Goal: Information Seeking & Learning: Learn about a topic

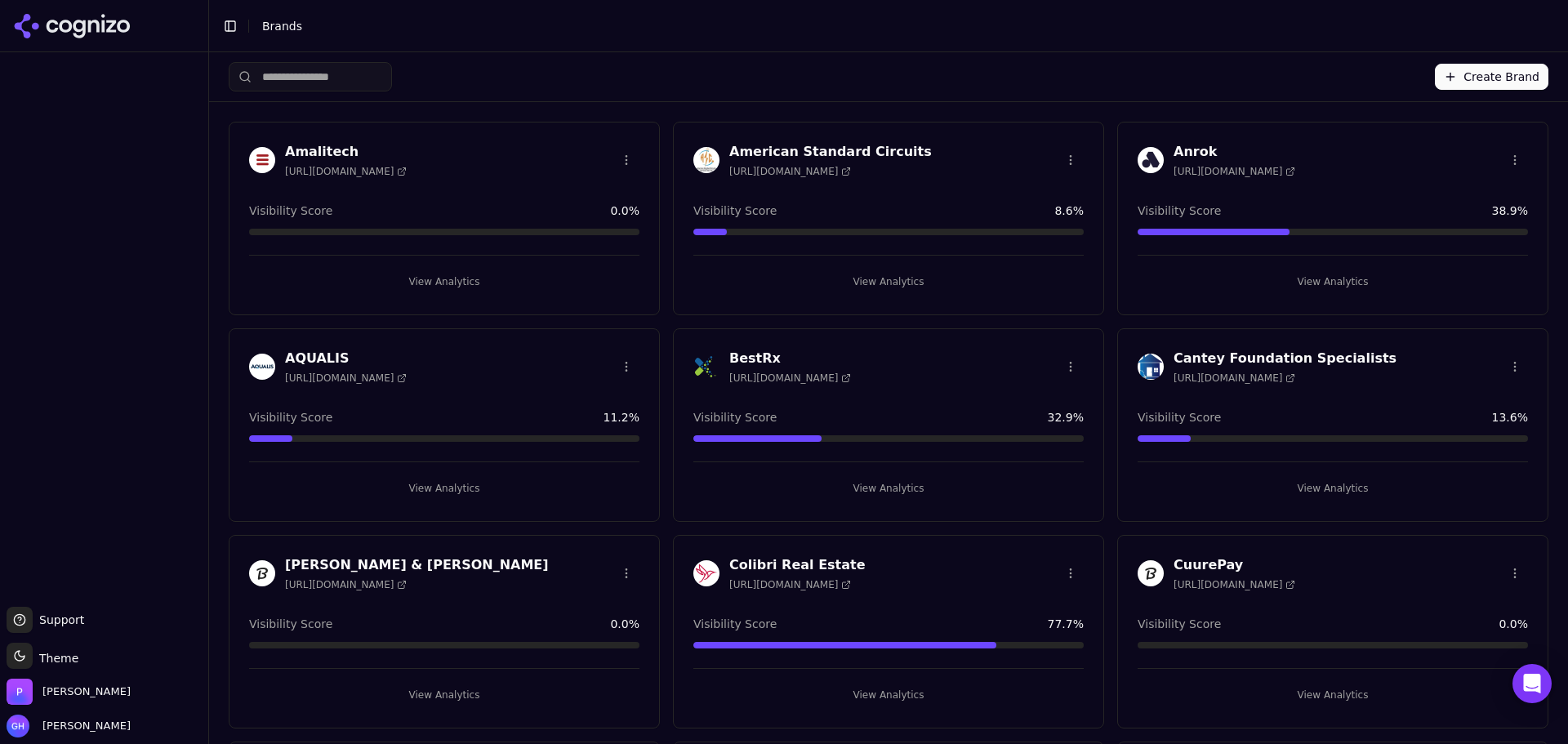
drag, startPoint x: 897, startPoint y: 67, endPoint x: 907, endPoint y: 82, distance: 18.0
click at [897, 67] on div "Create Brand" at bounding box center [889, 77] width 1320 height 49
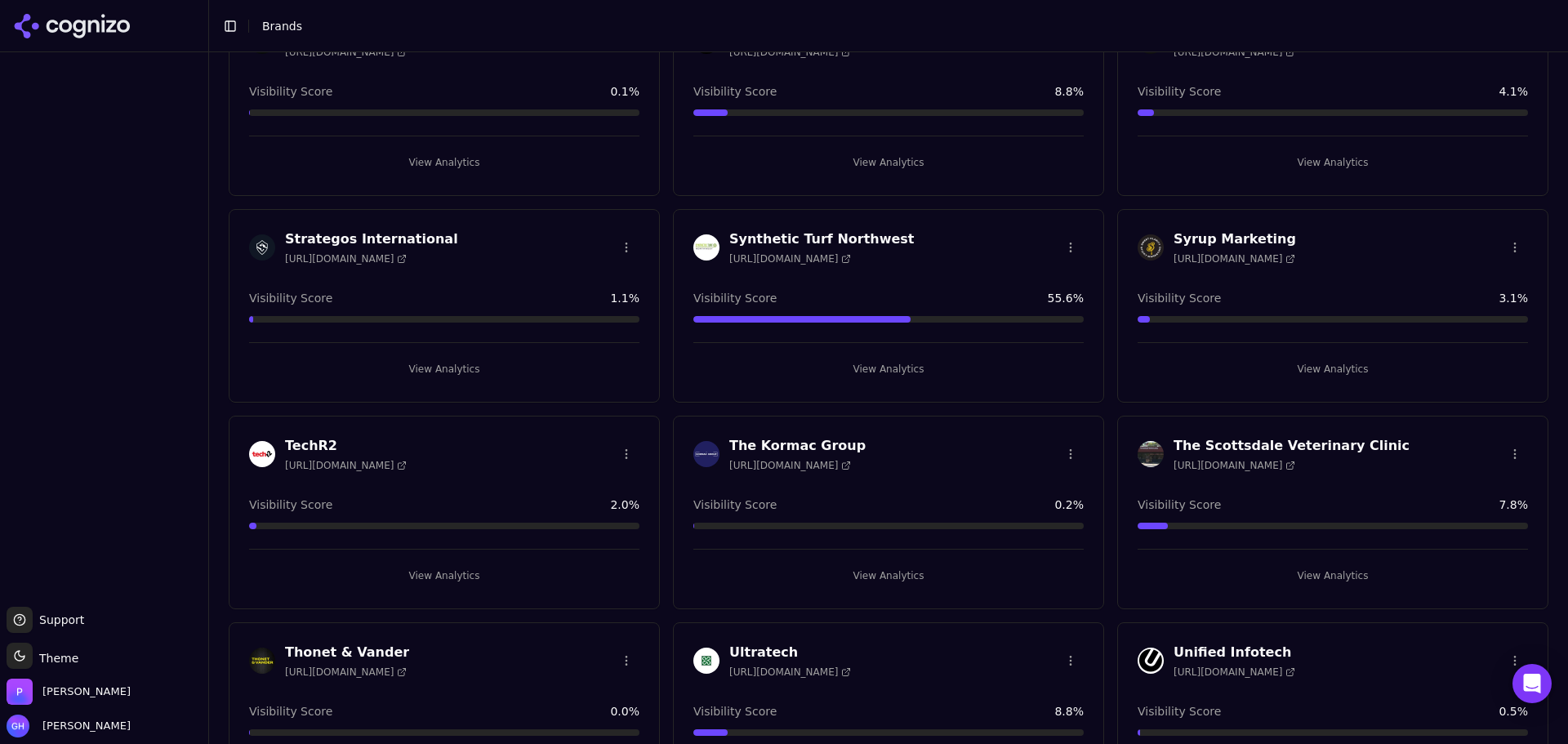
scroll to position [3919, 0]
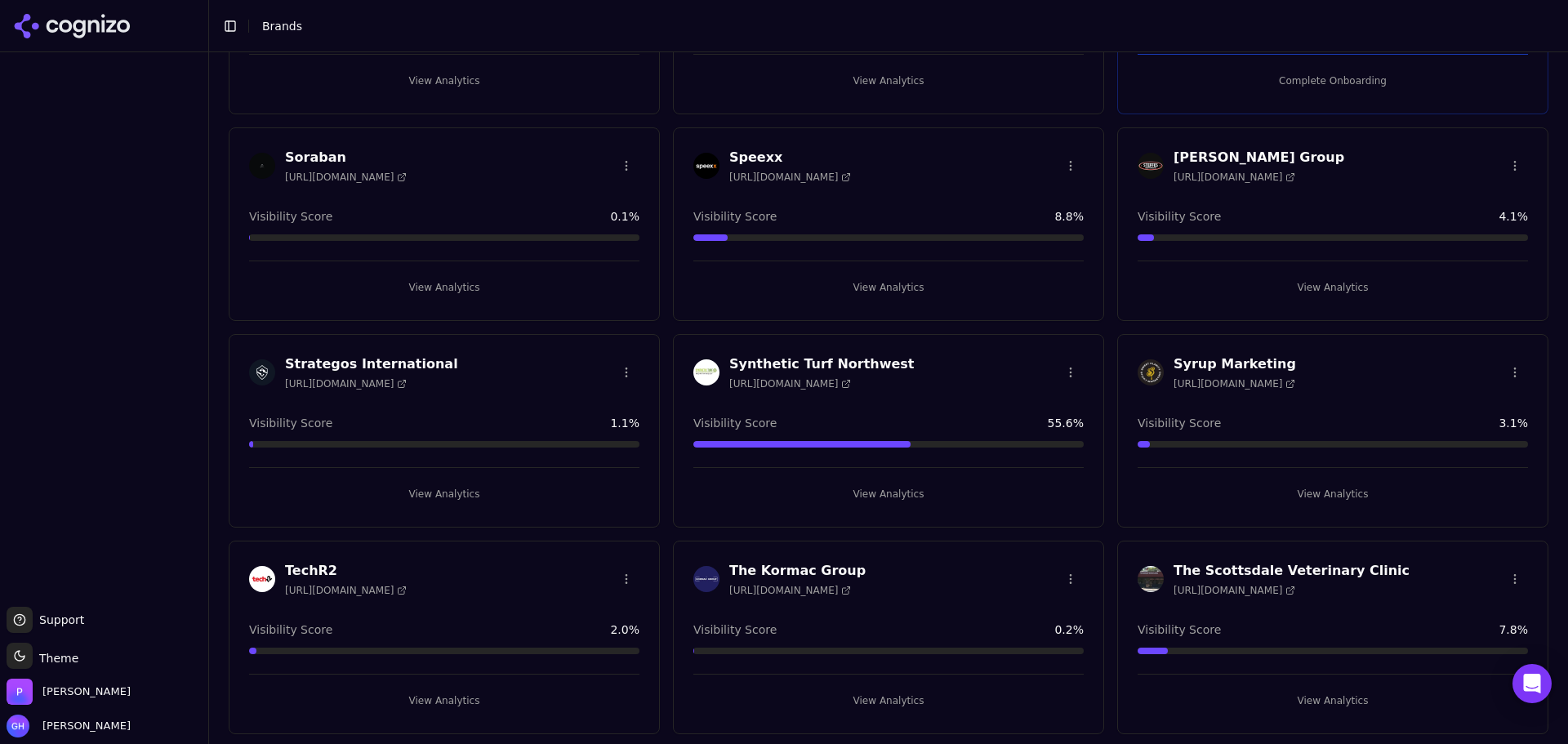
drag, startPoint x: 477, startPoint y: 490, endPoint x: 700, endPoint y: 495, distance: 223.1
click at [477, 490] on button "View Analytics" at bounding box center [444, 494] width 391 height 26
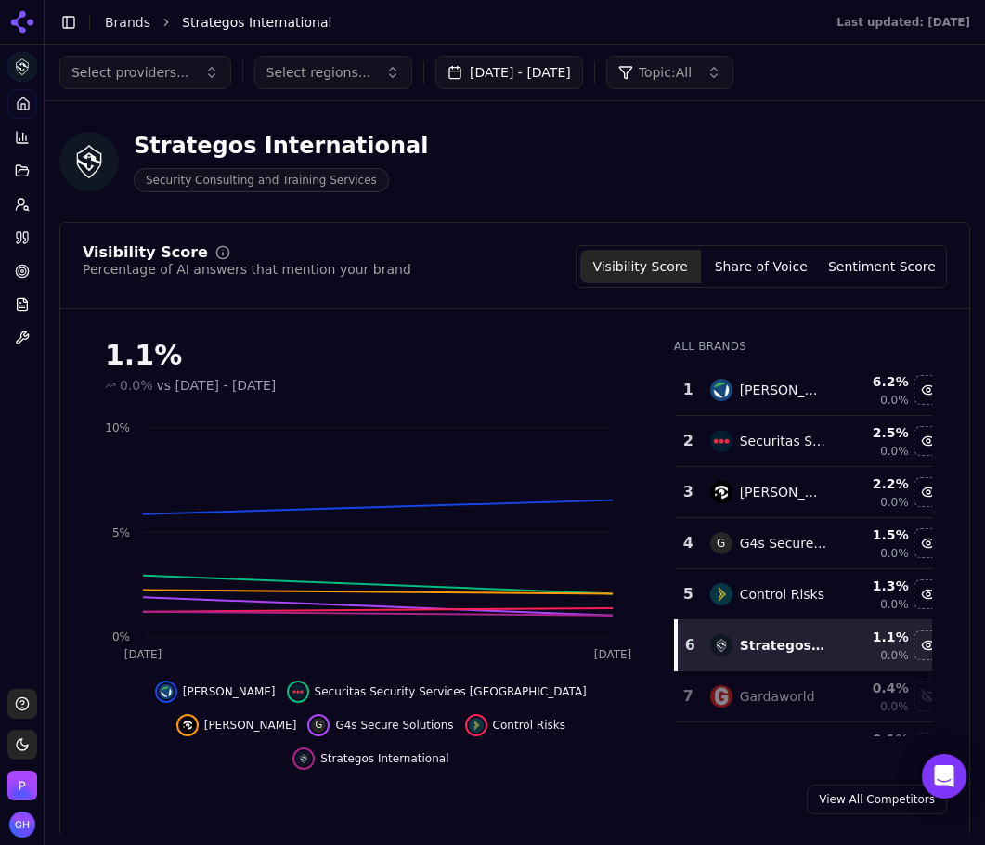
click at [948, 307] on div "Visibility Score Percentage of AI answers that mention your brand Visibility Sc…" at bounding box center [514, 277] width 909 height 64
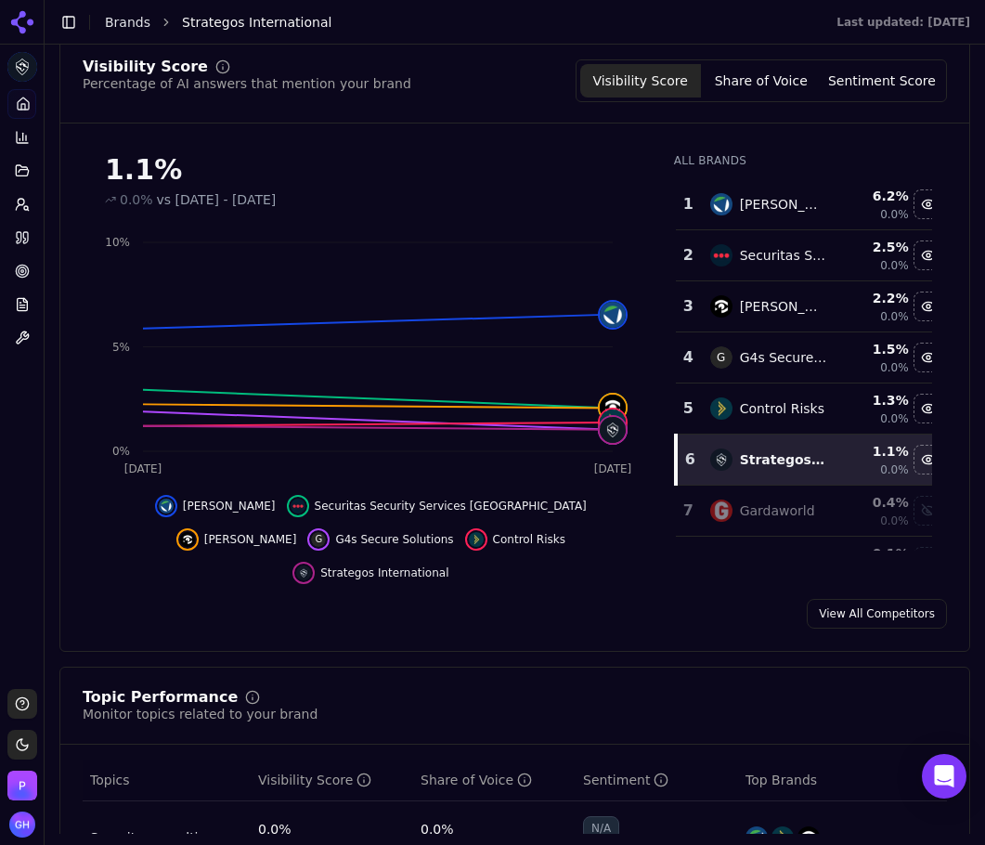
scroll to position [93, 0]
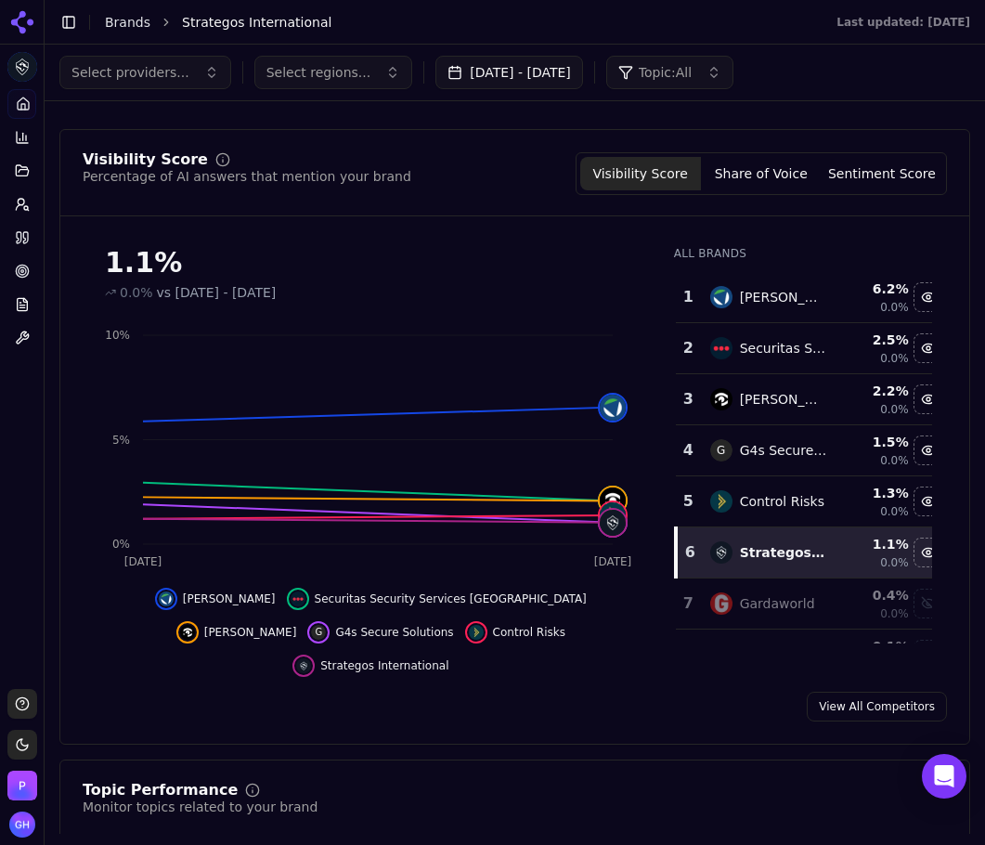
click at [770, 172] on button "Share of Voice" at bounding box center [761, 173] width 121 height 33
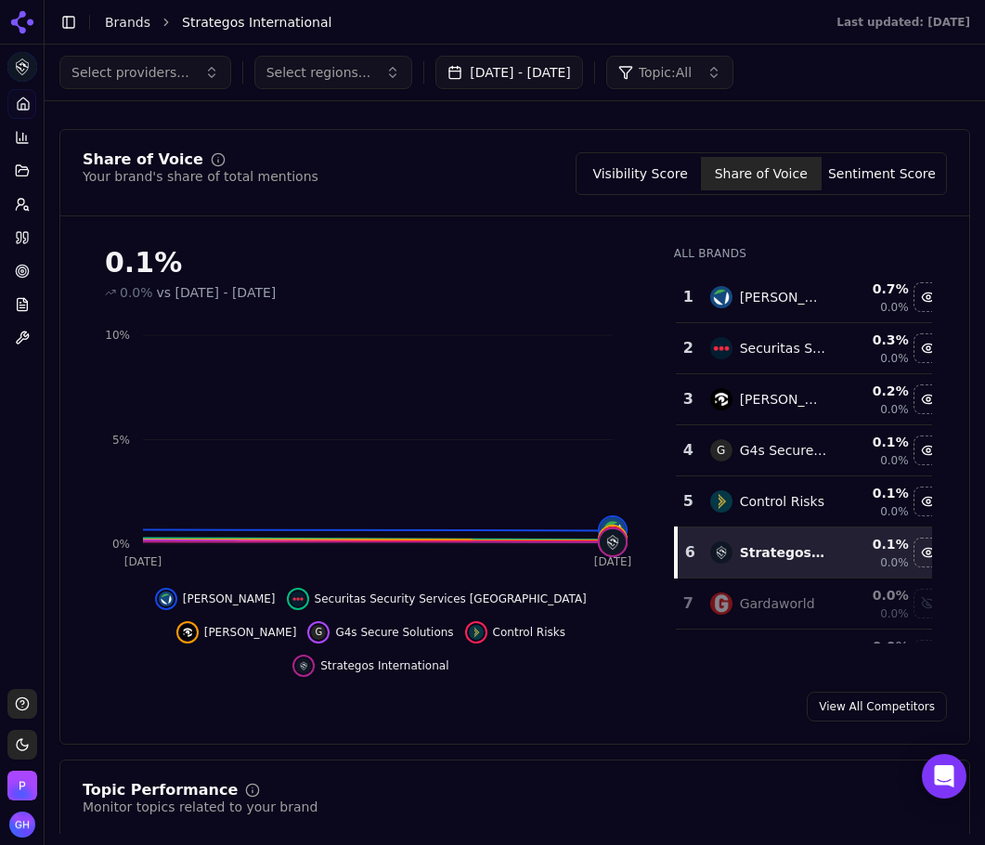
click at [877, 162] on button "Sentiment Score" at bounding box center [882, 173] width 121 height 33
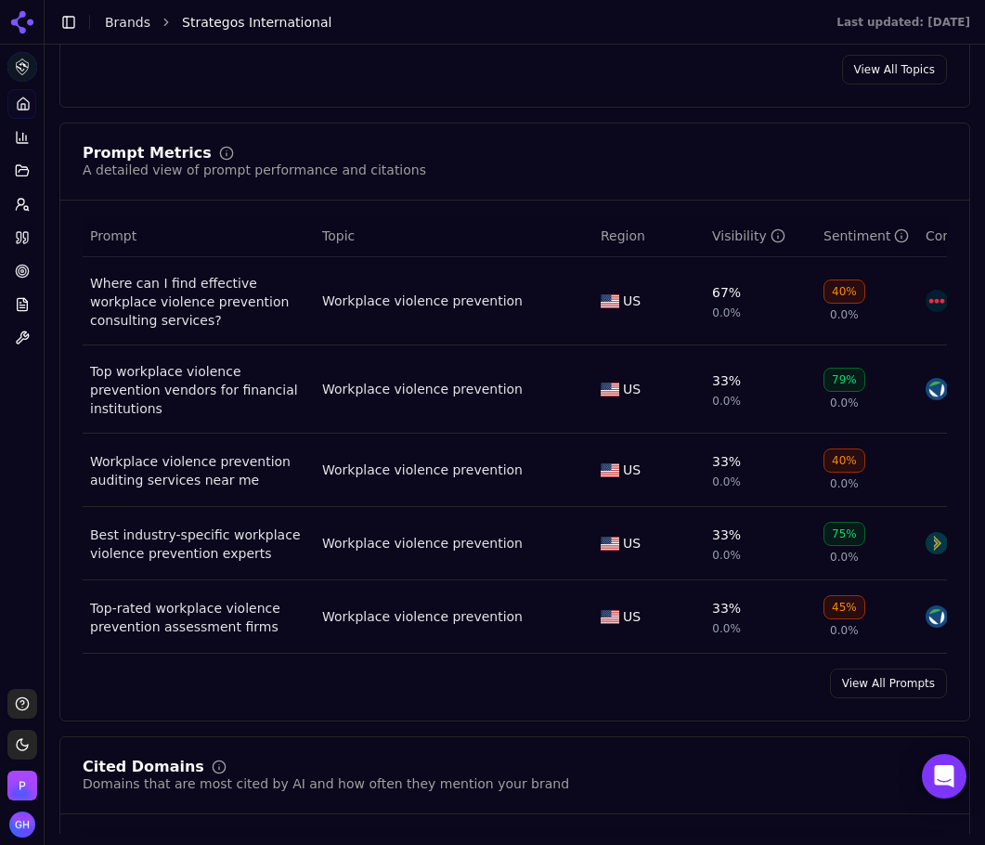
scroll to position [1300, 0]
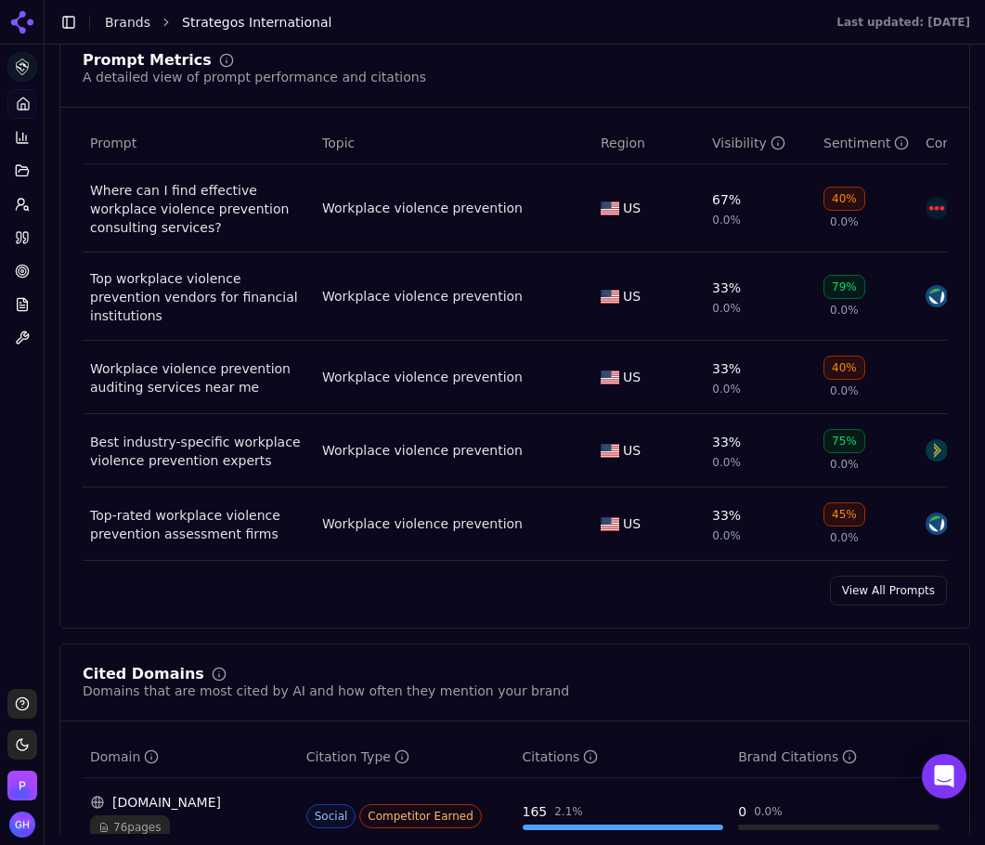
click at [895, 586] on link "View All Prompts" at bounding box center [888, 591] width 117 height 30
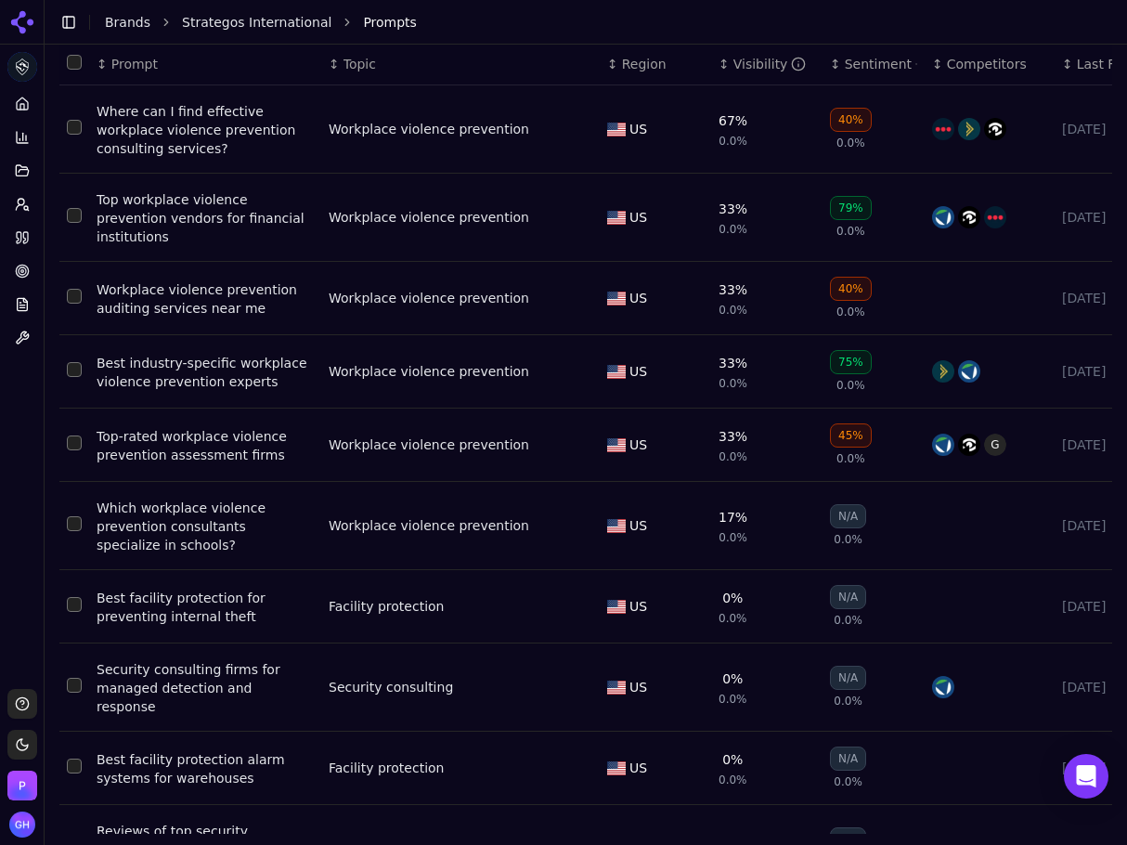
scroll to position [216, 0]
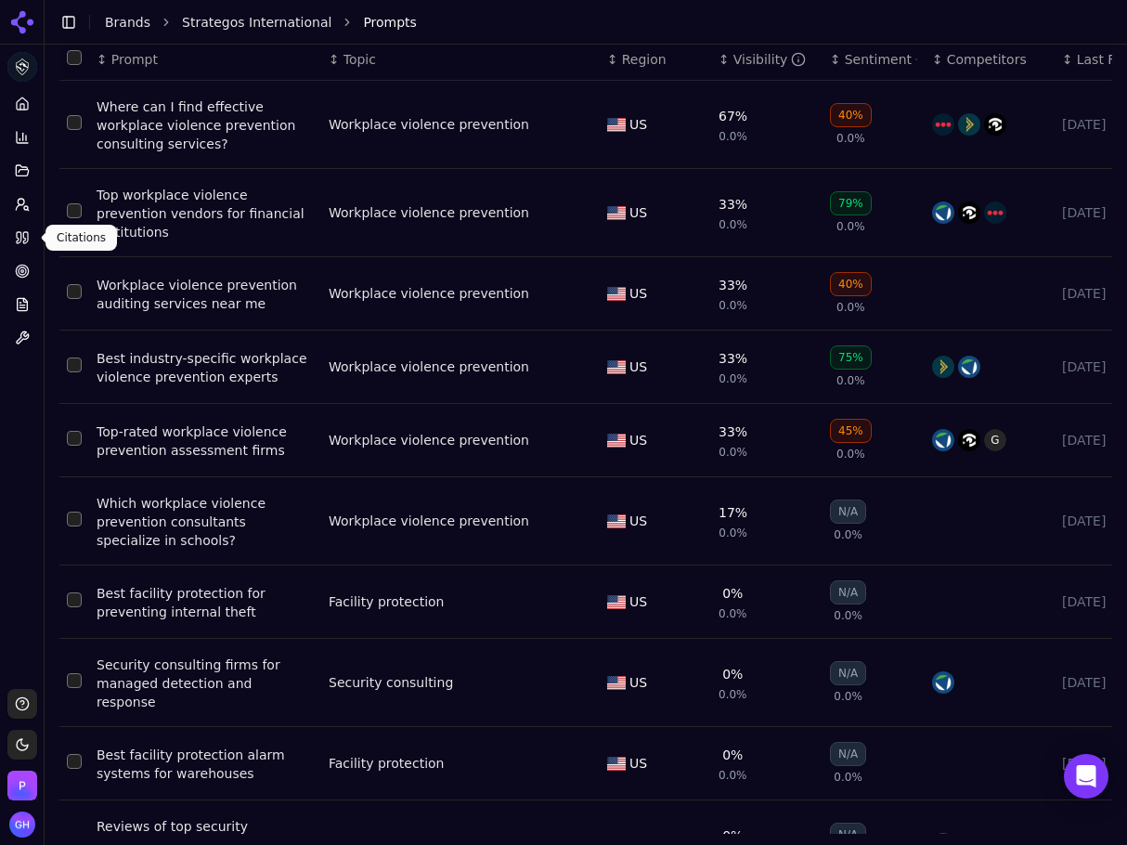
click at [25, 241] on icon at bounding box center [22, 237] width 15 height 15
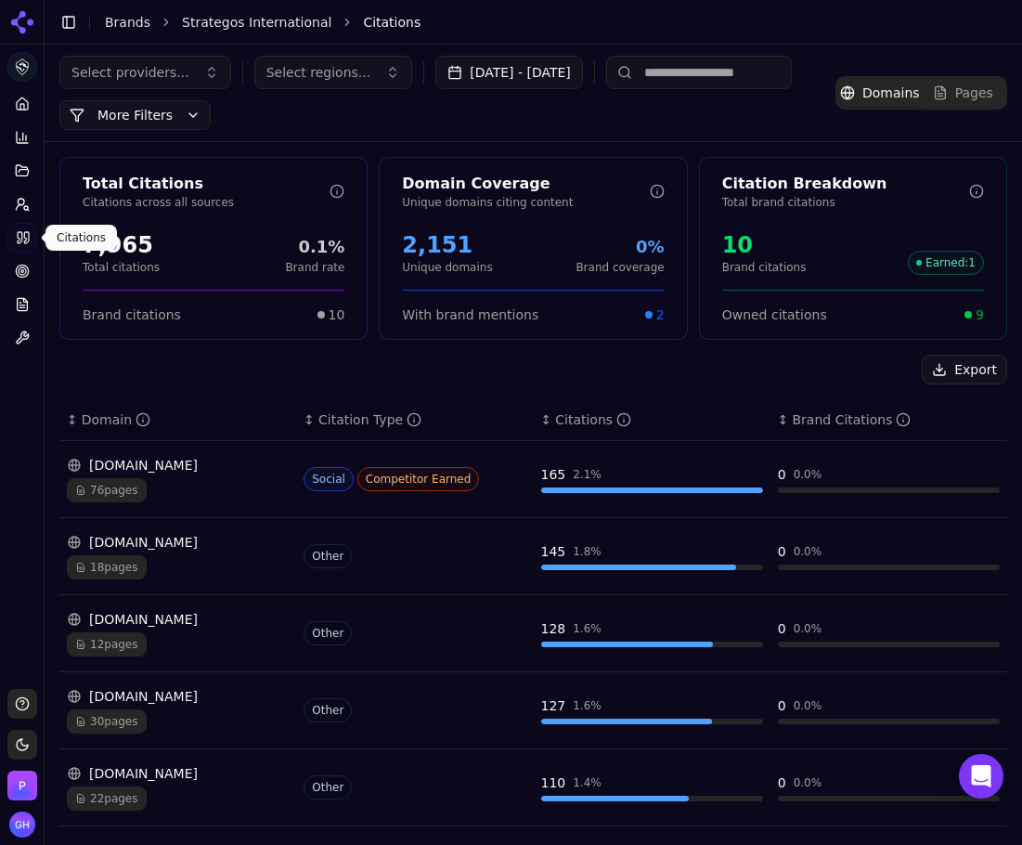
click at [218, 364] on div "Export" at bounding box center [533, 370] width 948 height 30
click at [740, 339] on div "Citation Breakdown Total brand citations 10 Brand citations Earned : 1 Owned ci…" at bounding box center [853, 248] width 308 height 183
click at [273, 380] on div "Export" at bounding box center [533, 370] width 948 height 30
drag, startPoint x: 59, startPoint y: 365, endPoint x: 442, endPoint y: 352, distance: 382.7
click at [441, 350] on div "Total Citations Citations across all sources 7,965 Total citations 0.1% Brand r…" at bounding box center [533, 706] width 977 height 1129
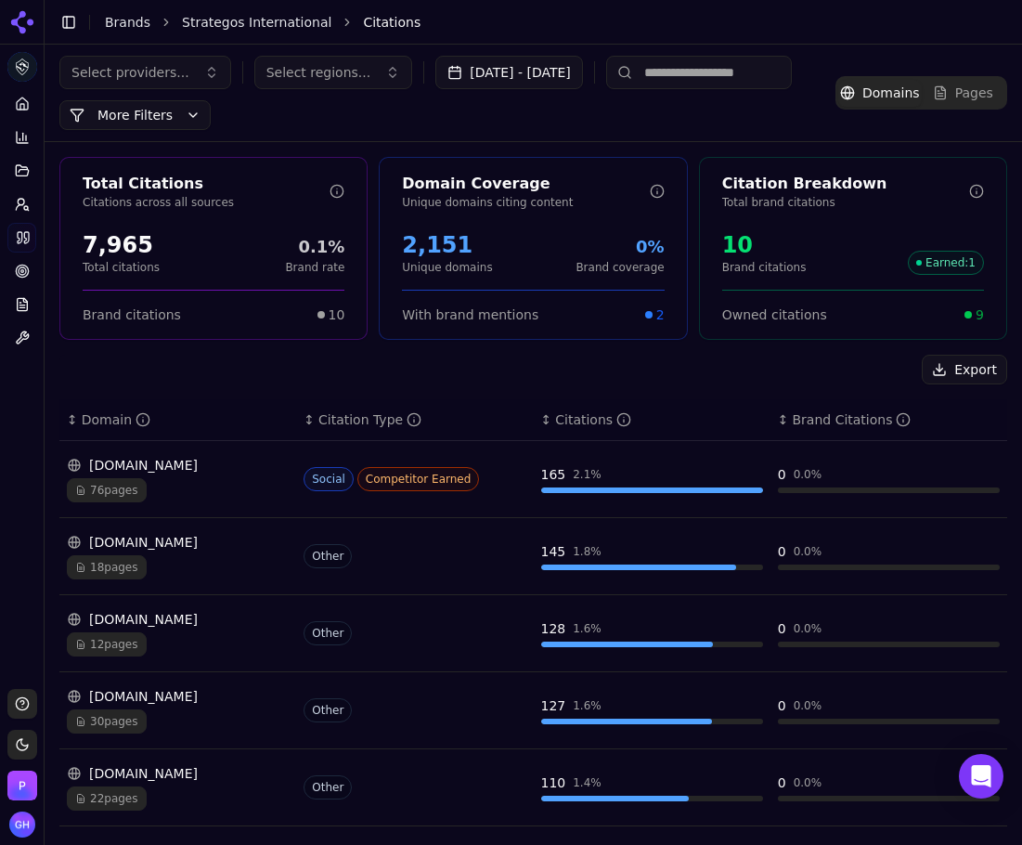
drag, startPoint x: 970, startPoint y: 367, endPoint x: 719, endPoint y: 363, distance: 251.6
click at [970, 367] on button "Export" at bounding box center [964, 370] width 85 height 30
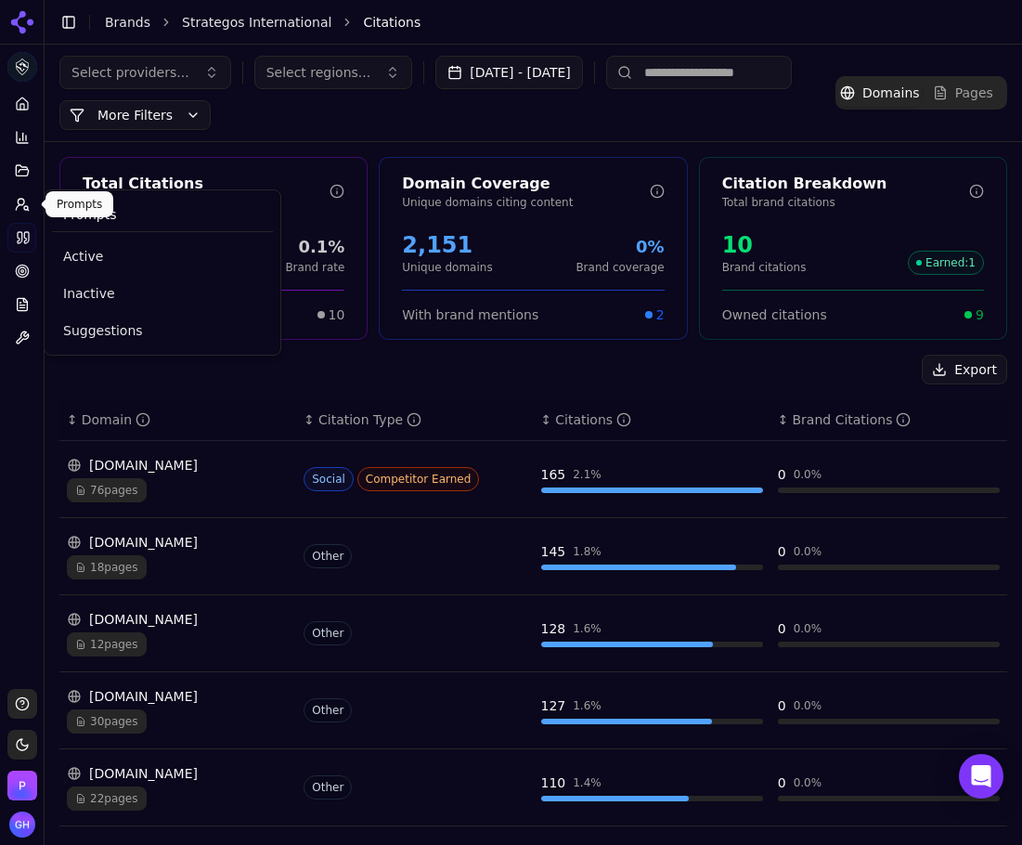
click at [30, 200] on button "Prompts" at bounding box center [21, 204] width 29 height 30
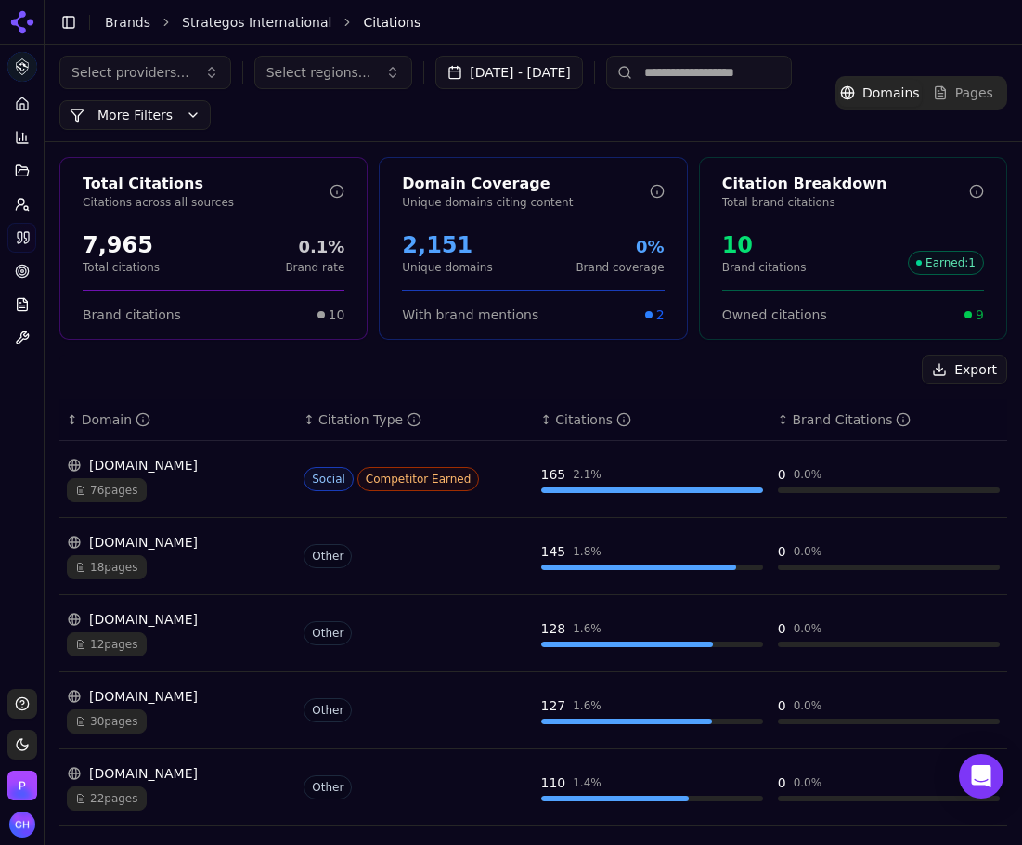
click at [18, 202] on circle at bounding box center [21, 202] width 6 height 6
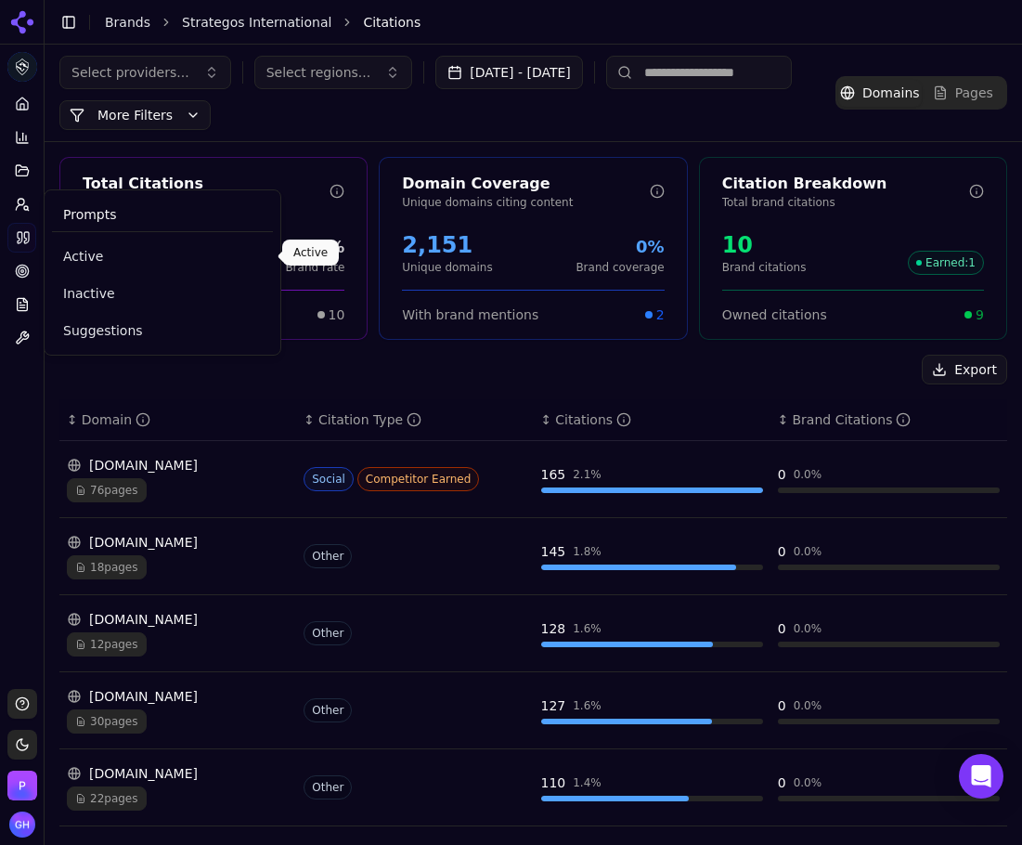
click at [111, 256] on span "Active" at bounding box center [162, 256] width 199 height 19
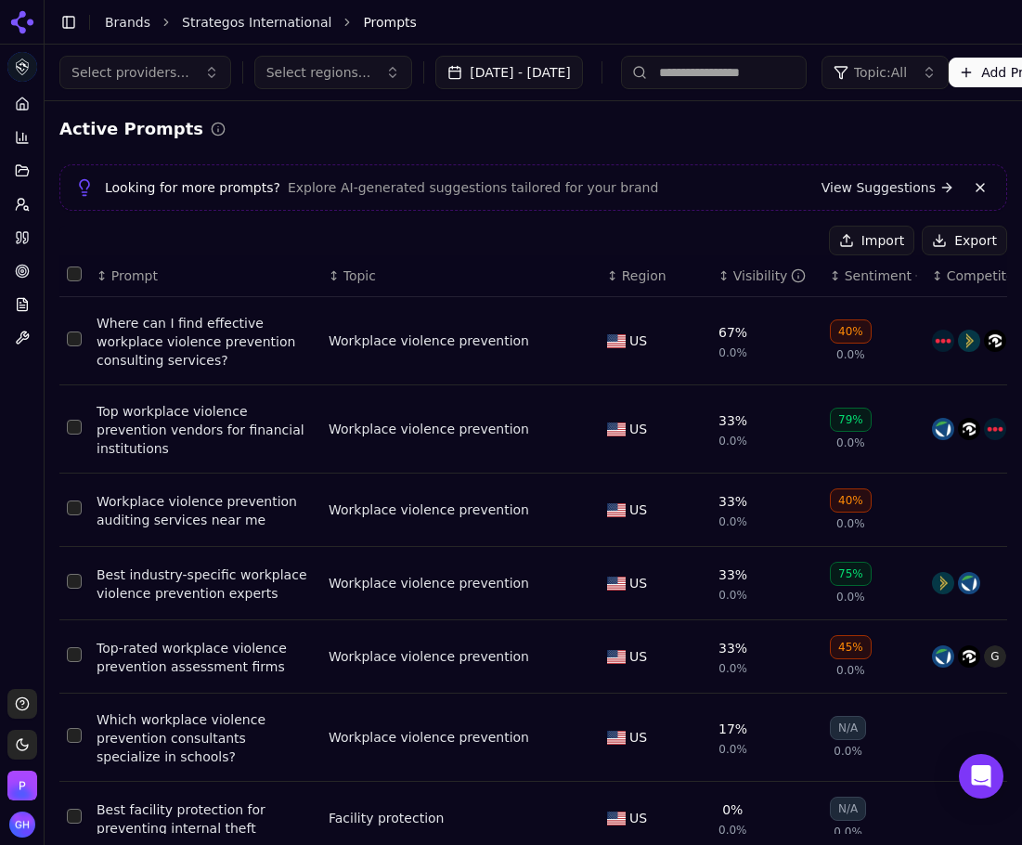
click at [938, 229] on button "Export" at bounding box center [964, 241] width 85 height 30
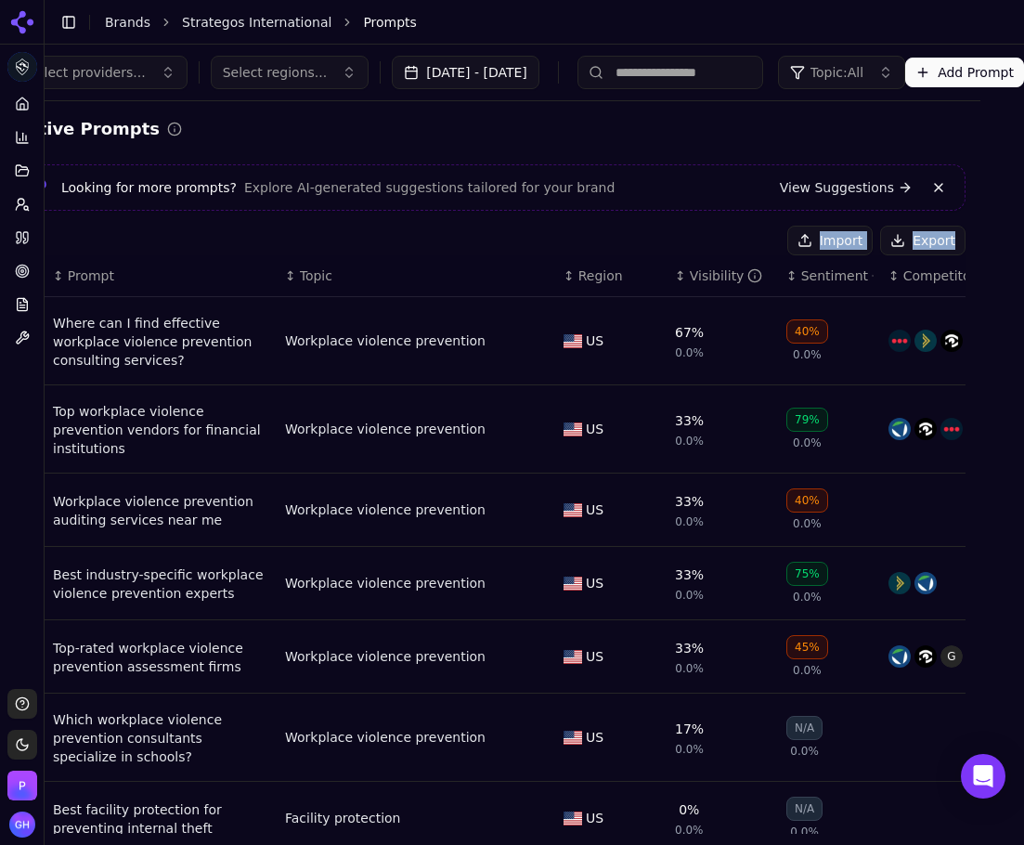
drag, startPoint x: 1007, startPoint y: 186, endPoint x: 1028, endPoint y: 386, distance: 201.5
click at [1024, 386] on html "Strategos International Platform Home Competition Topics Prompts Citations Opti…" at bounding box center [512, 422] width 1024 height 845
click at [953, 254] on div "Select providers... Select regions... Aug 26, 2025 - Sep 26, 2025 Topic: All Ad…" at bounding box center [534, 439] width 979 height 789
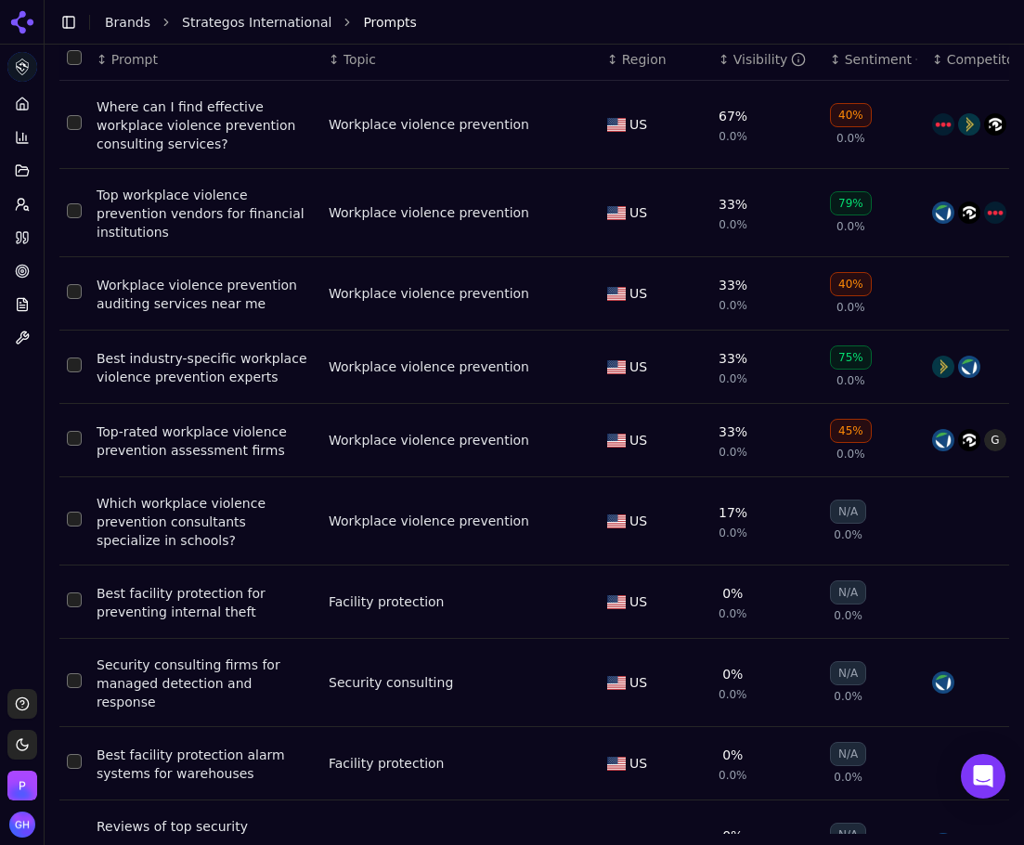
scroll to position [316, 87]
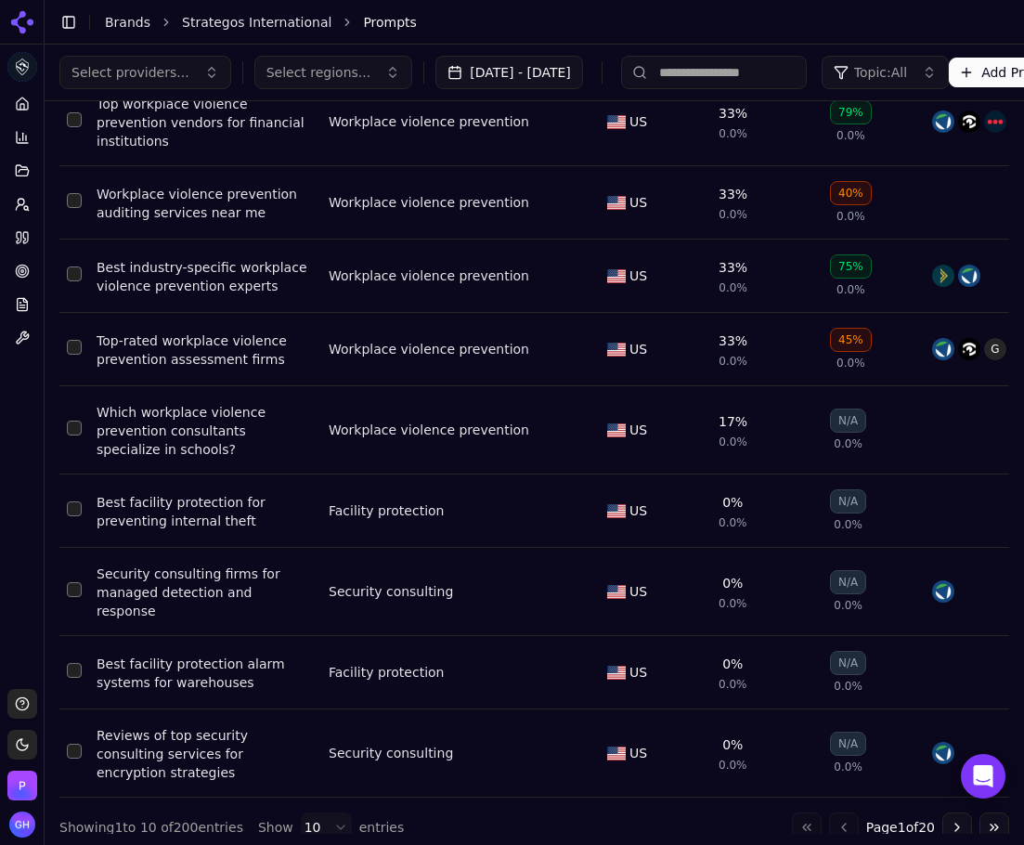
click at [399, 808] on div "Active Prompts Looking for more prompts? Explore AI-generated suggestions tailo…" at bounding box center [534, 325] width 979 height 1063
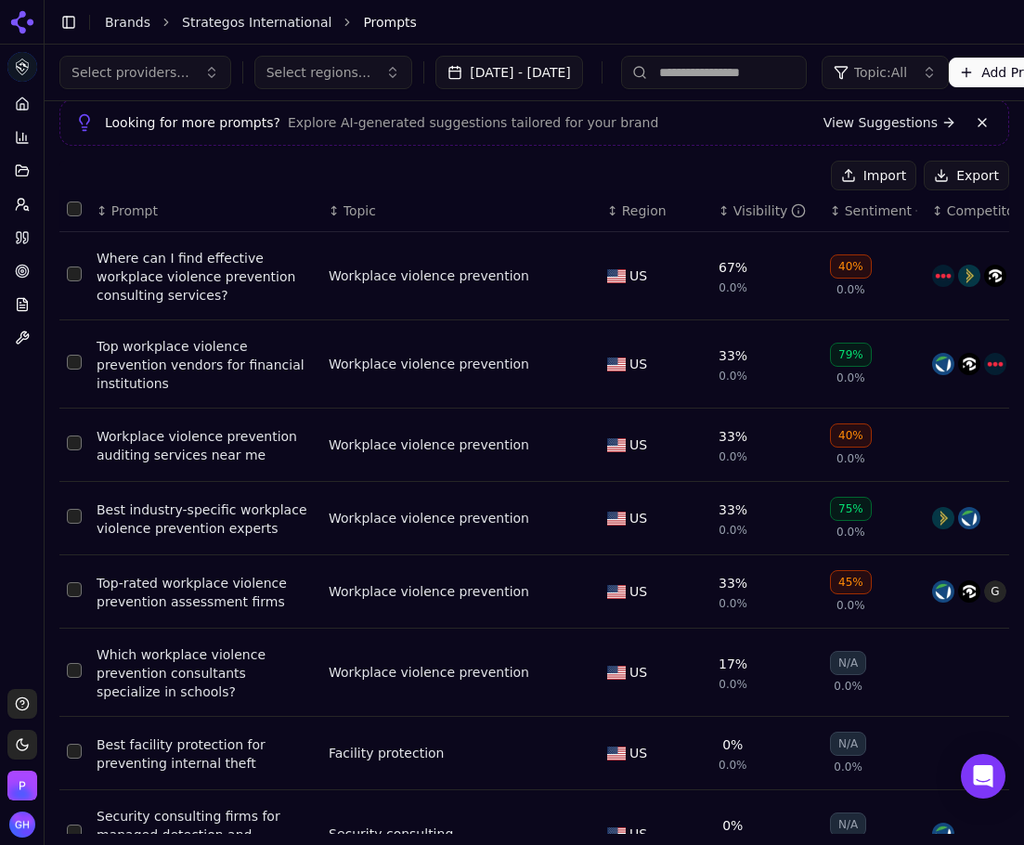
scroll to position [0, 0]
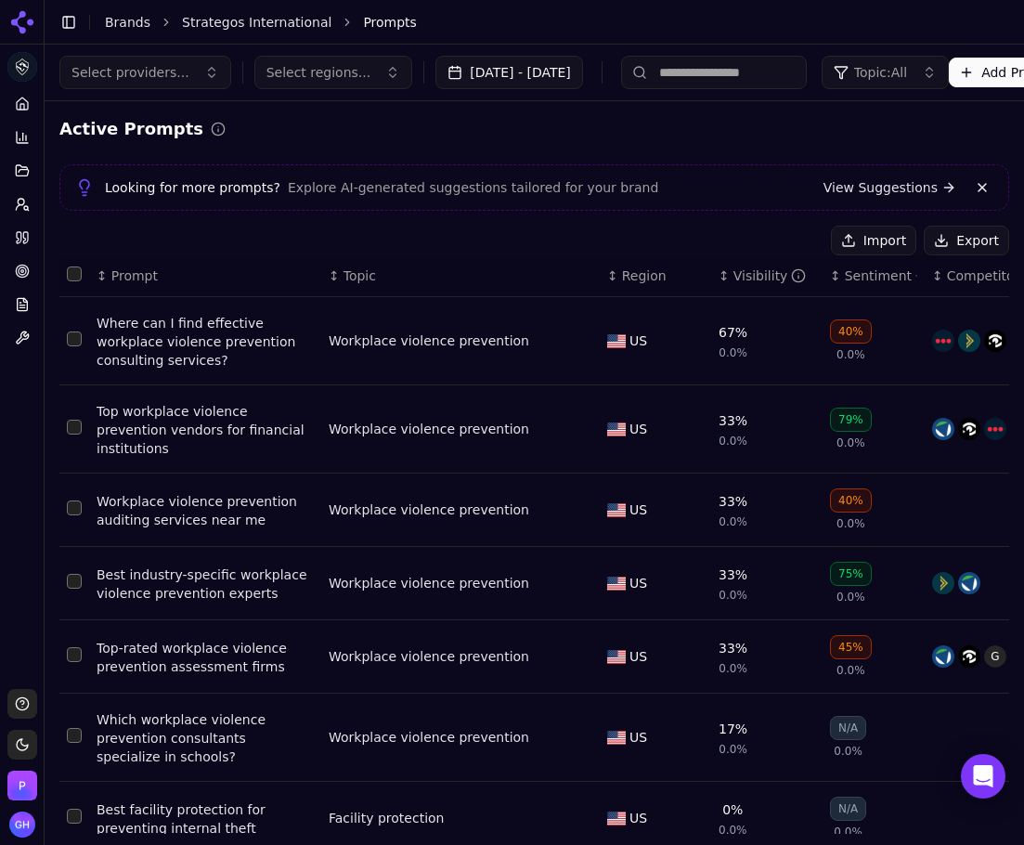
click at [130, 26] on link "Brands" at bounding box center [127, 22] width 45 height 15
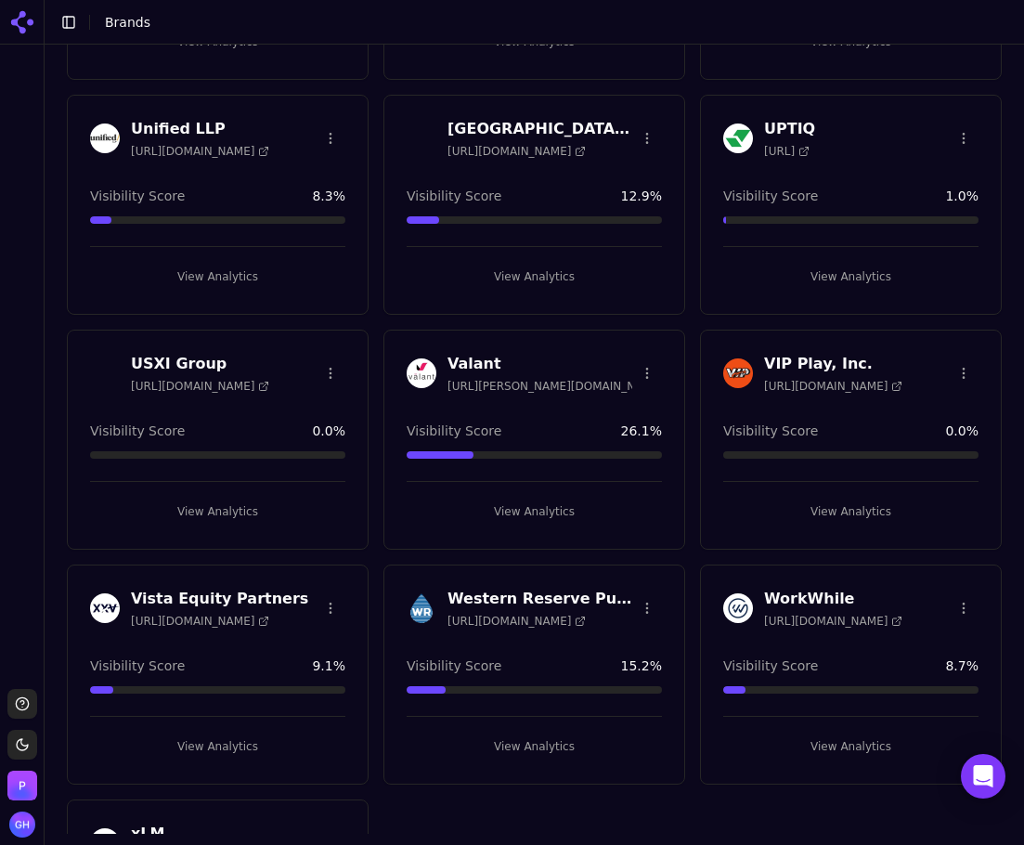
scroll to position [5616, 0]
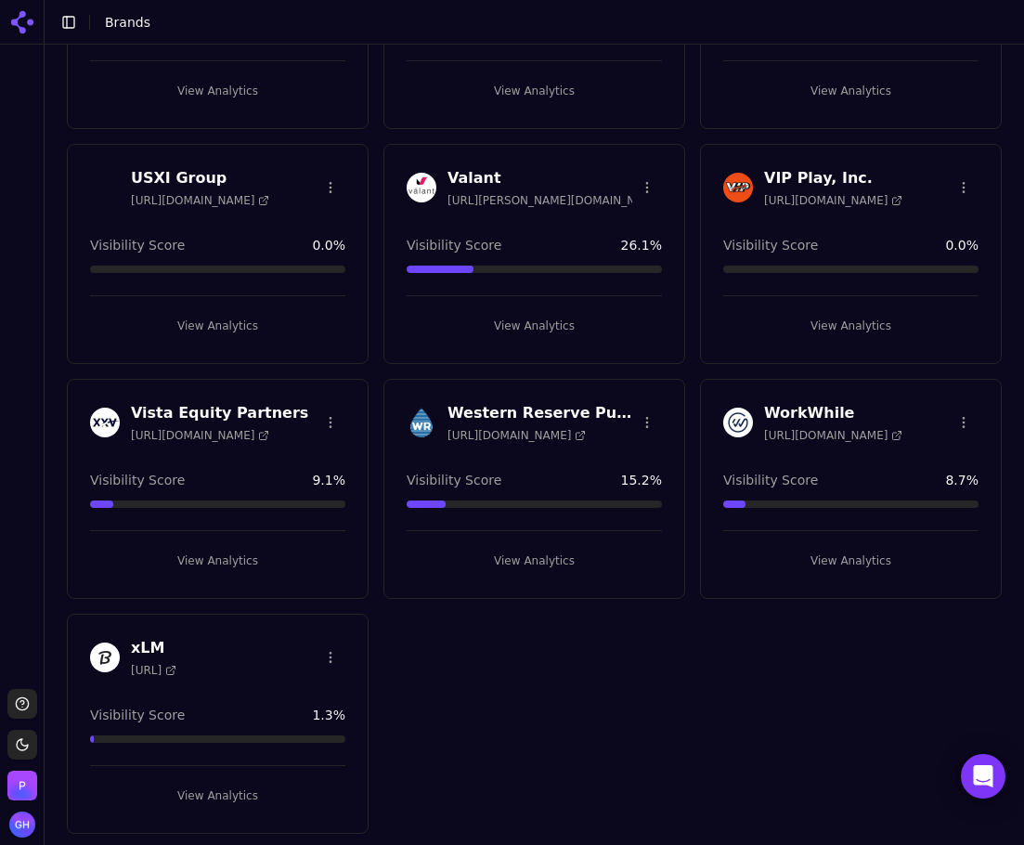
click at [241, 781] on button "View Analytics" at bounding box center [217, 796] width 255 height 30
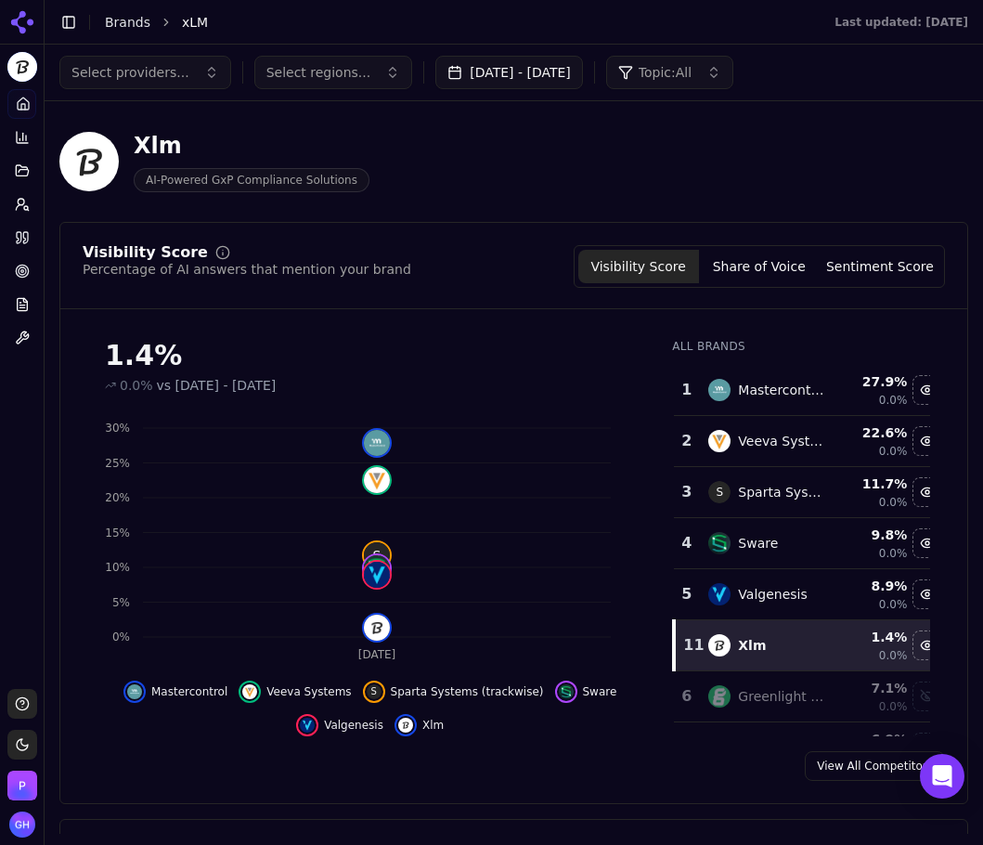
click at [544, 50] on div "Select providers... Select regions... Aug 24, 2025 - Sep 23, 2025 Topic: All" at bounding box center [514, 73] width 939 height 56
click at [549, 69] on button "Aug 24, 2025 - Sep 23, 2025" at bounding box center [509, 72] width 148 height 33
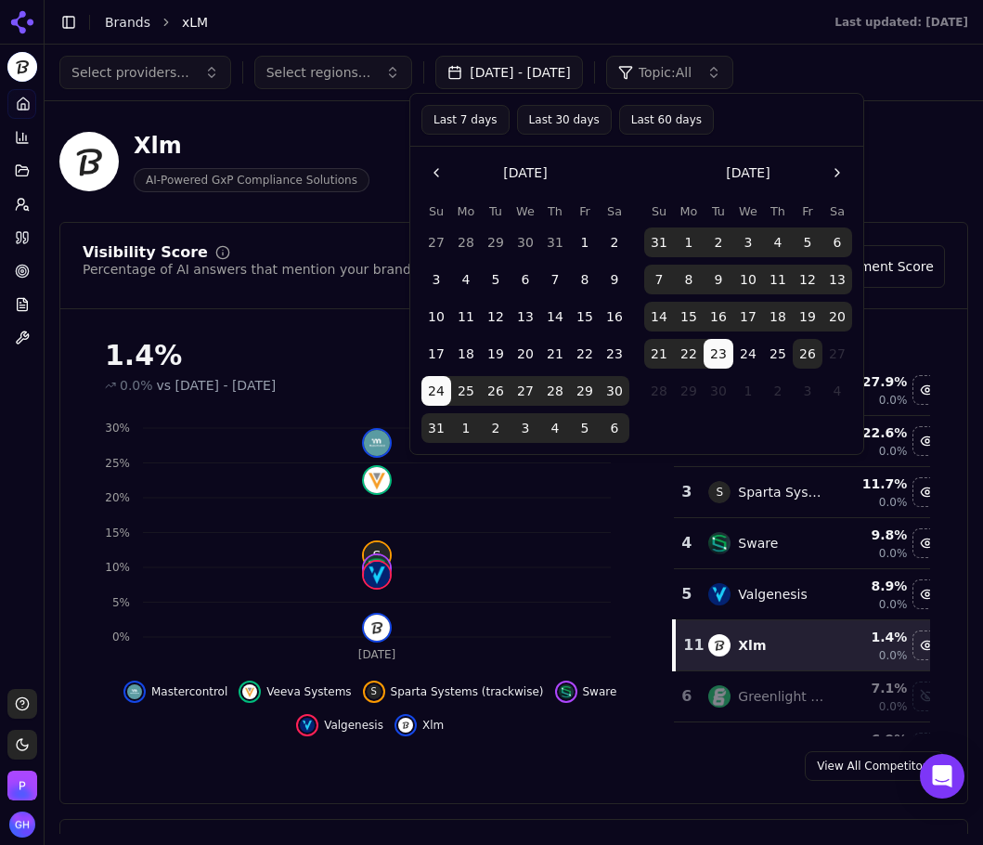
click at [809, 355] on button "26" at bounding box center [808, 354] width 30 height 30
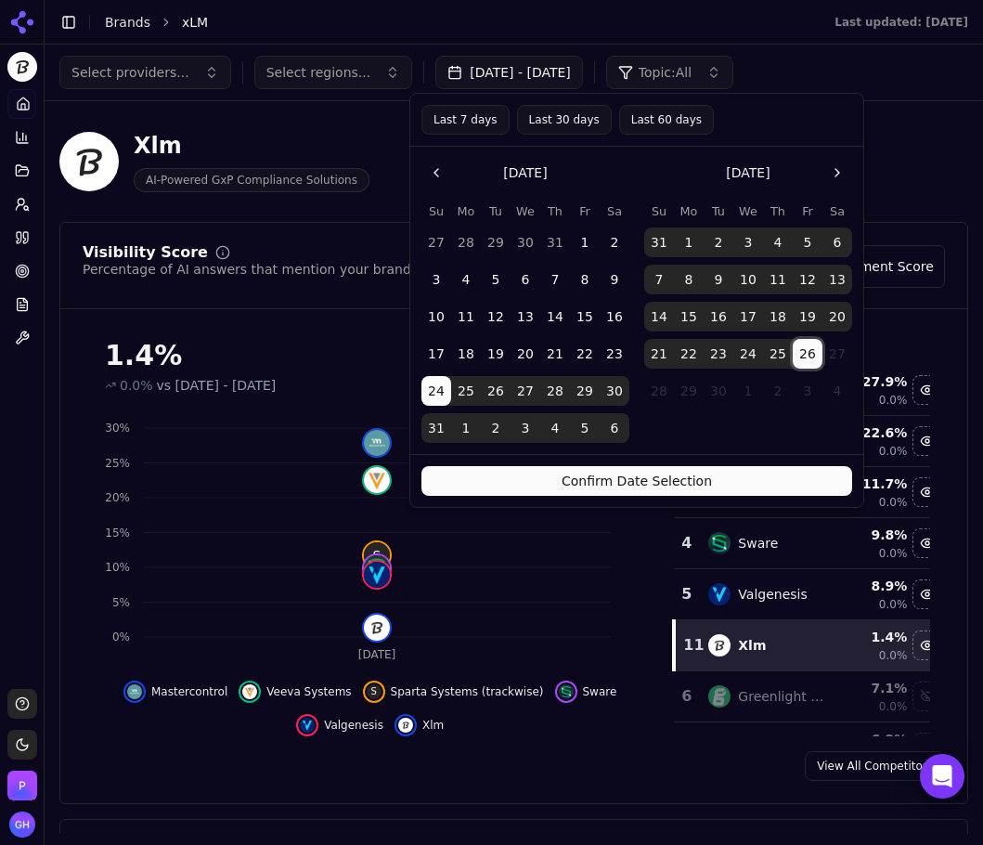
click at [690, 481] on button "Confirm Date Selection" at bounding box center [636, 481] width 431 height 30
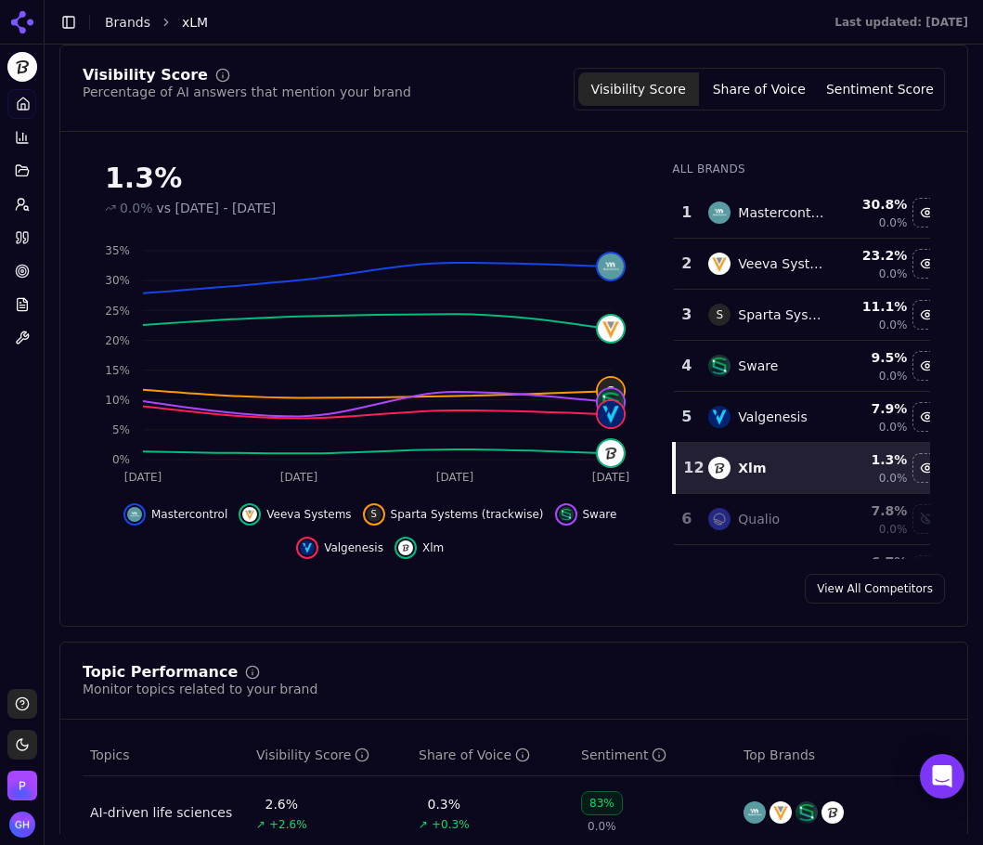
scroll to position [186, 0]
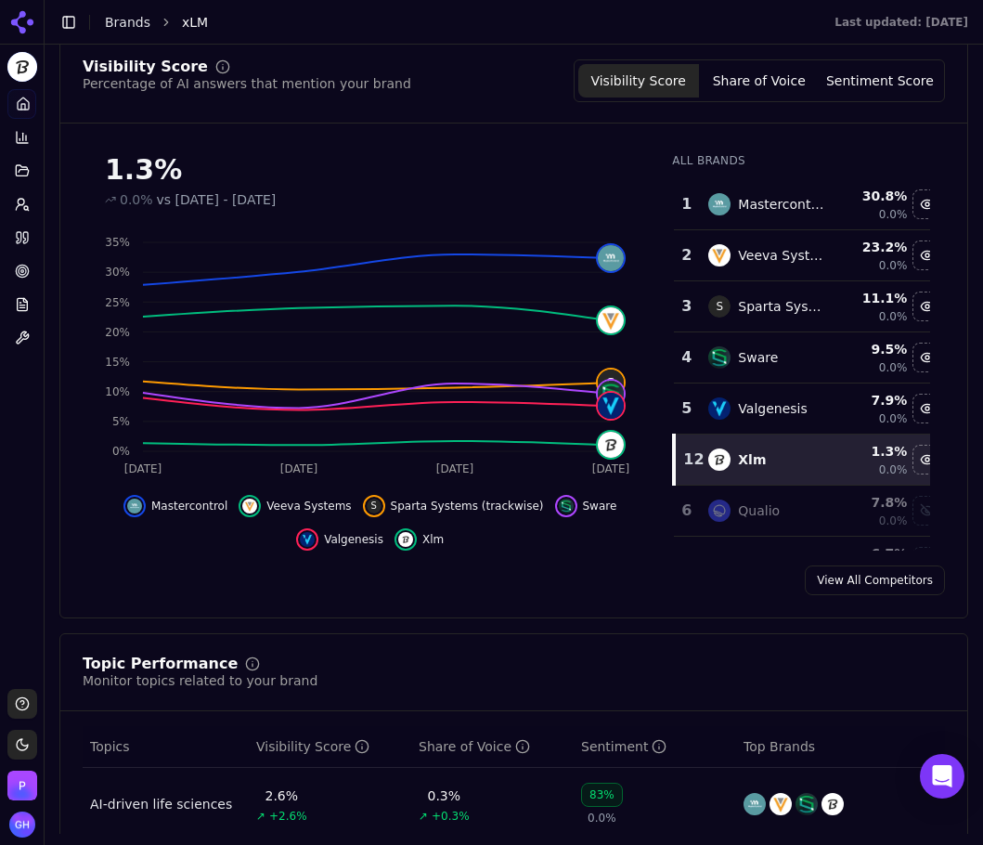
click at [787, 72] on button "Share of Voice" at bounding box center [759, 80] width 121 height 33
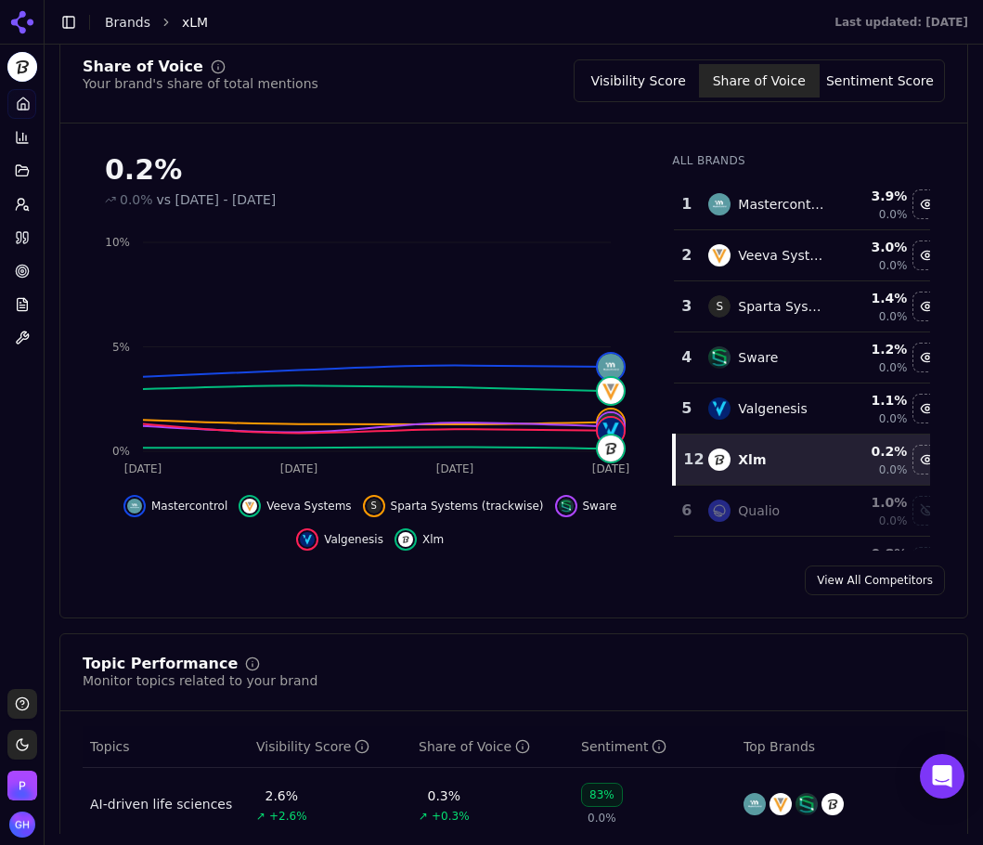
click at [844, 84] on button "Sentiment Score" at bounding box center [880, 80] width 121 height 33
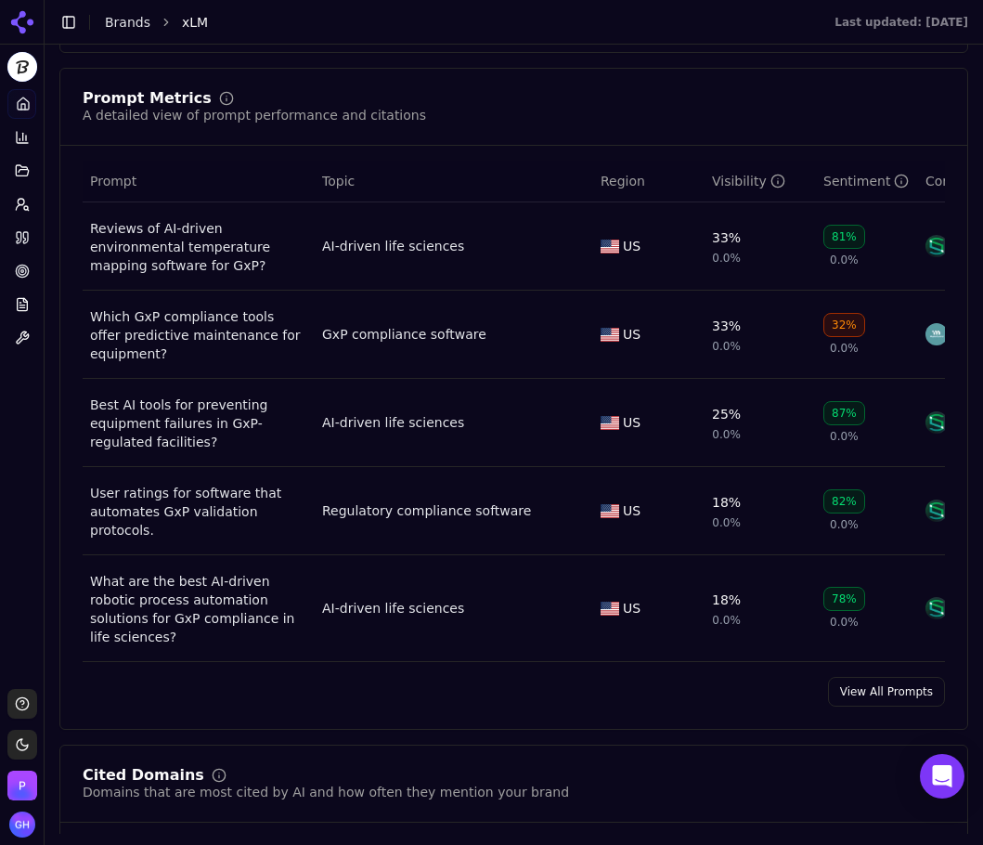
scroll to position [1392, 0]
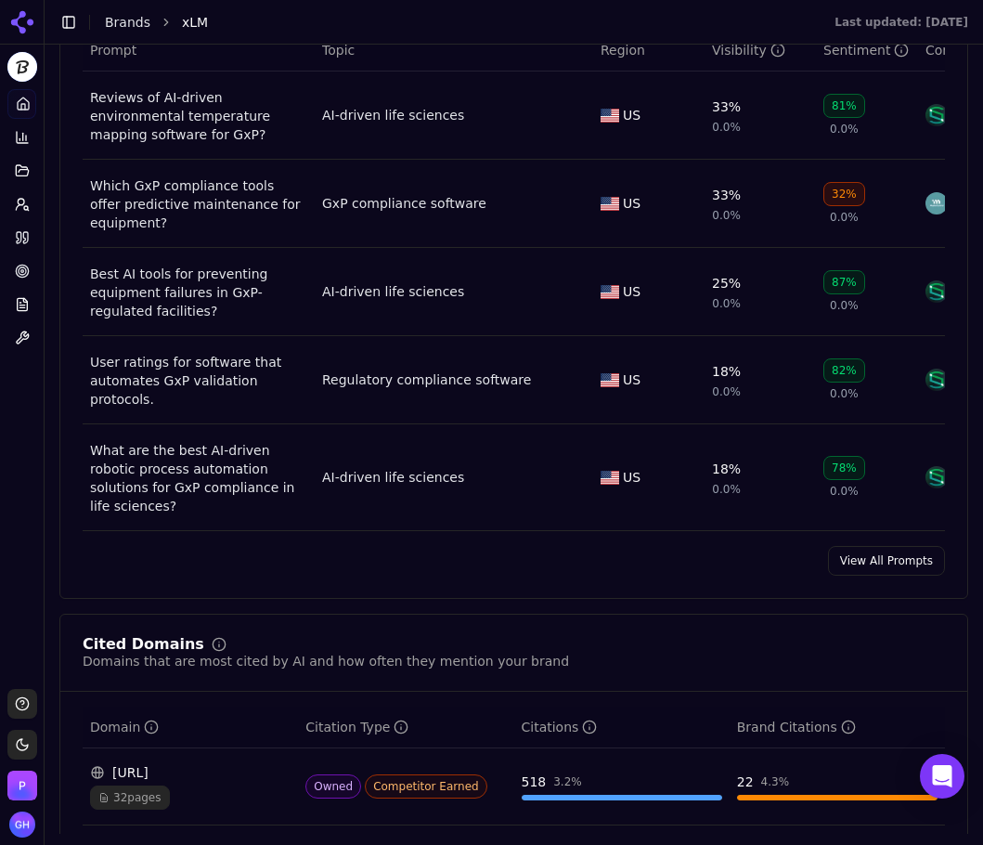
click at [917, 557] on link "View All Prompts" at bounding box center [886, 561] width 117 height 30
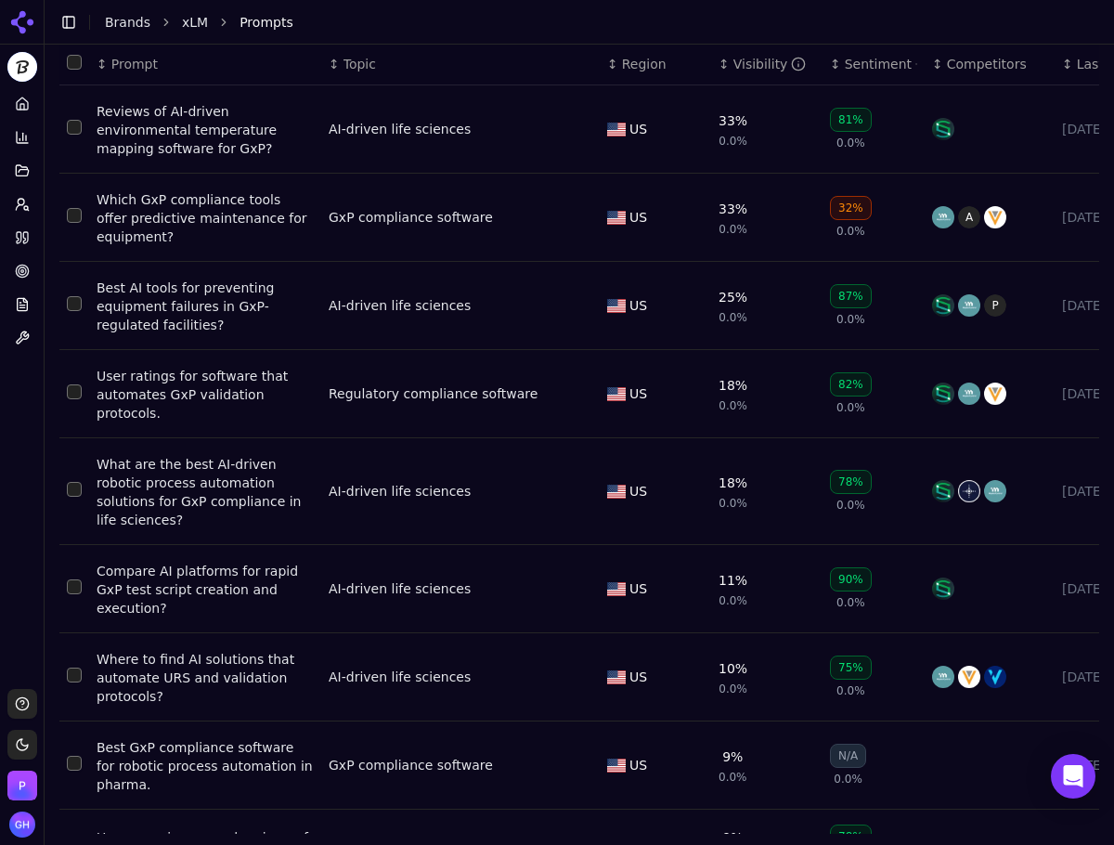
scroll to position [215, 0]
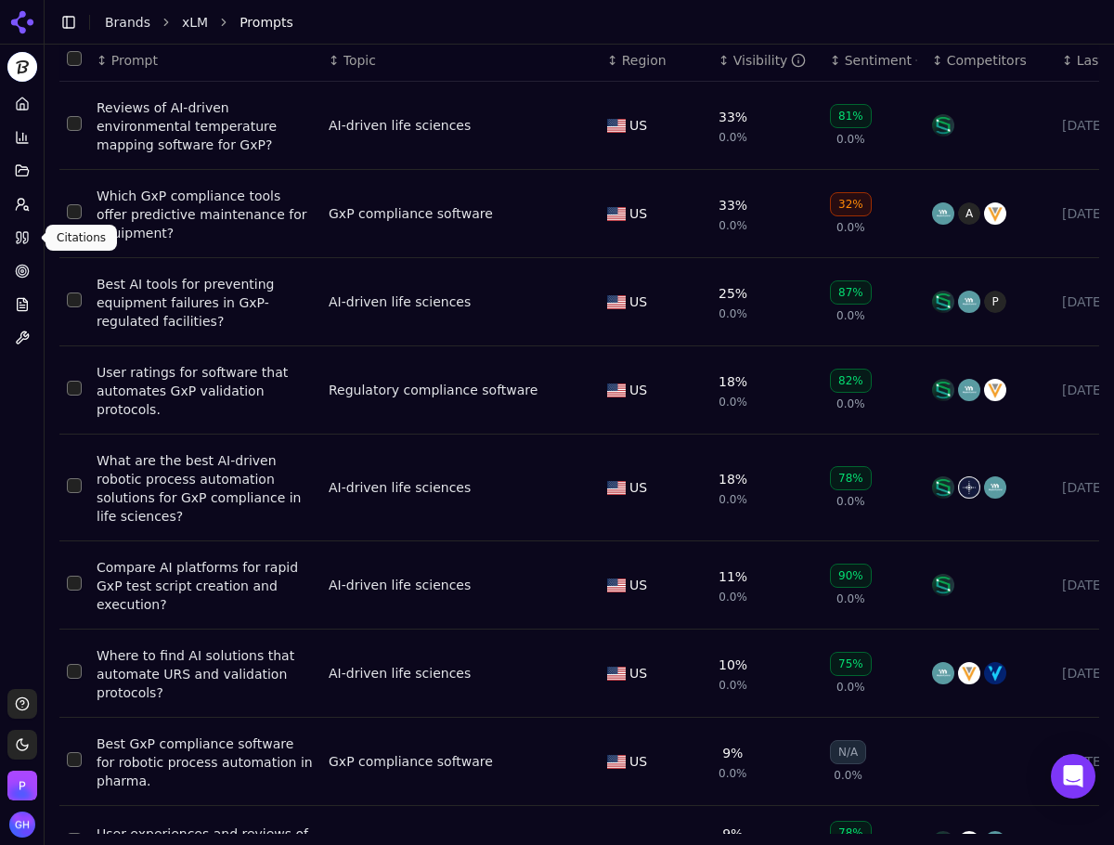
click at [14, 231] on link "Citations" at bounding box center [21, 238] width 29 height 30
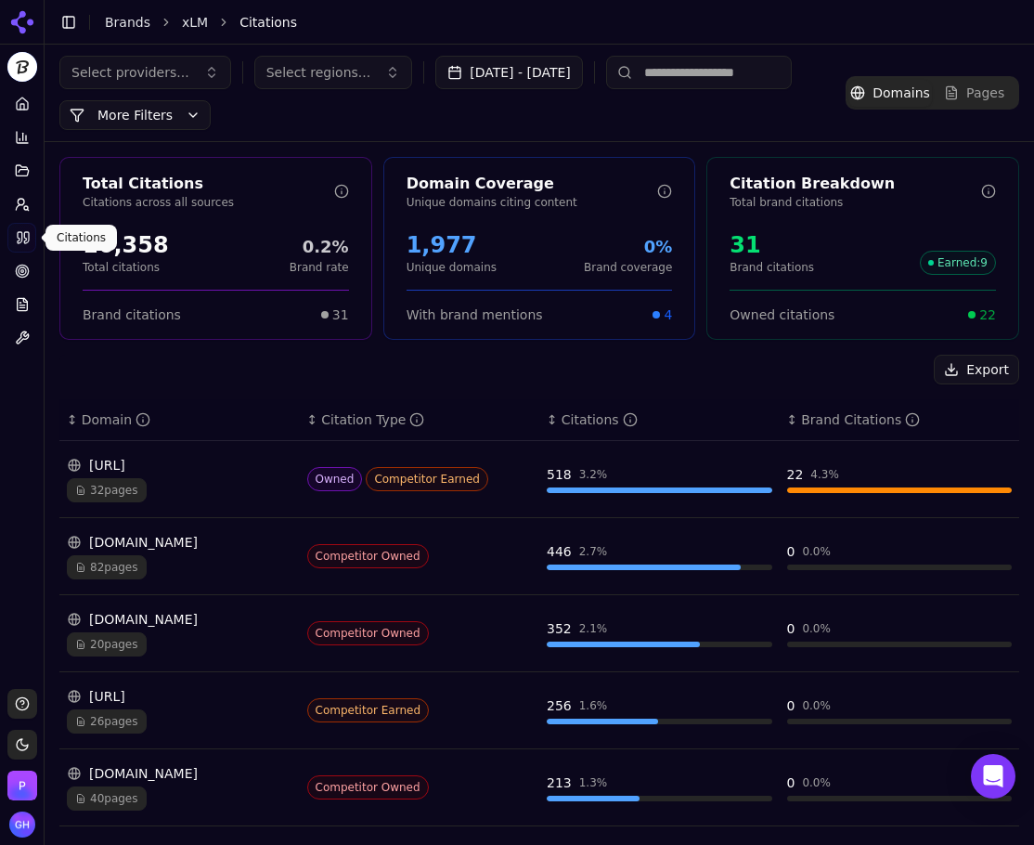
click at [473, 362] on div "Export" at bounding box center [539, 370] width 960 height 30
drag, startPoint x: 698, startPoint y: 227, endPoint x: 730, endPoint y: 391, distance: 167.3
click at [731, 391] on div "Export ↕ Domain ↕ Citation Type ↕ Citations ↕ Brand Citations continuousintelli…" at bounding box center [539, 805] width 960 height 901
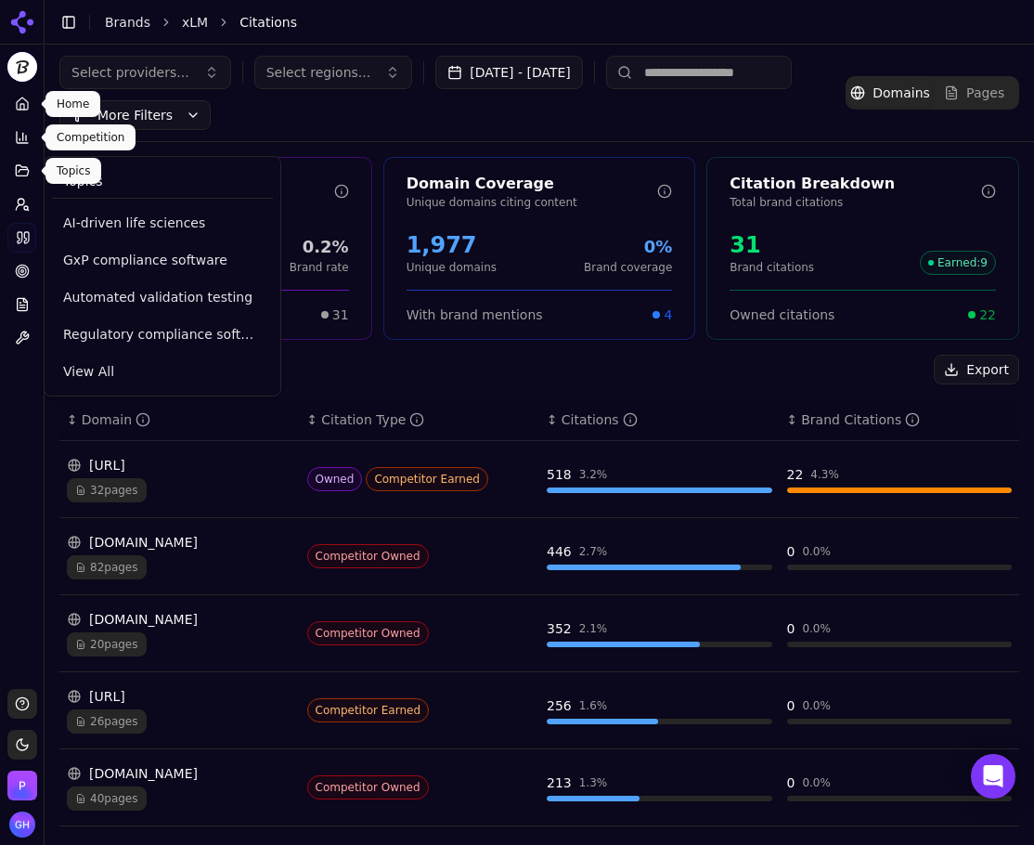
click at [23, 102] on icon at bounding box center [22, 104] width 15 height 15
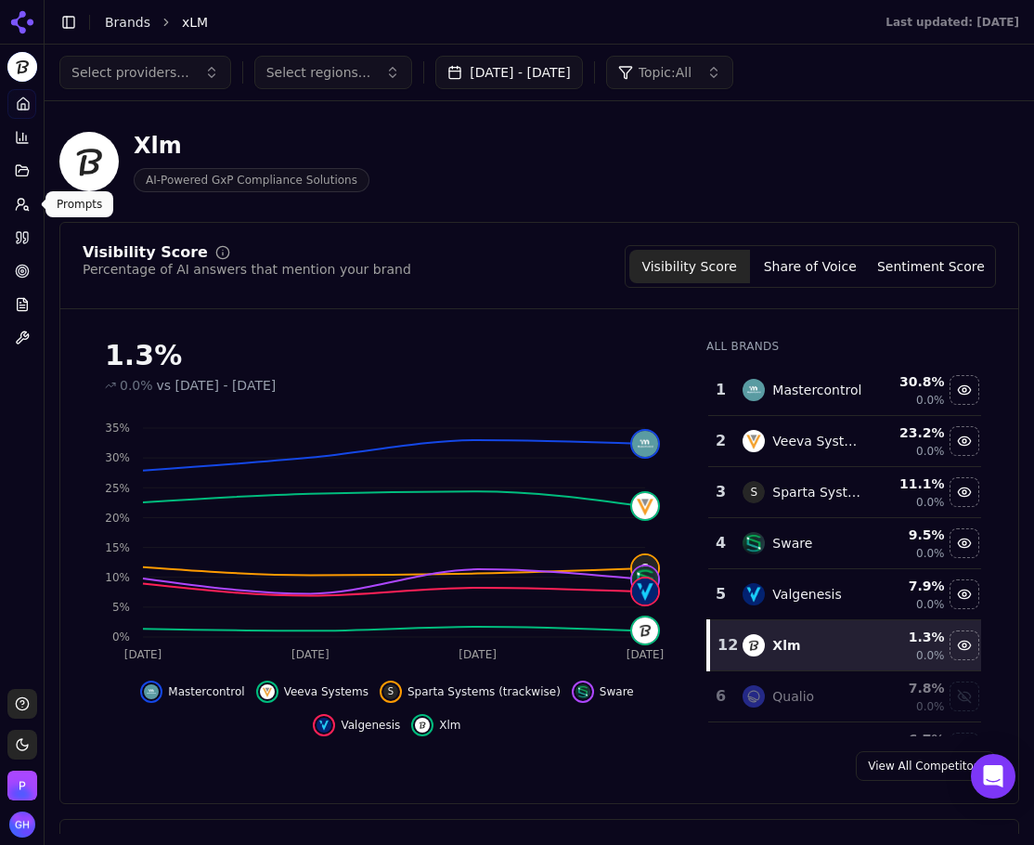
click at [33, 217] on button "Prompts" at bounding box center [21, 204] width 29 height 30
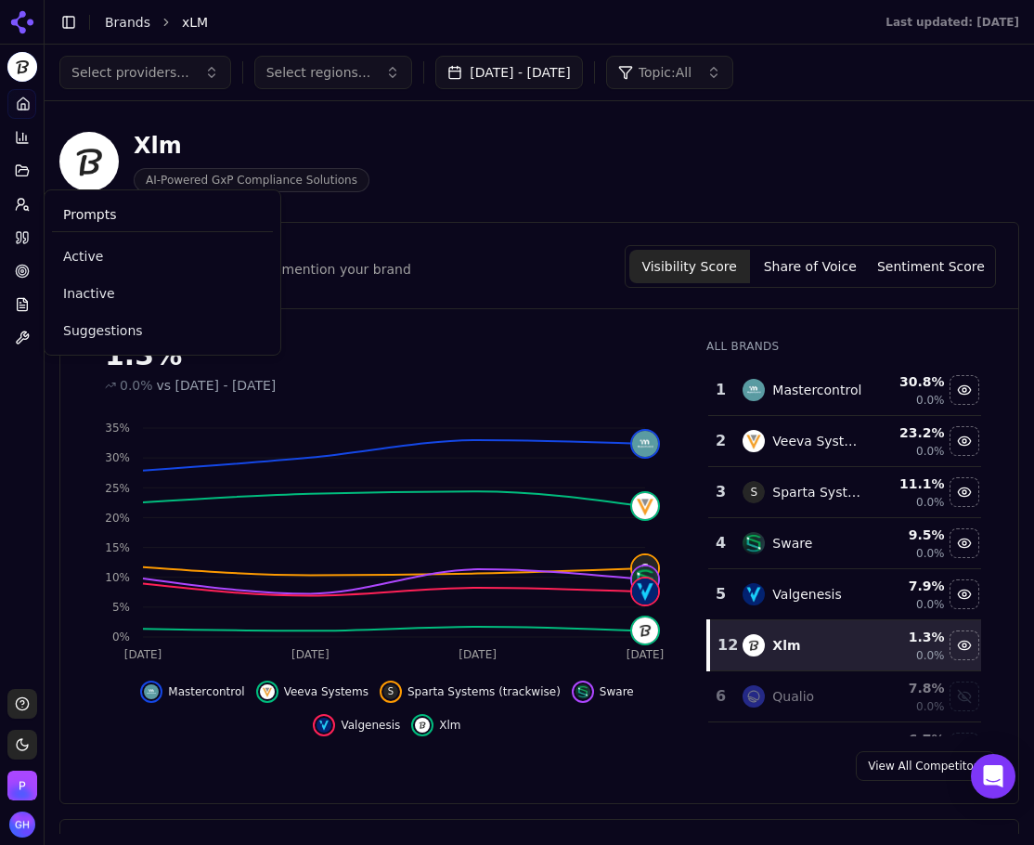
click at [29, 213] on button "Prompts" at bounding box center [21, 204] width 29 height 30
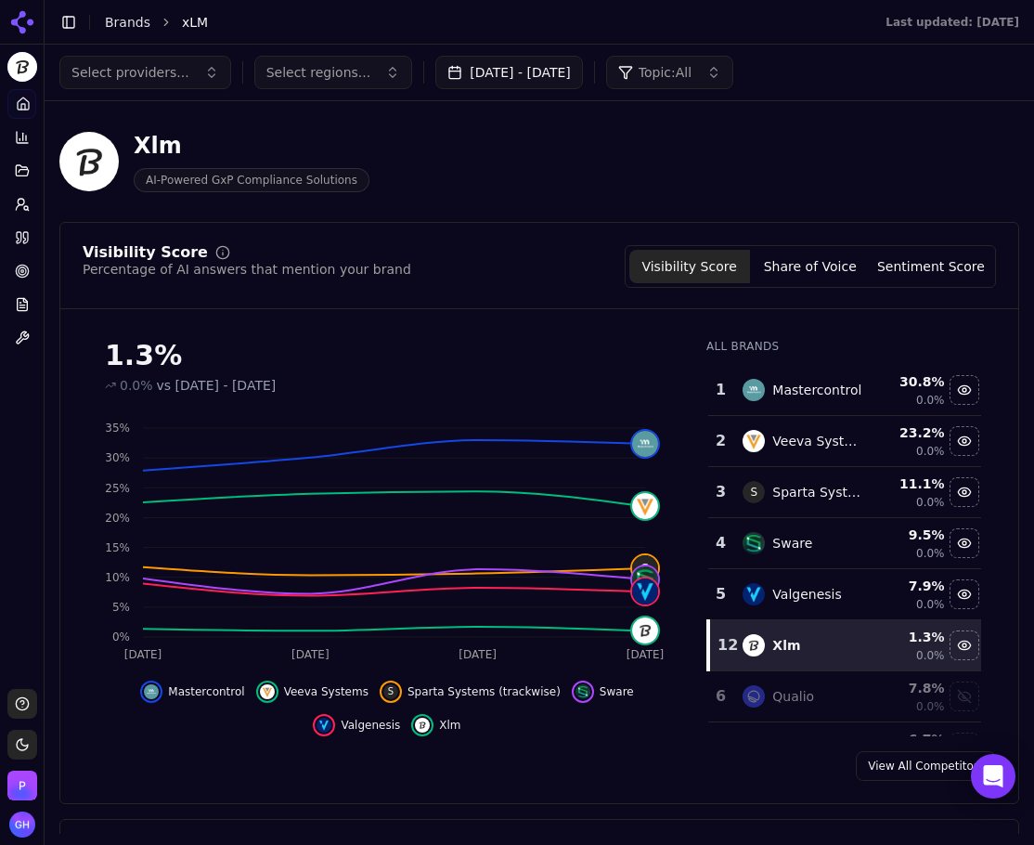
click at [29, 213] on button "Prompts" at bounding box center [21, 204] width 29 height 30
click at [77, 264] on body "xLM Platform Home Competition Topics Prompts Citations Optimize Reports Toolbox…" at bounding box center [517, 422] width 1034 height 845
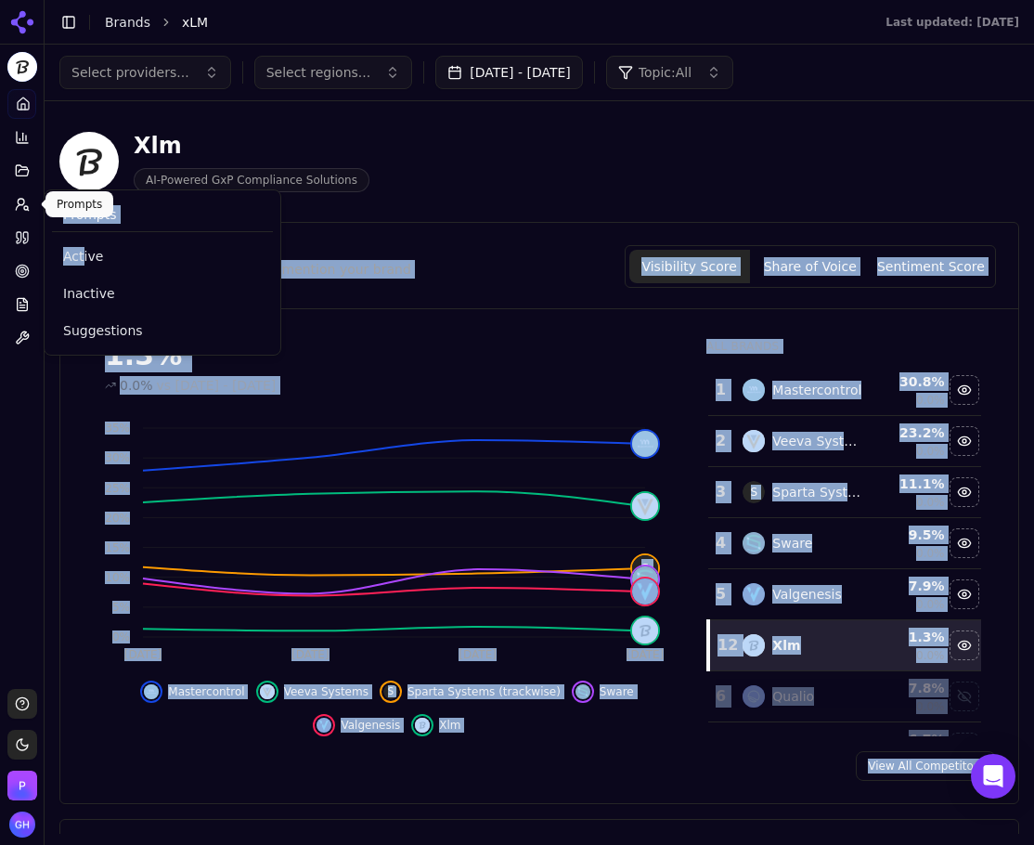
click at [14, 205] on button "Prompts" at bounding box center [21, 204] width 29 height 30
click at [90, 247] on span "Active" at bounding box center [162, 256] width 199 height 19
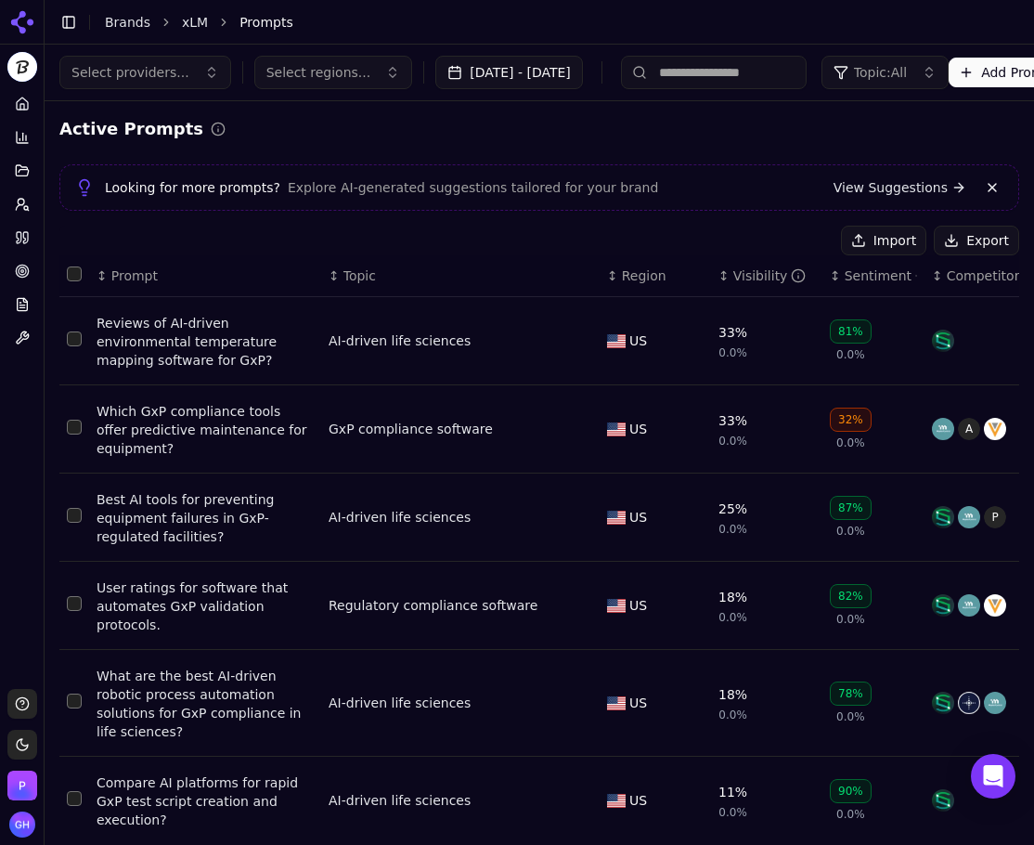
click at [961, 244] on button "Export" at bounding box center [976, 241] width 85 height 30
click at [18, 236] on icon at bounding box center [22, 237] width 15 height 15
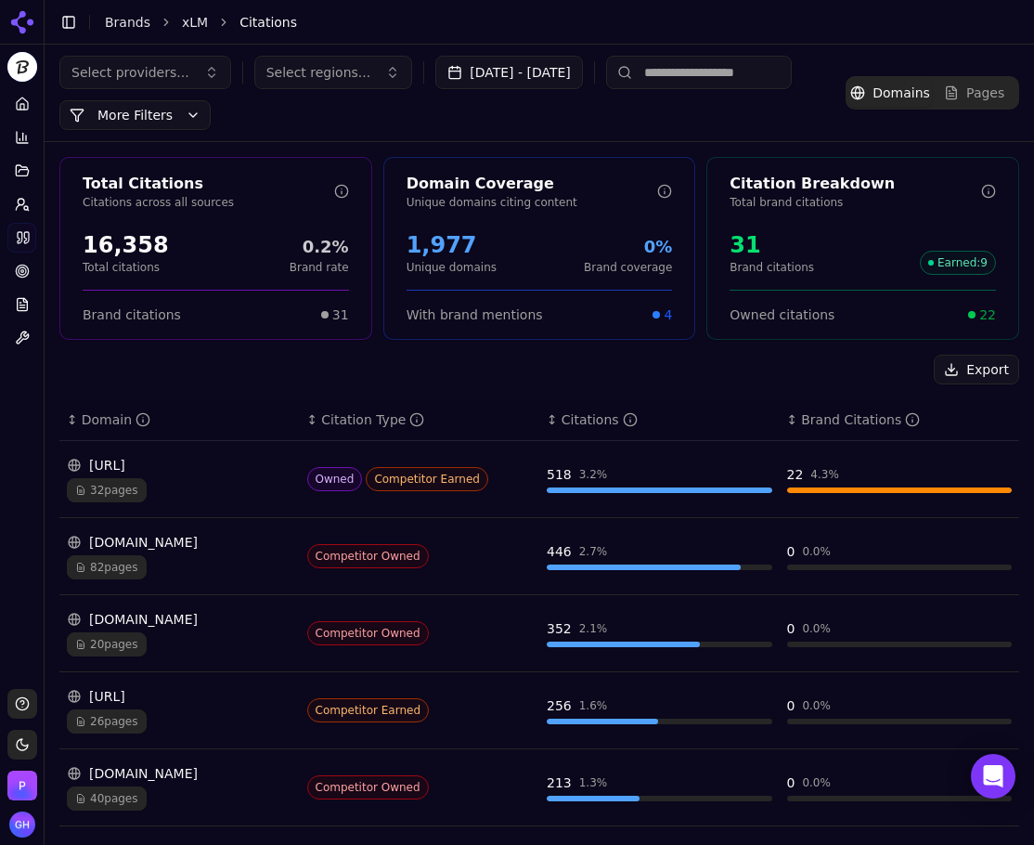
drag, startPoint x: 955, startPoint y: 344, endPoint x: 953, endPoint y: 370, distance: 26.1
click at [955, 345] on div "Total Citations Citations across all sources 16,358 Total citations 0.2% Brand …" at bounding box center [540, 706] width 990 height 1129
click at [953, 370] on button "Export" at bounding box center [976, 370] width 85 height 30
click at [122, 19] on link "Brands" at bounding box center [127, 22] width 45 height 15
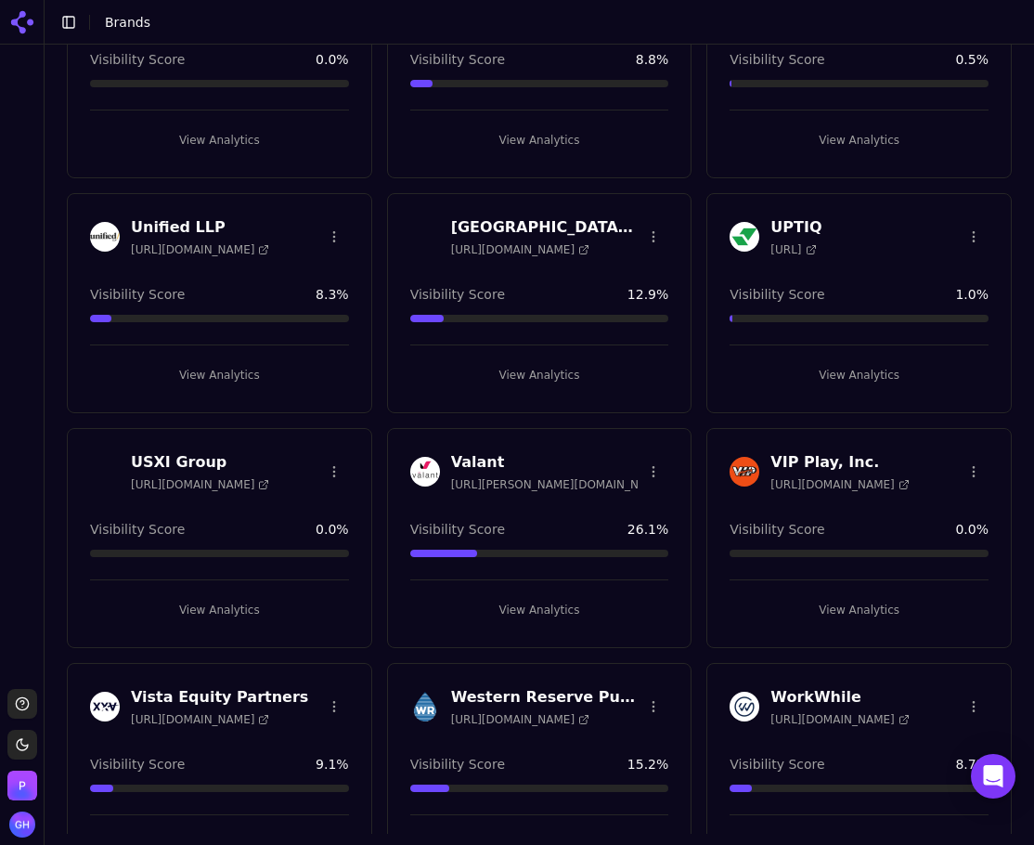
scroll to position [5477, 0]
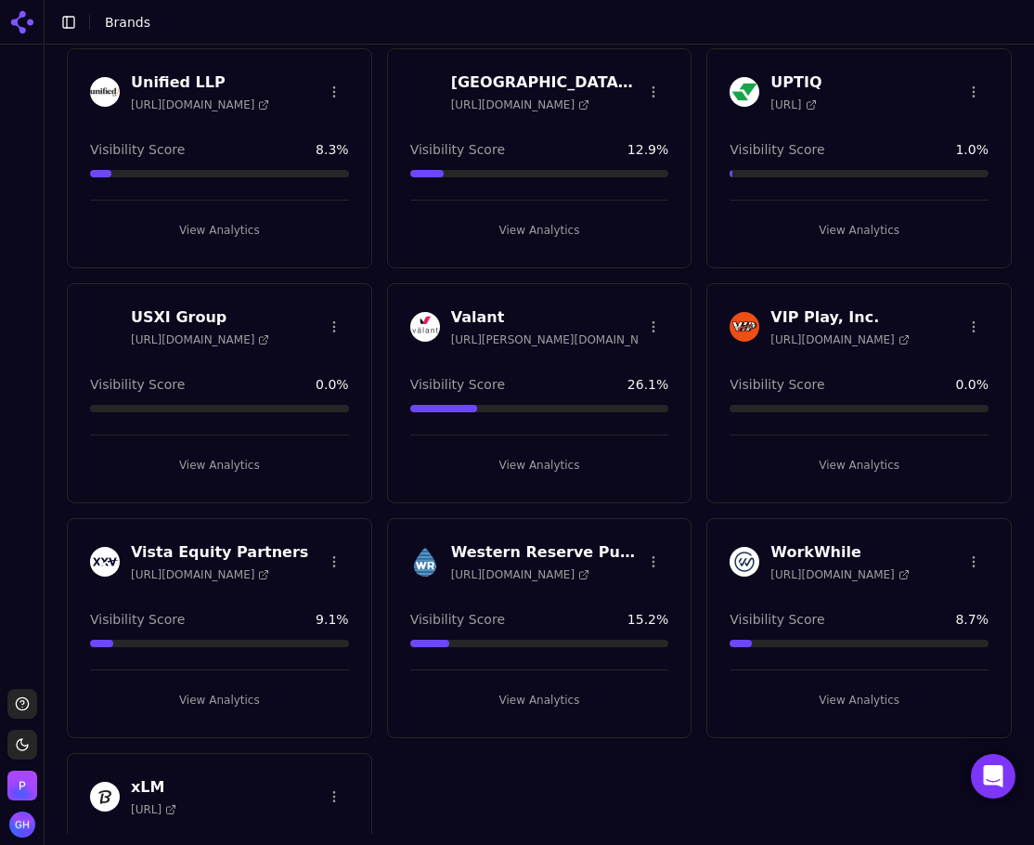
click at [868, 457] on button "View Analytics" at bounding box center [859, 465] width 259 height 30
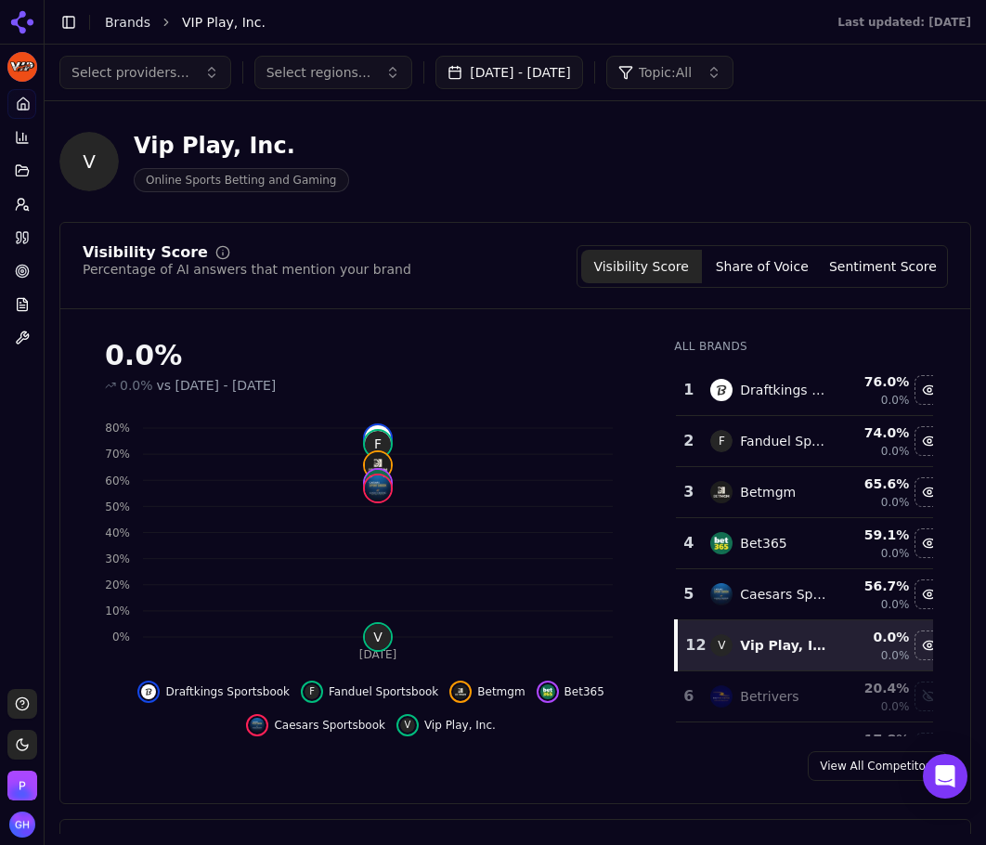
click at [532, 77] on button "Sep 01, 2025 - Sep 23, 2025" at bounding box center [509, 72] width 148 height 33
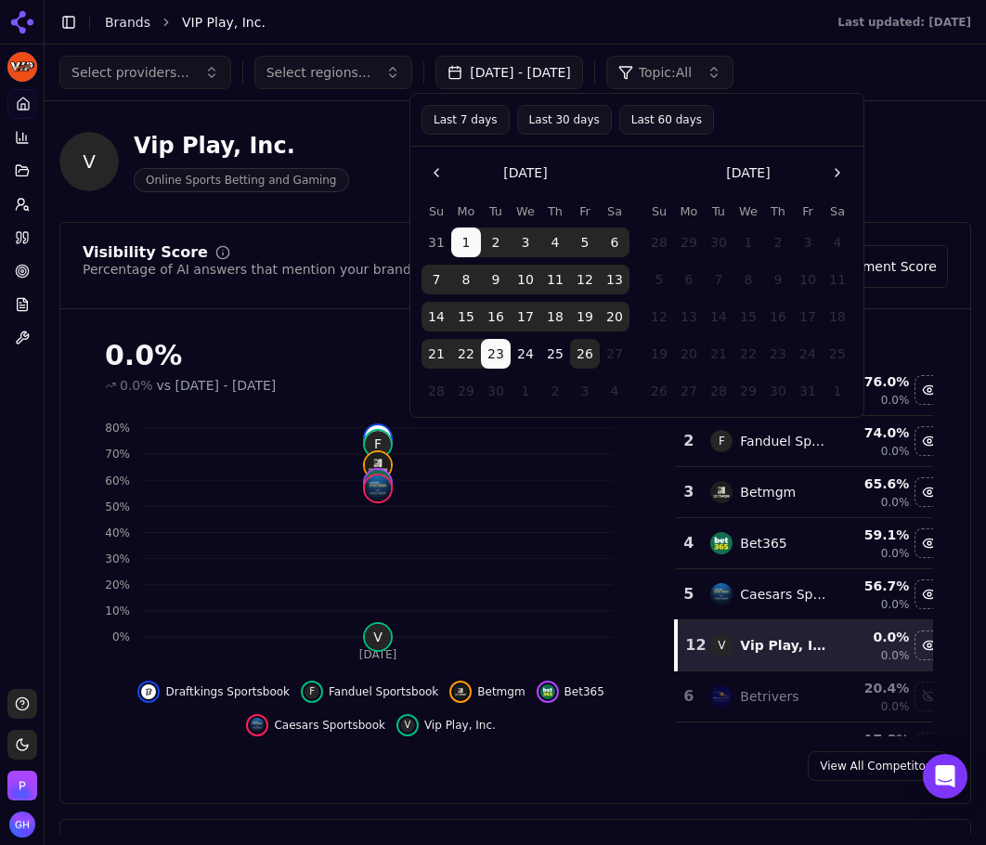
click at [595, 353] on button "26" at bounding box center [585, 354] width 30 height 30
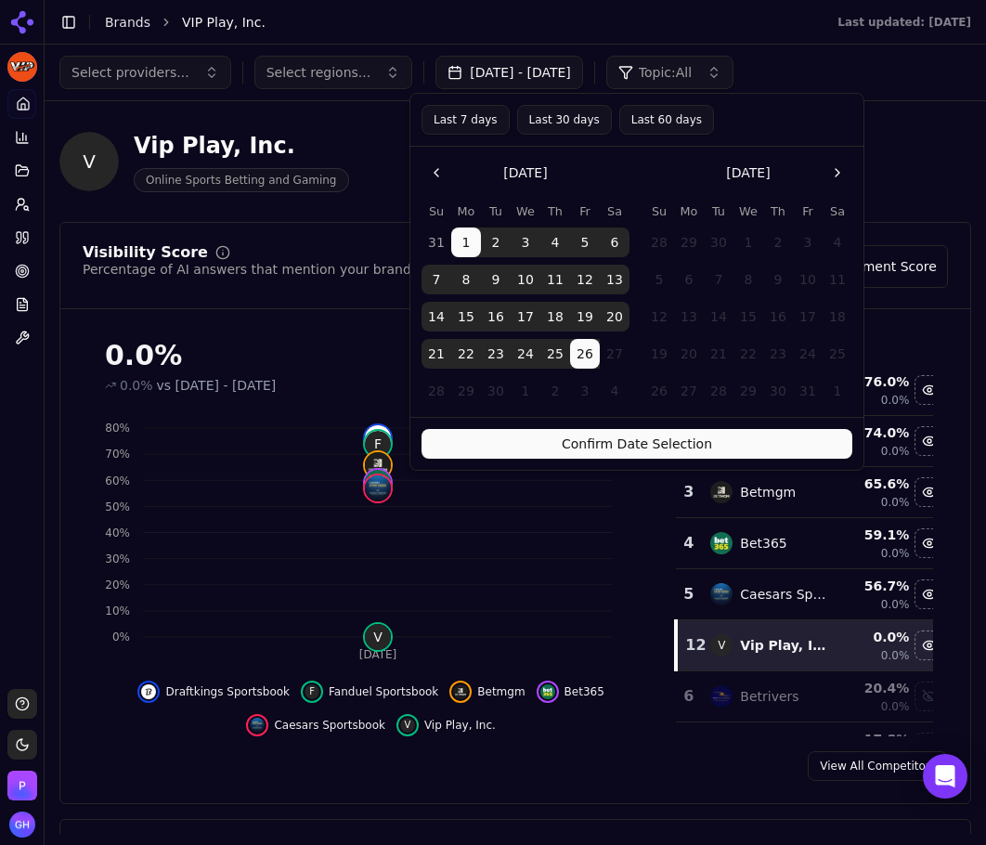
click at [623, 437] on button "Confirm Date Selection" at bounding box center [636, 444] width 431 height 30
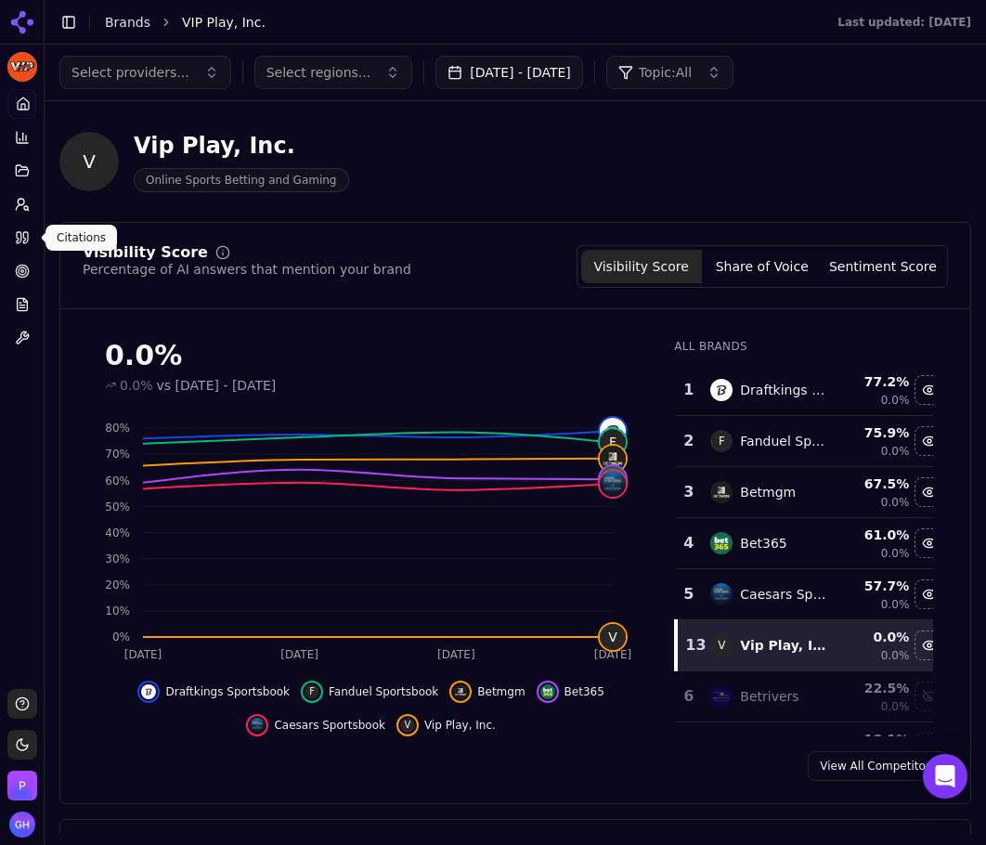
click at [35, 231] on link "Citations" at bounding box center [21, 238] width 29 height 30
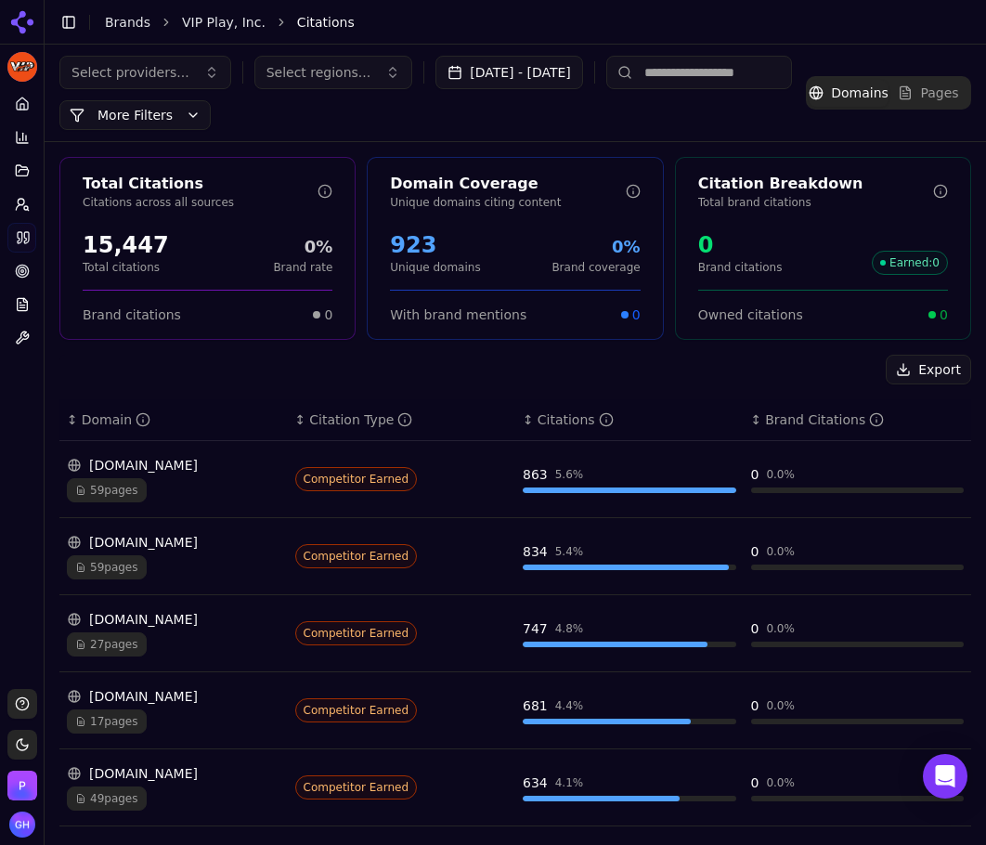
click at [703, 71] on input at bounding box center [699, 72] width 186 height 33
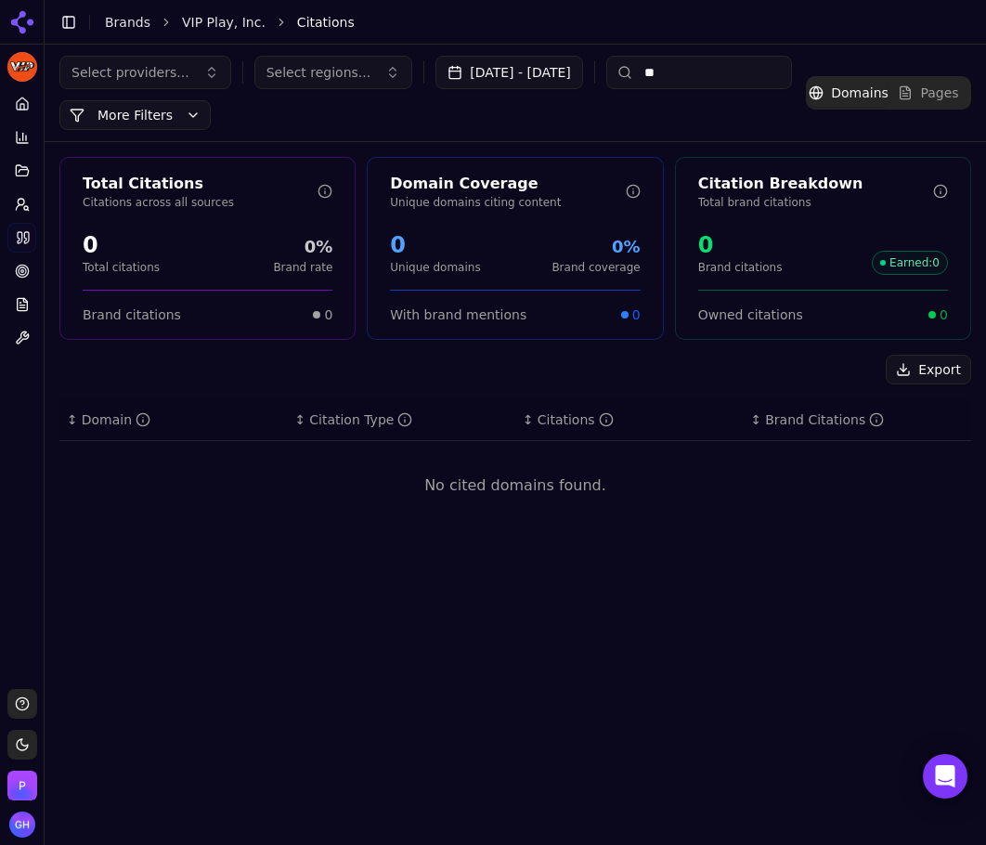
type input "*"
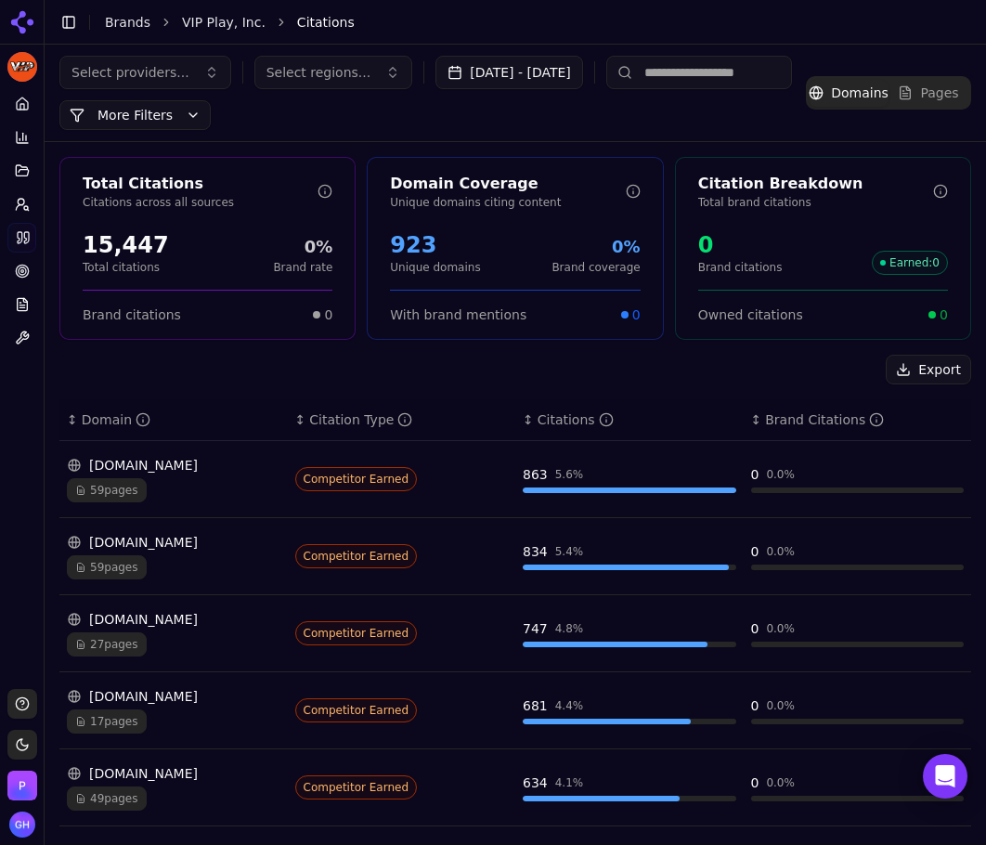
click at [132, 370] on div "Export" at bounding box center [515, 370] width 912 height 30
click at [22, 105] on icon at bounding box center [22, 104] width 15 height 15
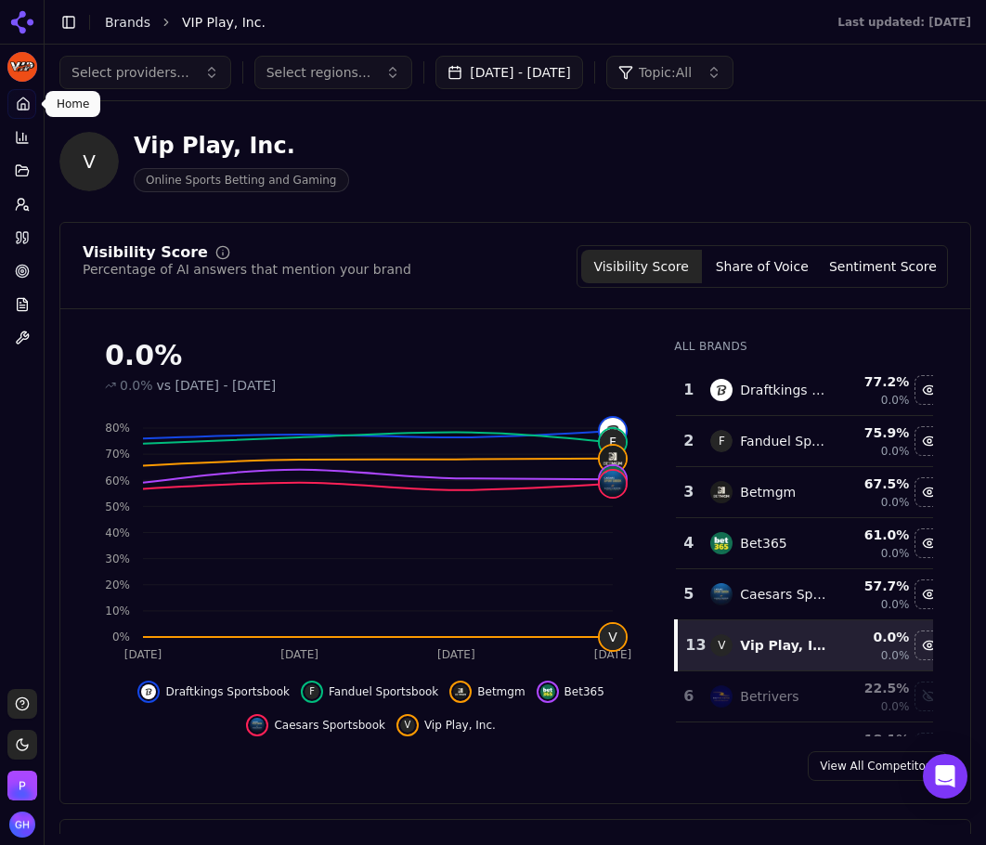
click at [756, 285] on div "Visibility Score Share of Voice Sentiment Score" at bounding box center [761, 266] width 371 height 43
click at [753, 277] on button "Share of Voice" at bounding box center [762, 266] width 121 height 33
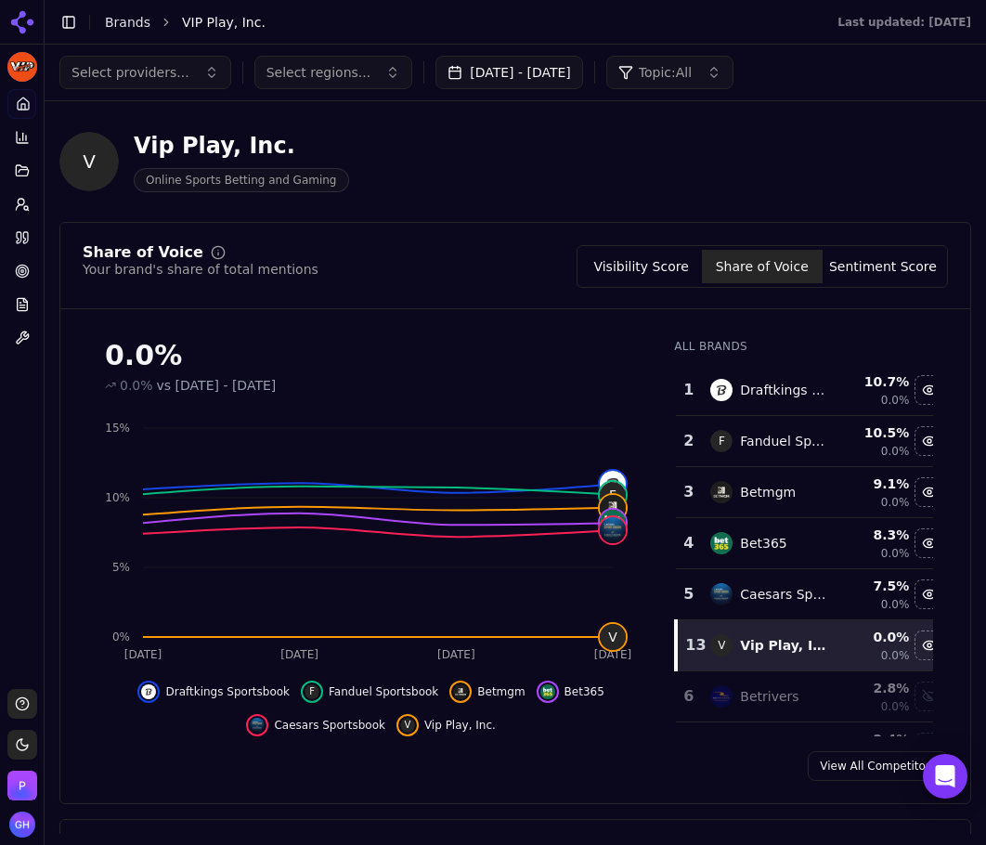
click at [864, 248] on div "Visibility Score Share of Voice Sentiment Score" at bounding box center [761, 266] width 371 height 43
click at [858, 286] on div "Visibility Score Share of Voice Sentiment Score" at bounding box center [761, 266] width 371 height 43
click at [863, 275] on button "Sentiment Score" at bounding box center [882, 266] width 121 height 33
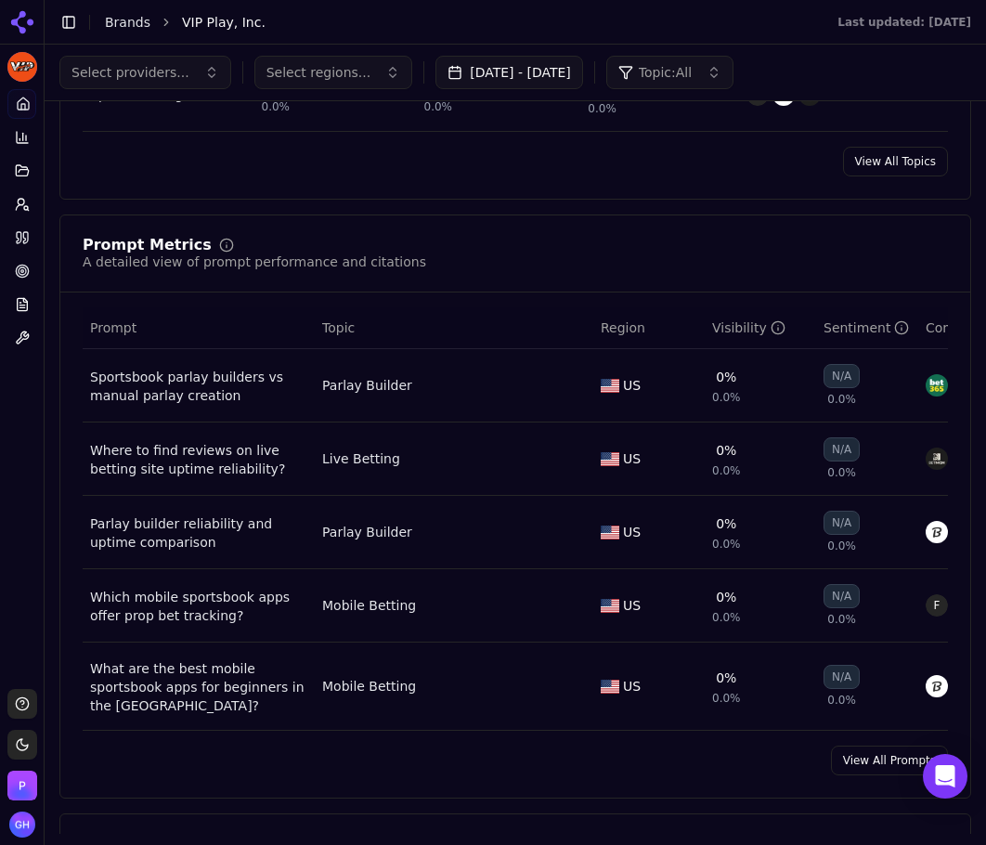
scroll to position [1114, 0]
click at [885, 768] on link "View All Prompts" at bounding box center [889, 761] width 117 height 30
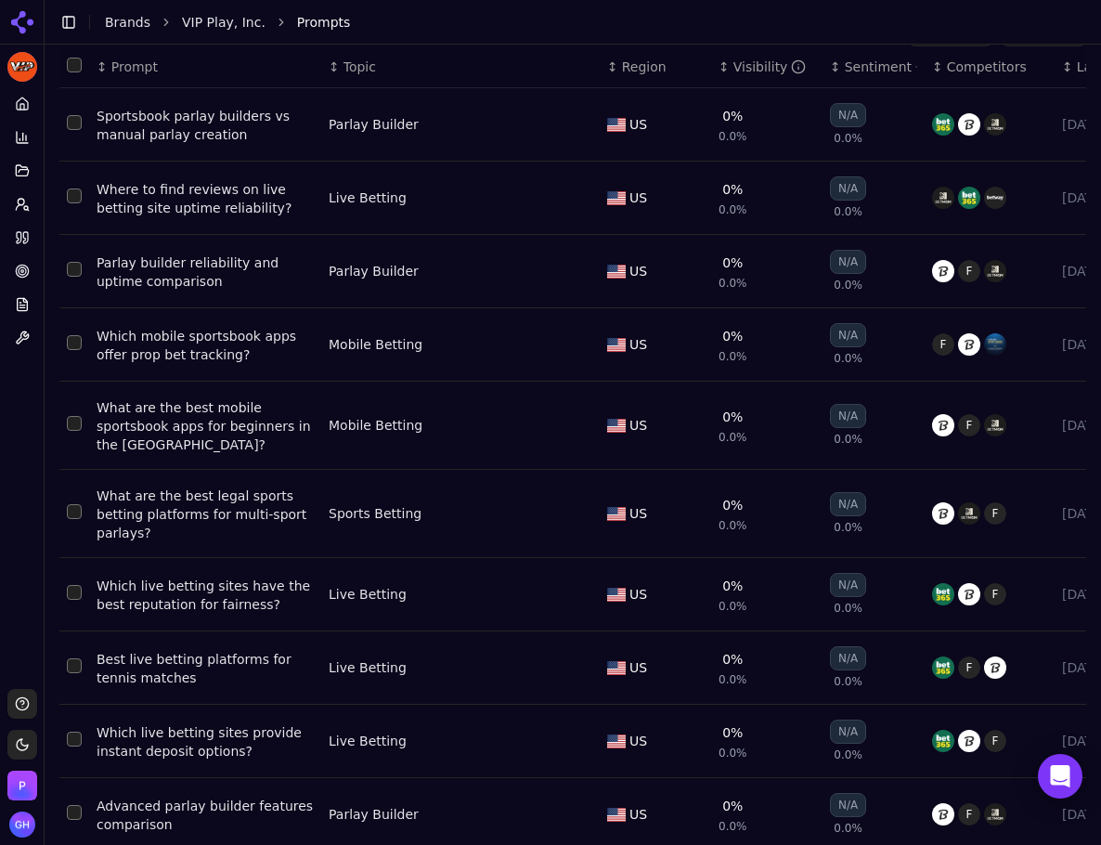
scroll to position [214, 0]
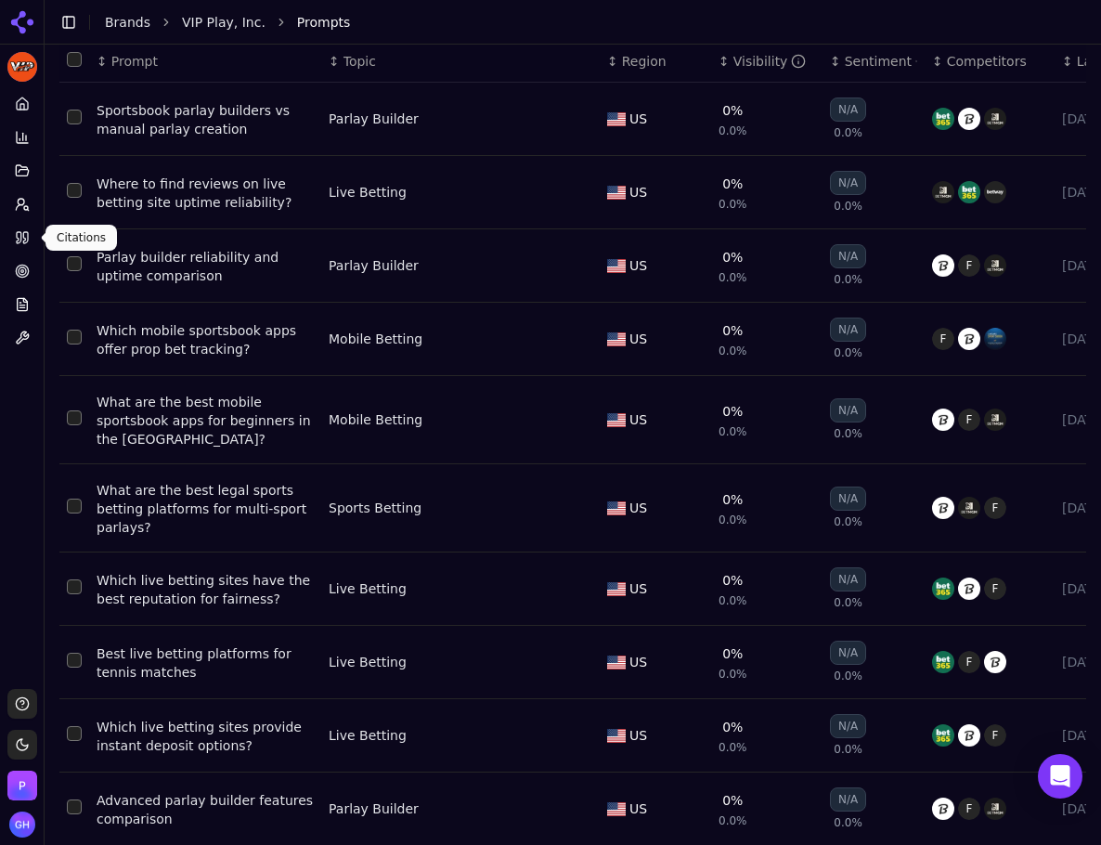
drag, startPoint x: 32, startPoint y: 249, endPoint x: 31, endPoint y: 237, distance: 12.1
click at [31, 237] on link "Citations" at bounding box center [21, 238] width 29 height 30
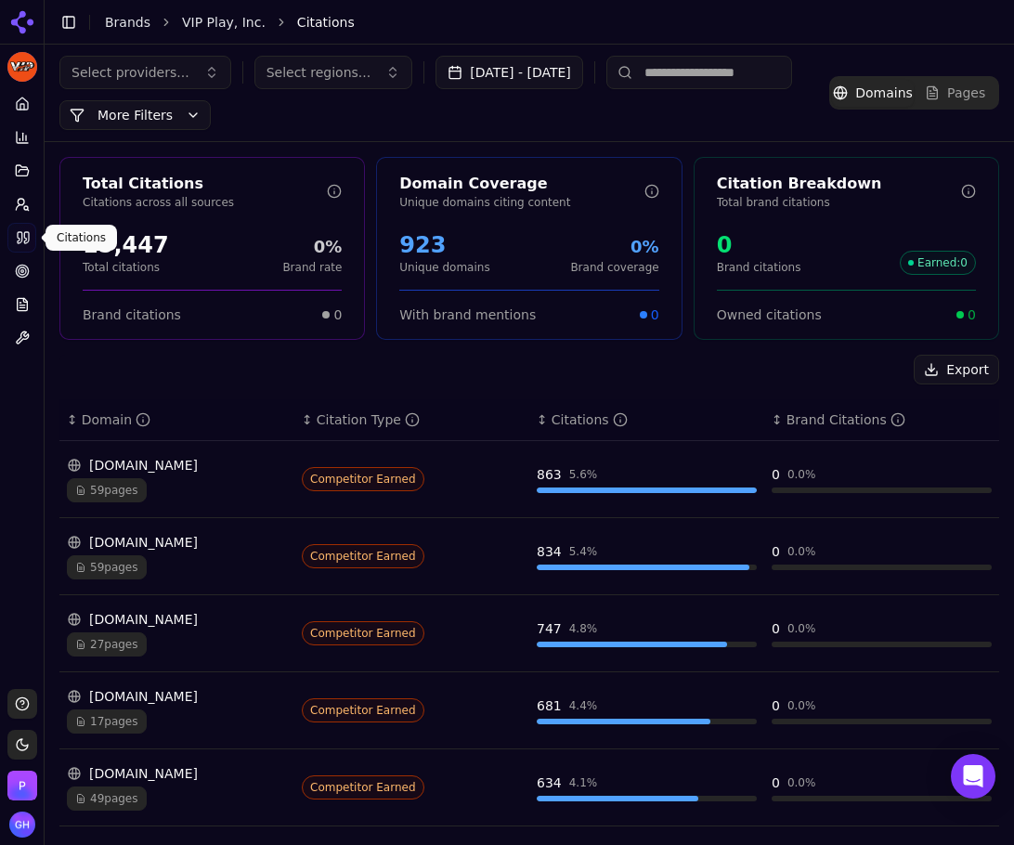
click at [673, 368] on div "Export" at bounding box center [528, 370] width 939 height 30
click at [565, 370] on div "Export" at bounding box center [528, 370] width 939 height 30
click at [956, 370] on button "Export" at bounding box center [955, 370] width 85 height 30
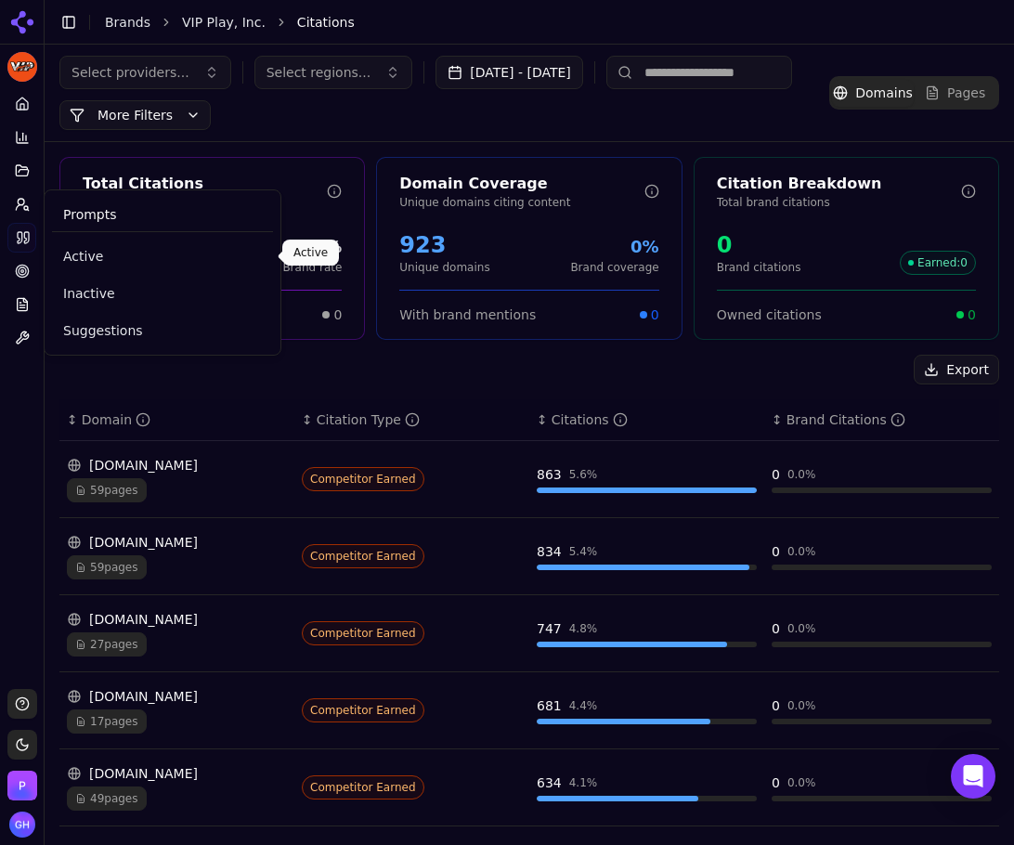
click at [86, 256] on span "Active" at bounding box center [162, 256] width 199 height 19
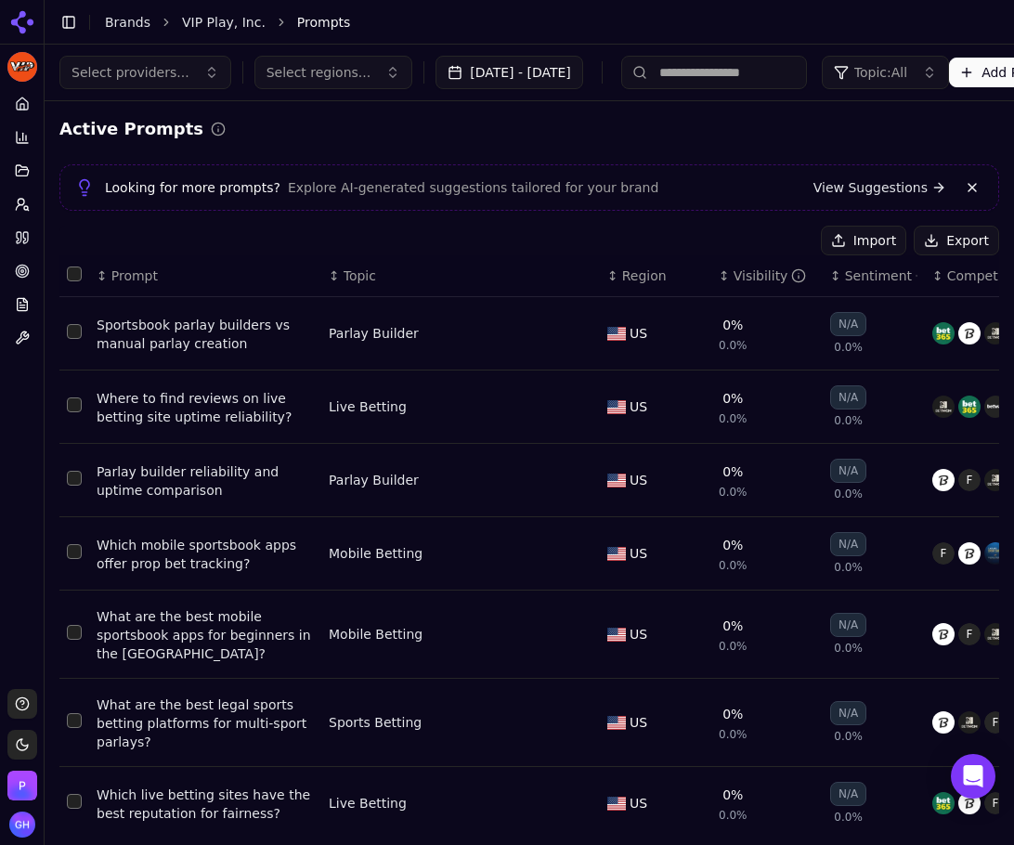
click at [939, 236] on button "Export" at bounding box center [955, 241] width 85 height 30
click at [19, 104] on icon at bounding box center [22, 104] width 15 height 15
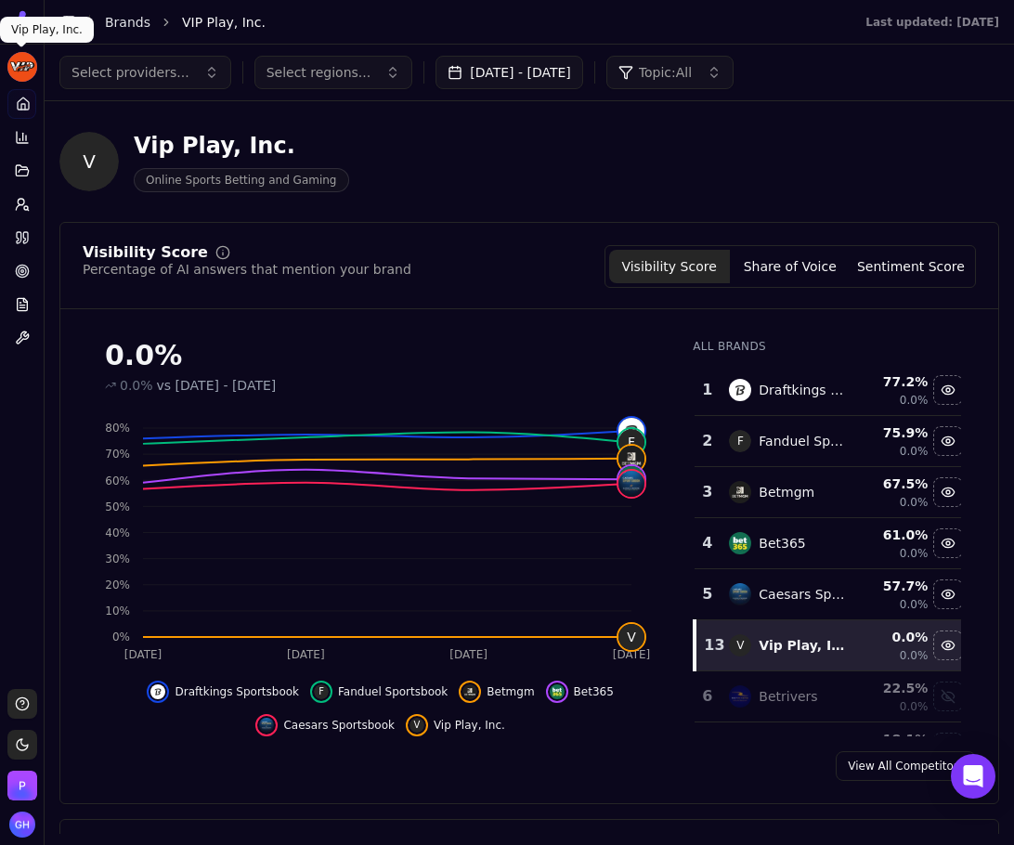
click at [33, 59] on body "VIP Play, Inc. Platform Home Competition Topics Prompts Citations Optimize Repo…" at bounding box center [507, 422] width 1014 height 845
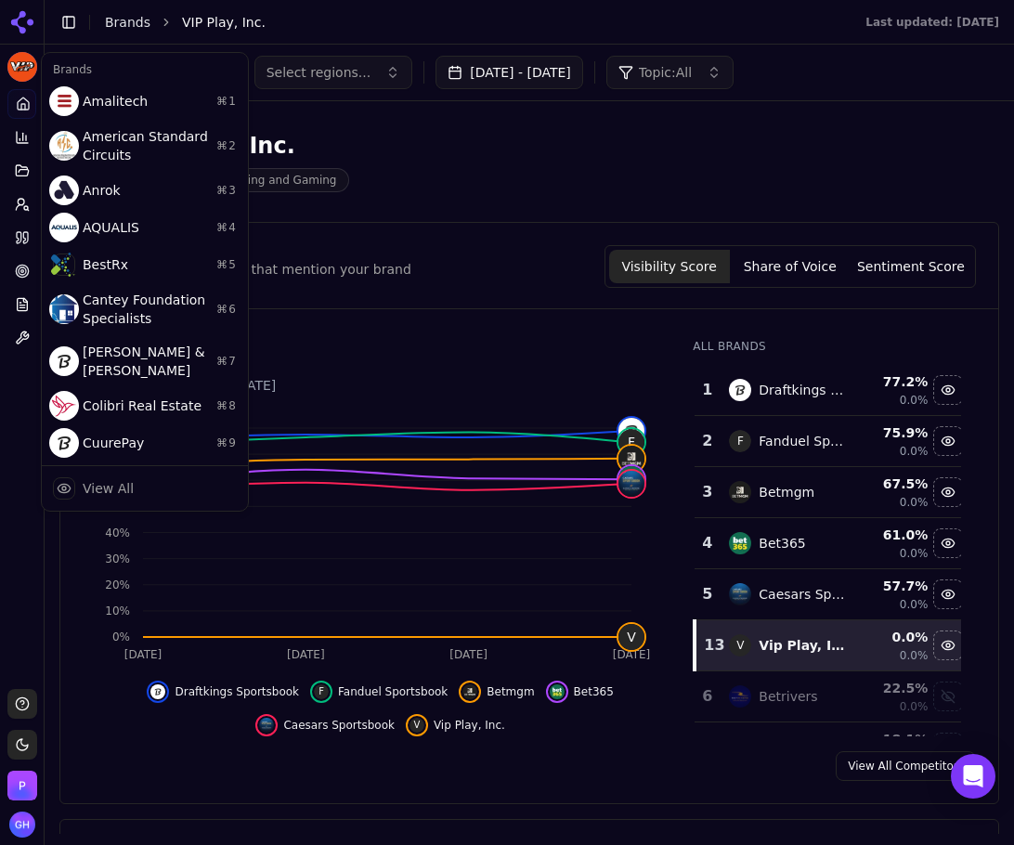
click at [19, 28] on html "VIP Play, Inc. Platform Home Competition Topics Prompts Citations Optimize Repo…" at bounding box center [507, 422] width 1014 height 845
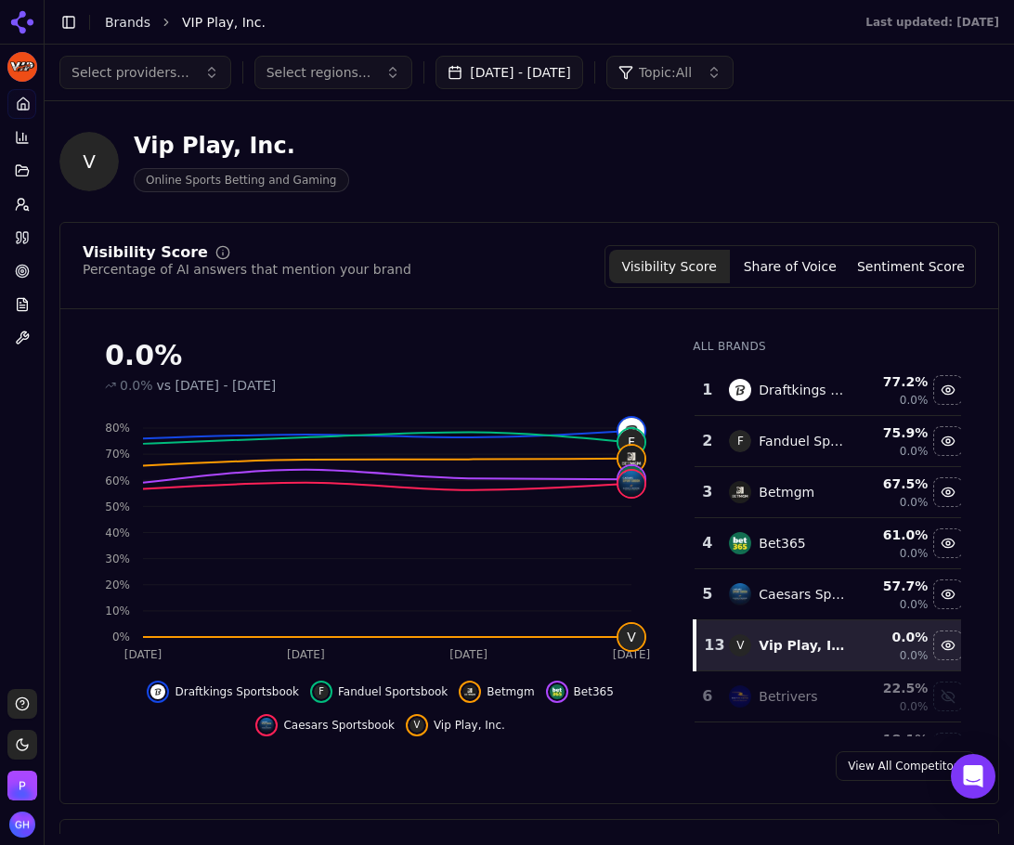
click at [18, 61] on html "VIP Play, Inc. Platform Home Competition Topics Prompts Citations Optimize Repo…" at bounding box center [507, 422] width 1014 height 845
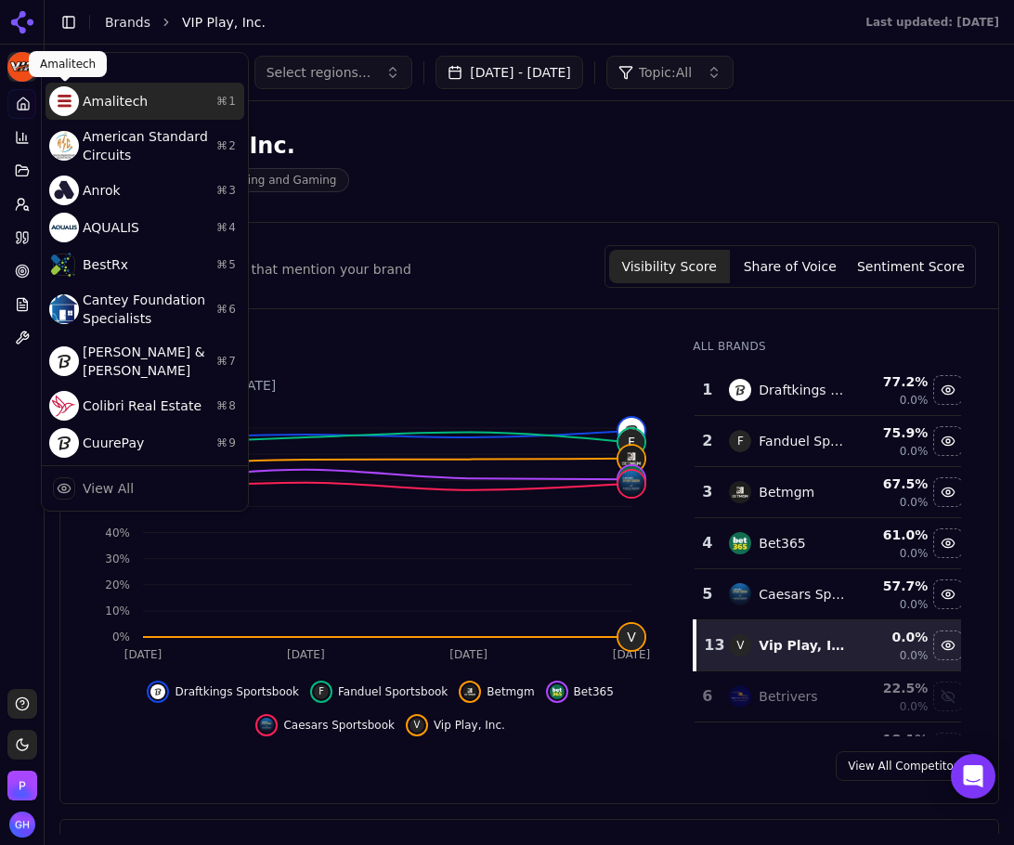
click at [78, 106] on img at bounding box center [64, 101] width 30 height 30
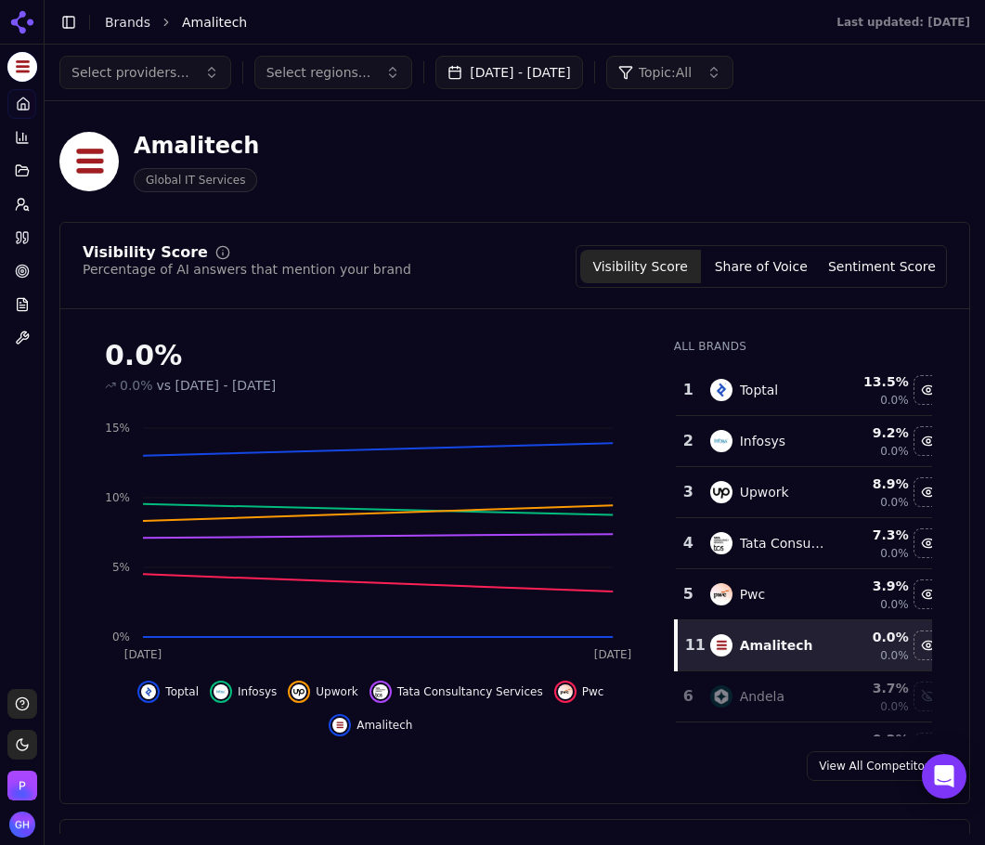
click at [918, 186] on div "Amalitech Global IT Services" at bounding box center [514, 161] width 911 height 91
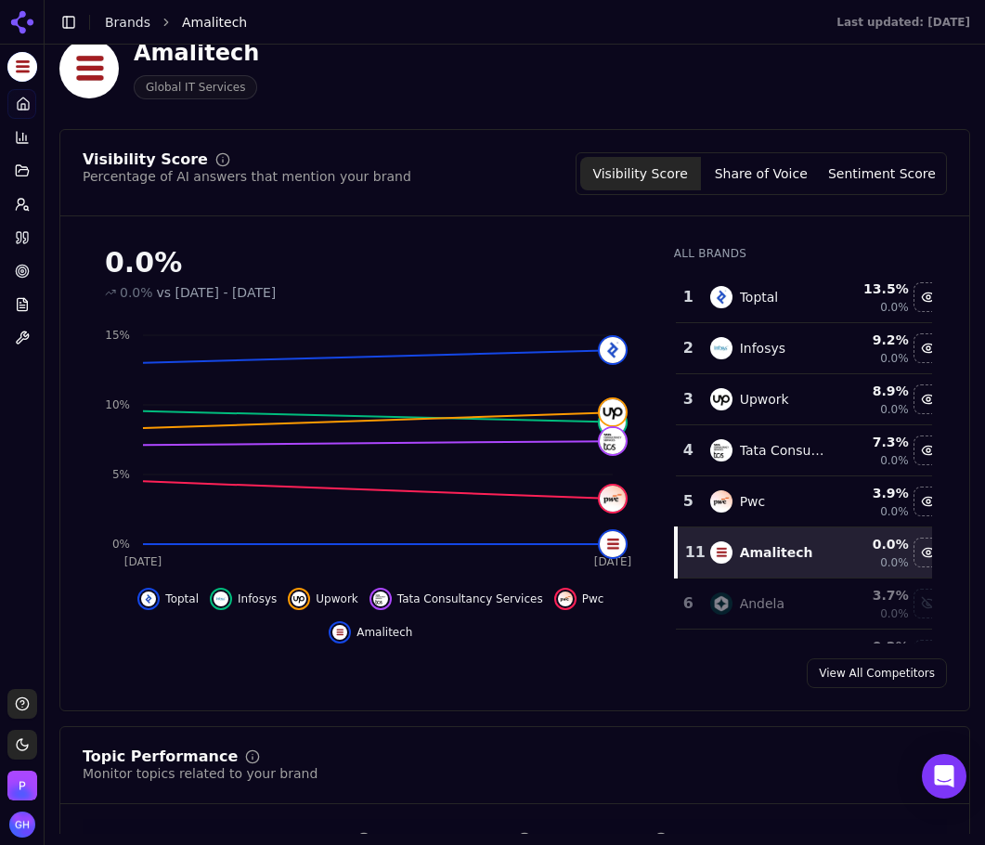
click at [746, 182] on button "Share of Voice" at bounding box center [761, 173] width 121 height 33
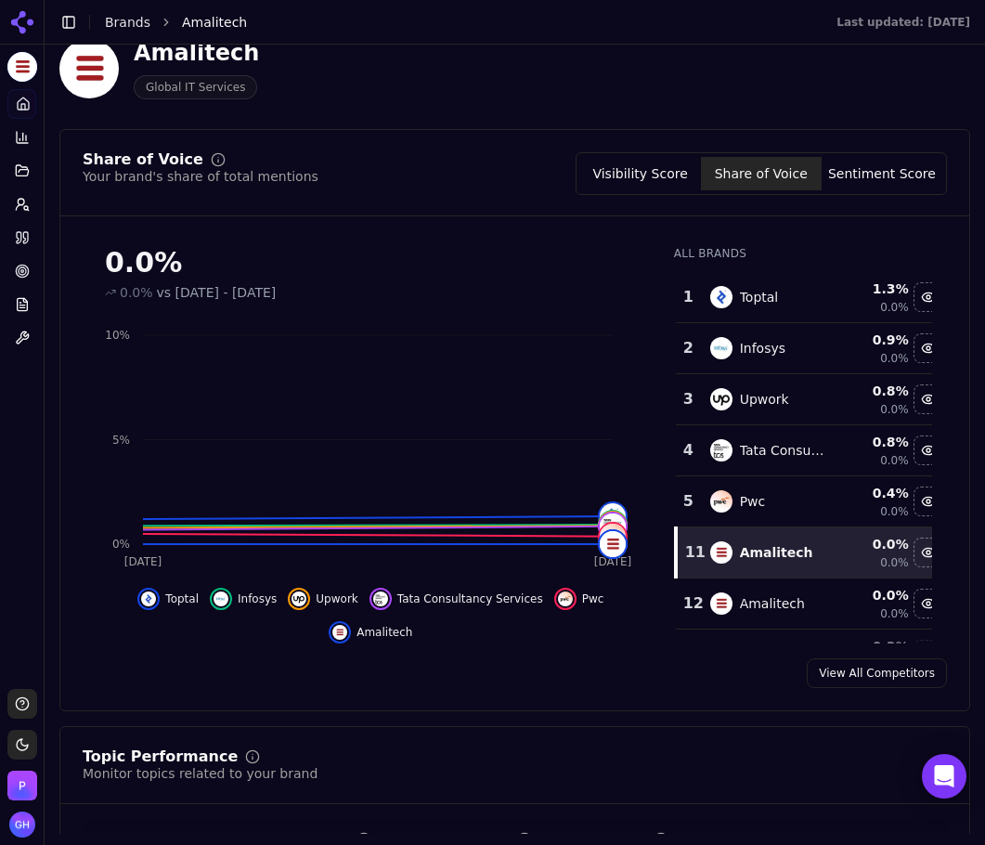
click at [853, 167] on button "Sentiment Score" at bounding box center [882, 173] width 121 height 33
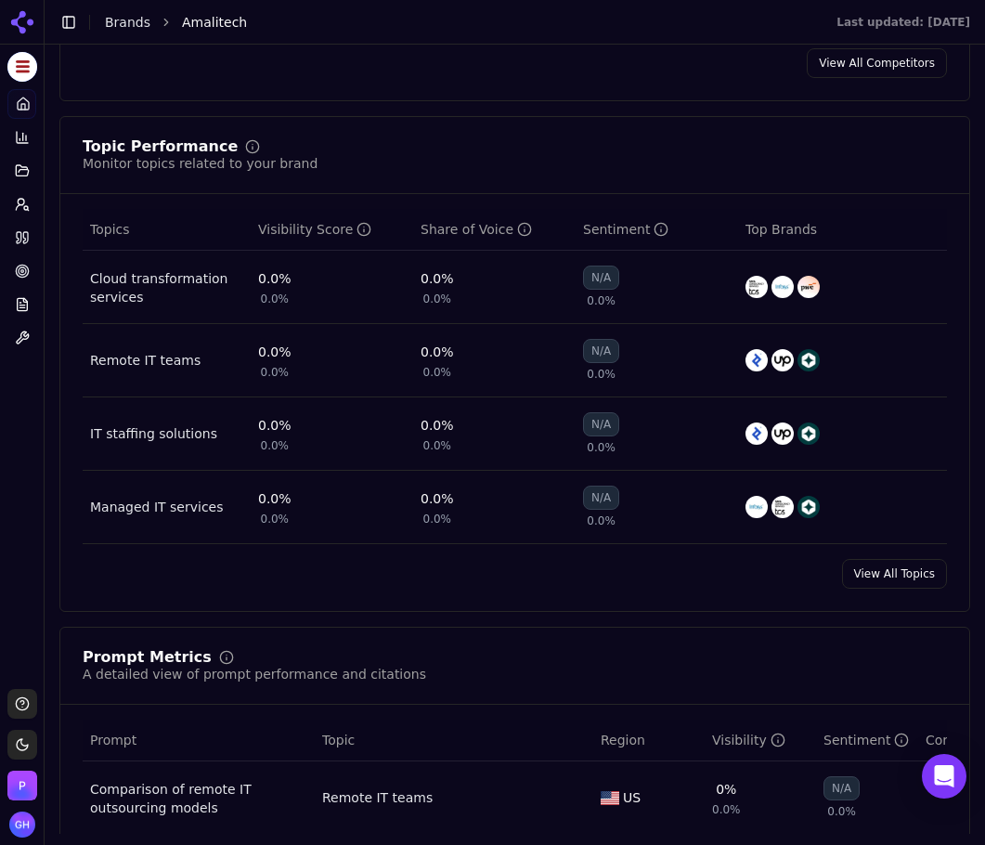
scroll to position [1114, 0]
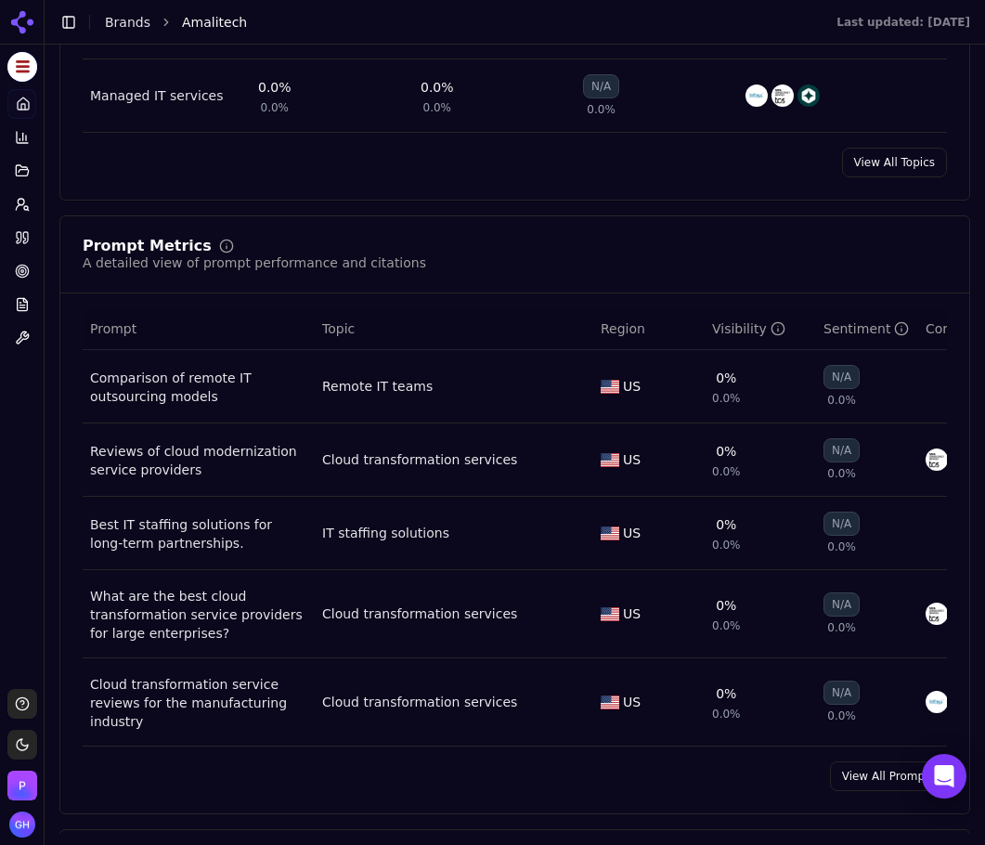
drag, startPoint x: 855, startPoint y: 788, endPoint x: 853, endPoint y: 776, distance: 12.2
click at [855, 788] on link "View All Prompts" at bounding box center [888, 776] width 117 height 30
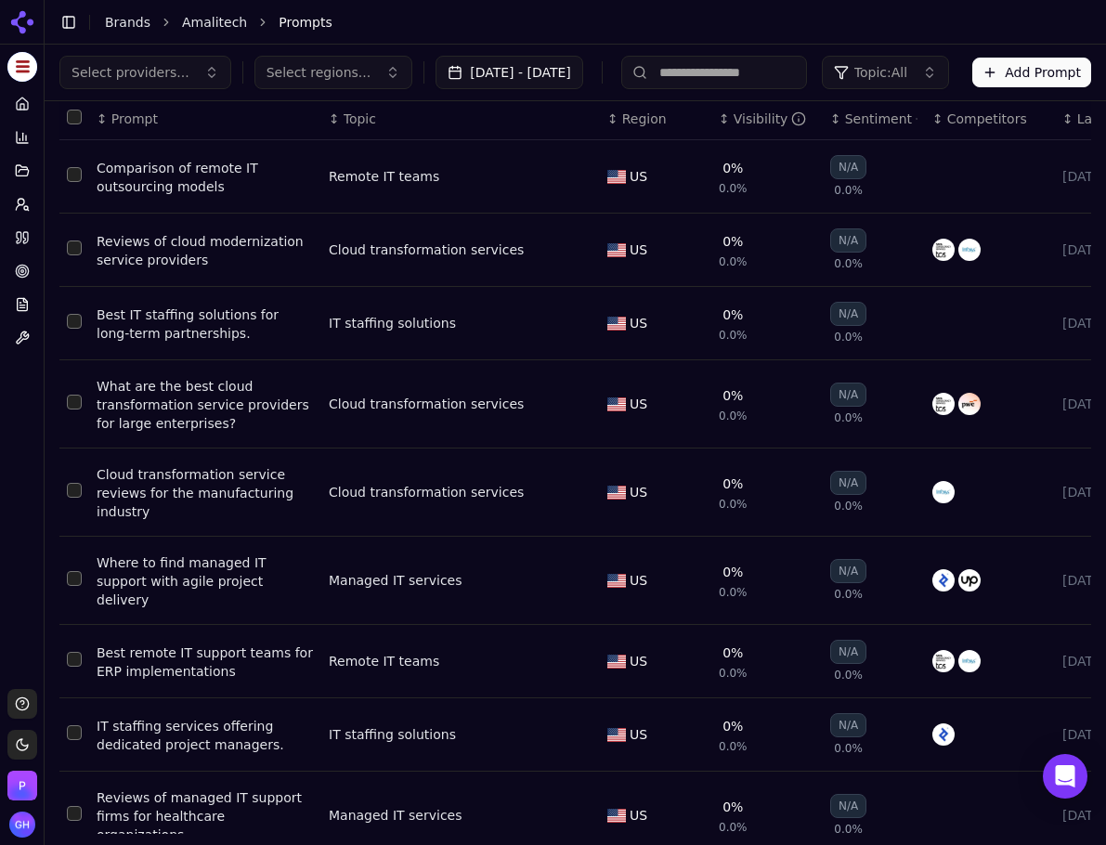
scroll to position [125, 0]
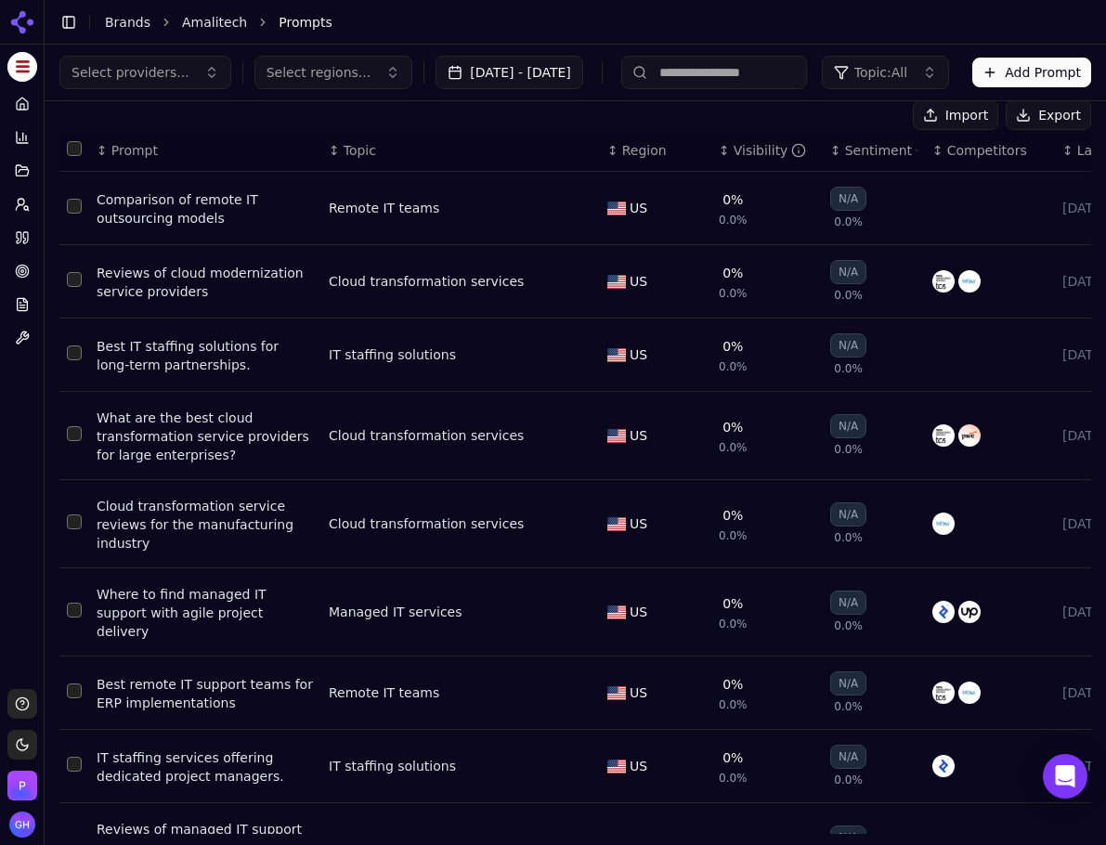
click at [1028, 120] on button "Export" at bounding box center [1047, 115] width 85 height 30
click at [18, 235] on icon at bounding box center [22, 237] width 15 height 15
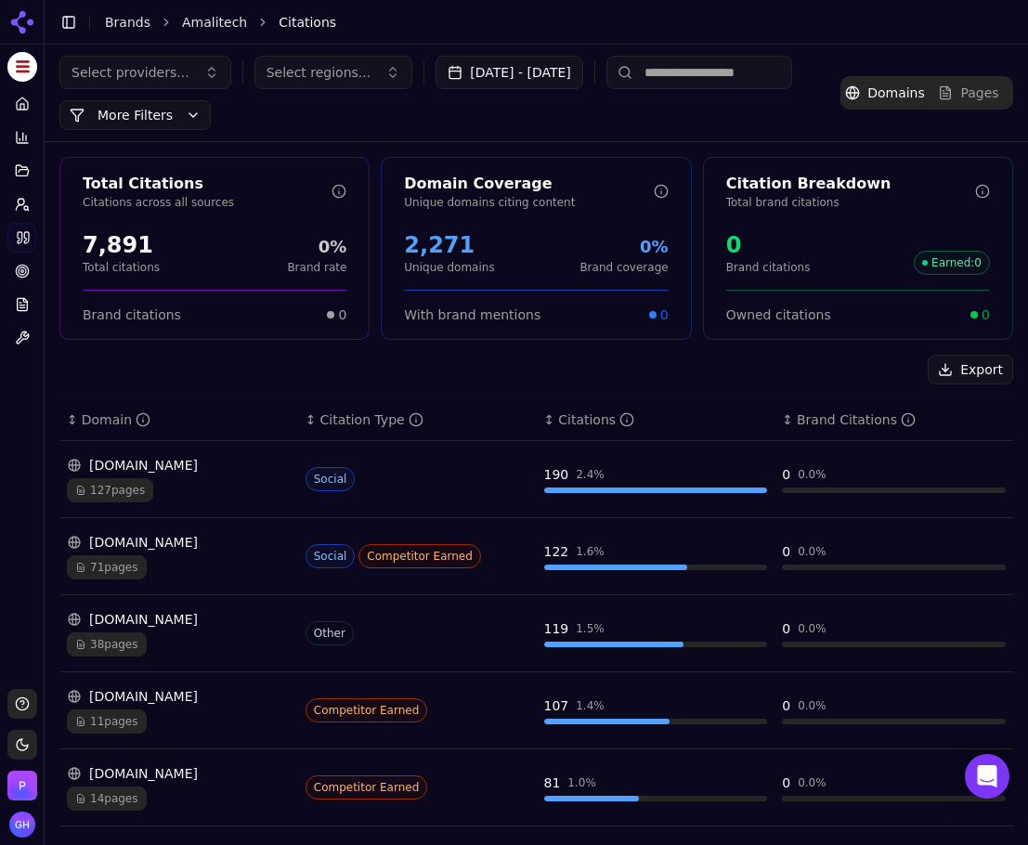
click at [981, 370] on button "Export" at bounding box center [969, 370] width 85 height 30
click at [122, 16] on link "Brands" at bounding box center [127, 22] width 45 height 15
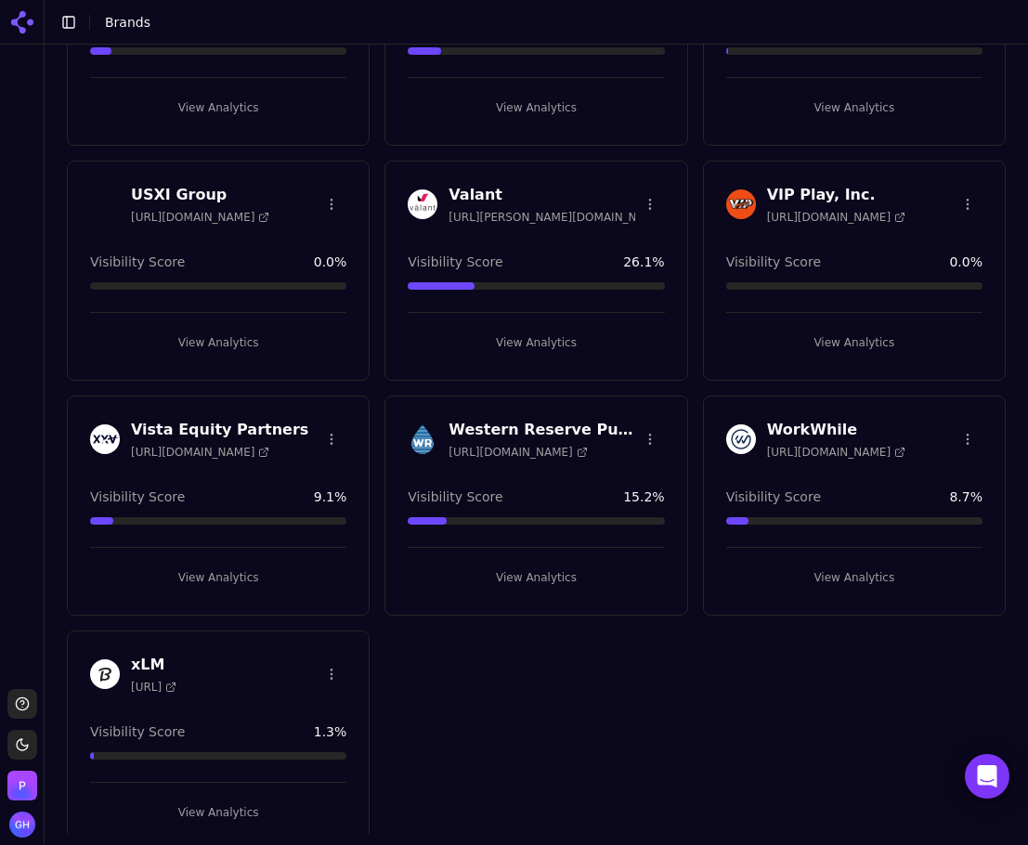
scroll to position [5616, 0]
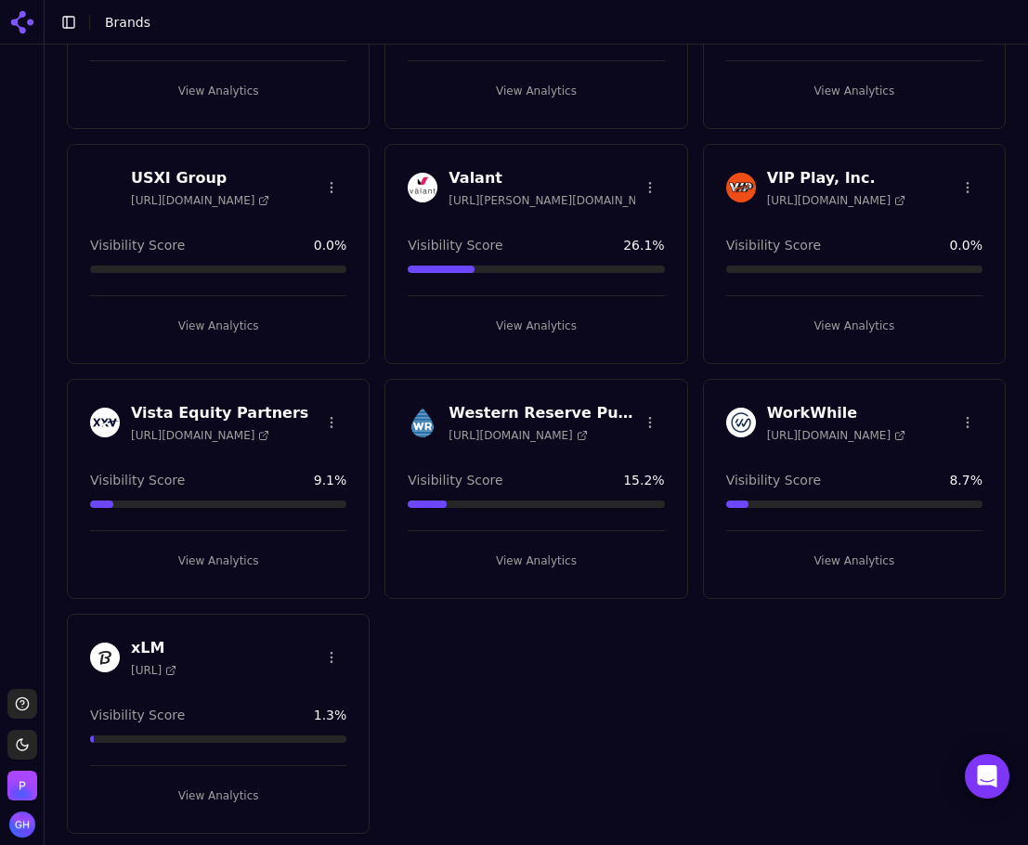
click at [785, 181] on h3 "VIP Play, Inc." at bounding box center [836, 178] width 138 height 22
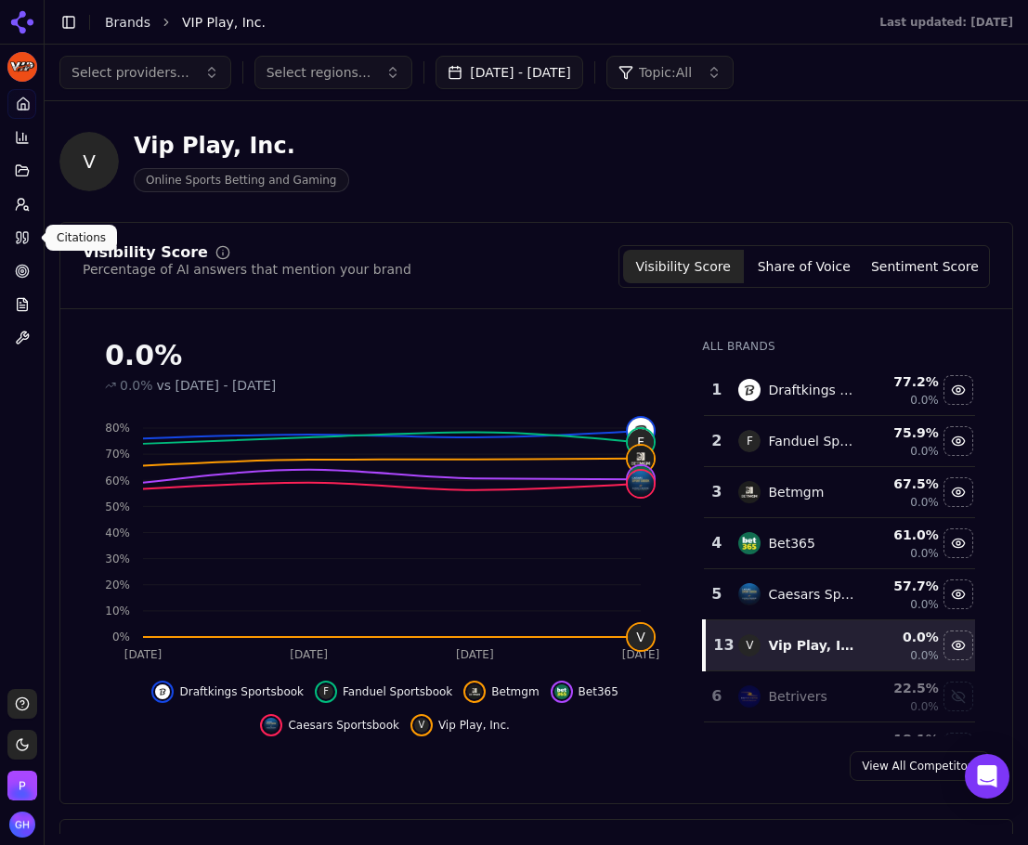
click at [24, 223] on link "Citations" at bounding box center [21, 238] width 29 height 30
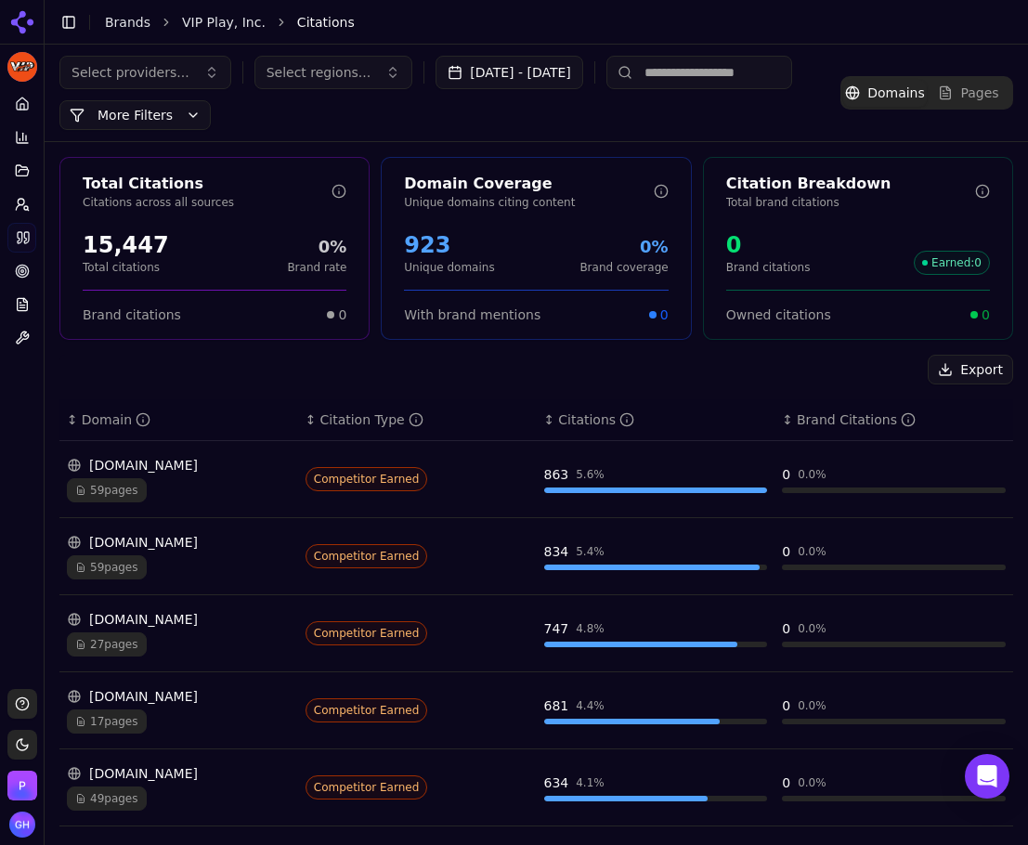
click at [748, 77] on input at bounding box center [699, 72] width 186 height 33
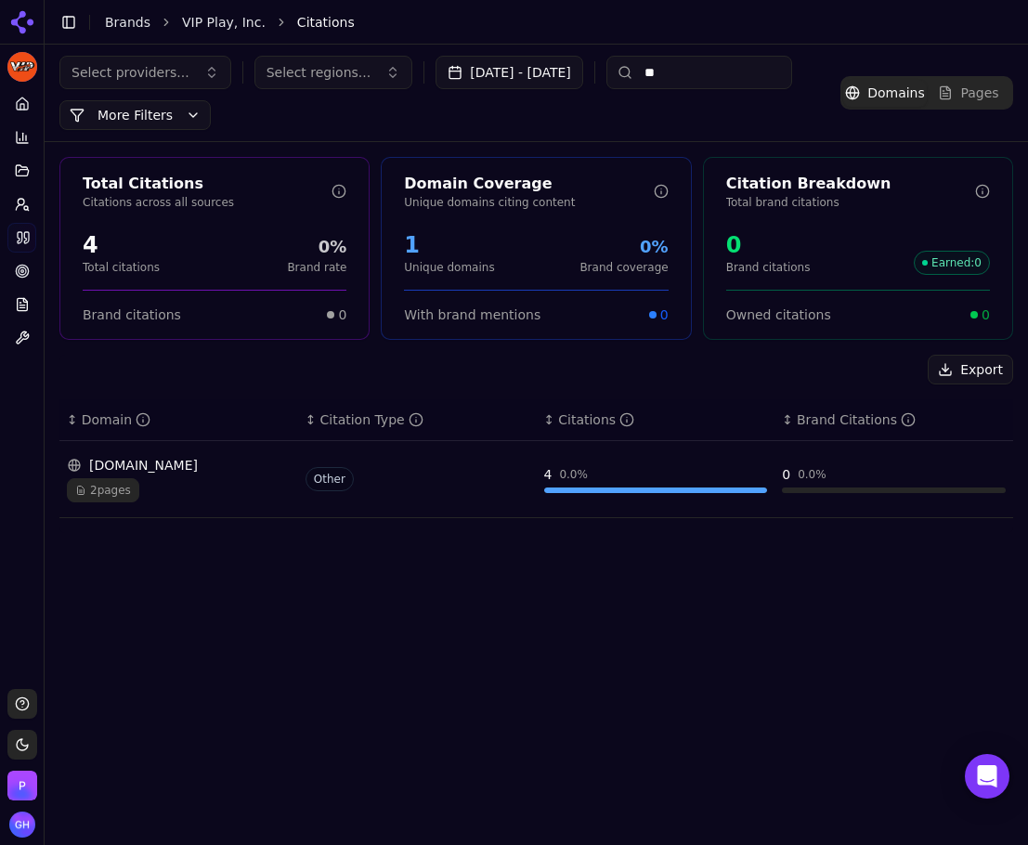
type input "*"
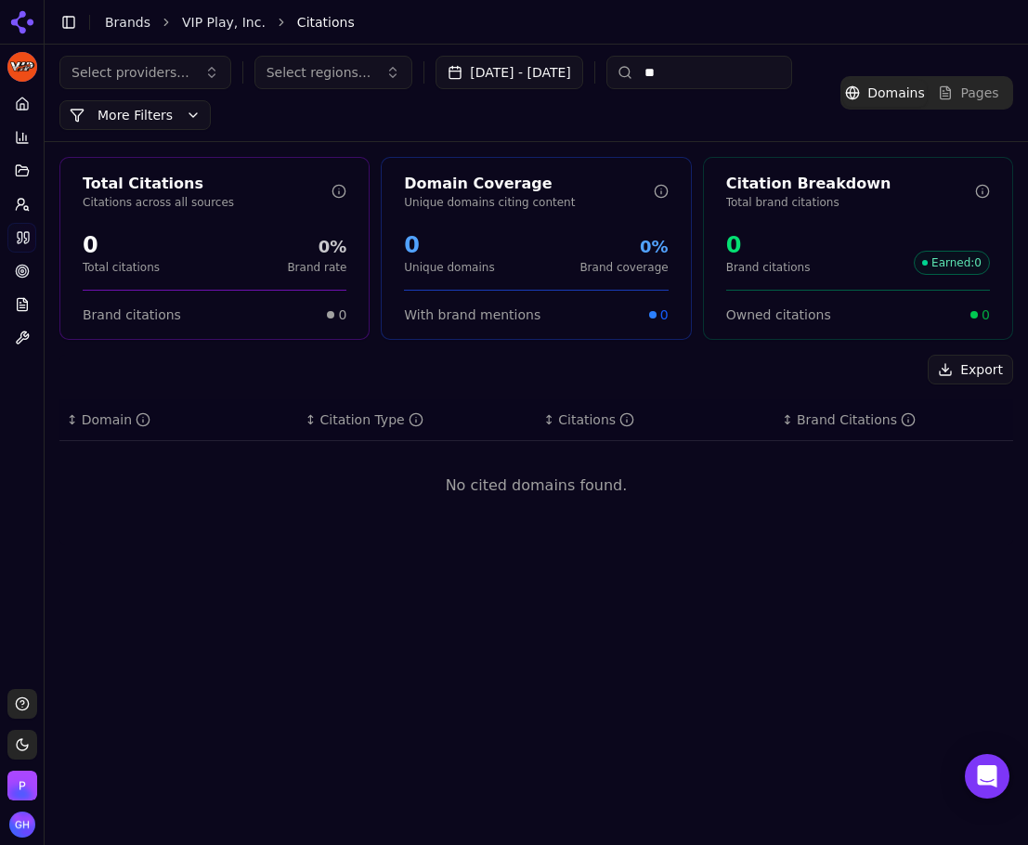
type input "*"
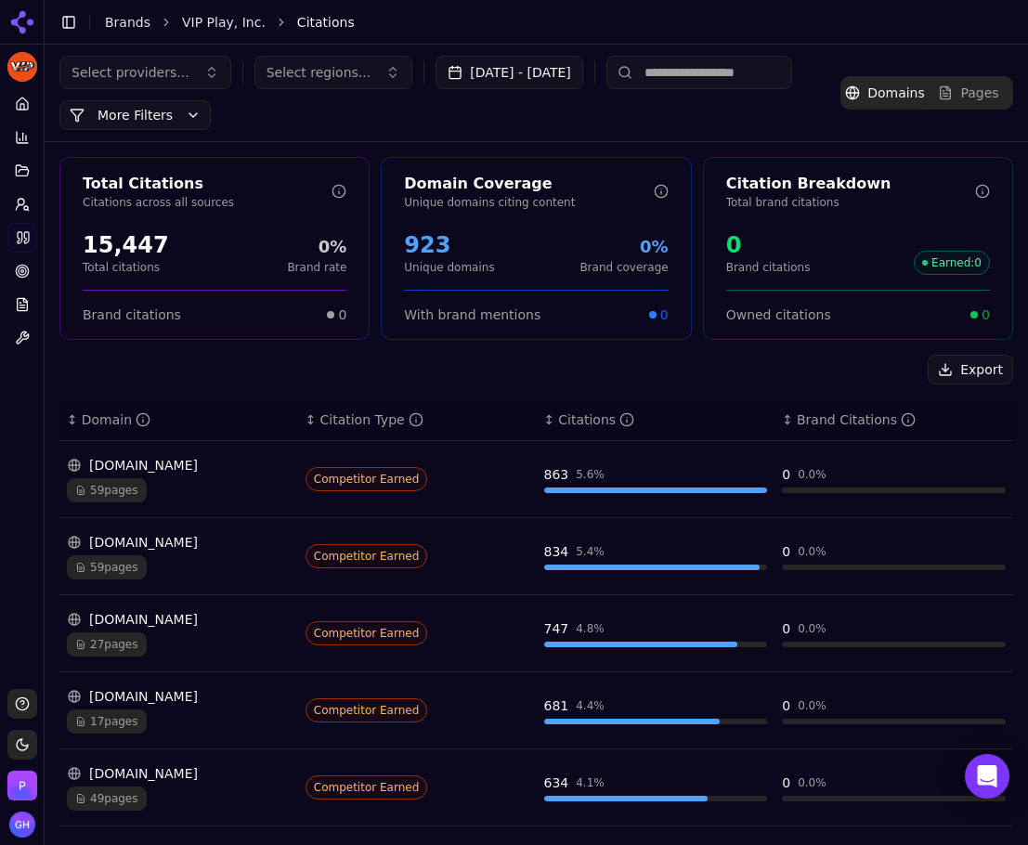
click at [131, 22] on link "Brands" at bounding box center [127, 22] width 45 height 15
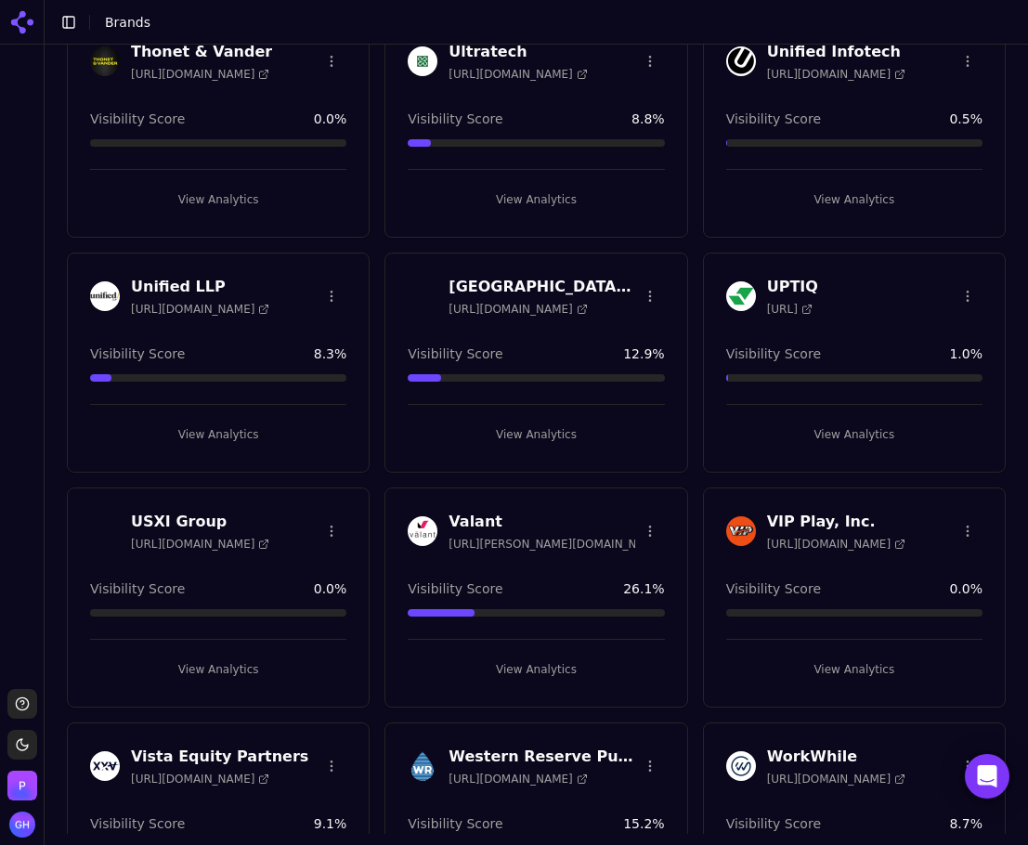
scroll to position [5384, 0]
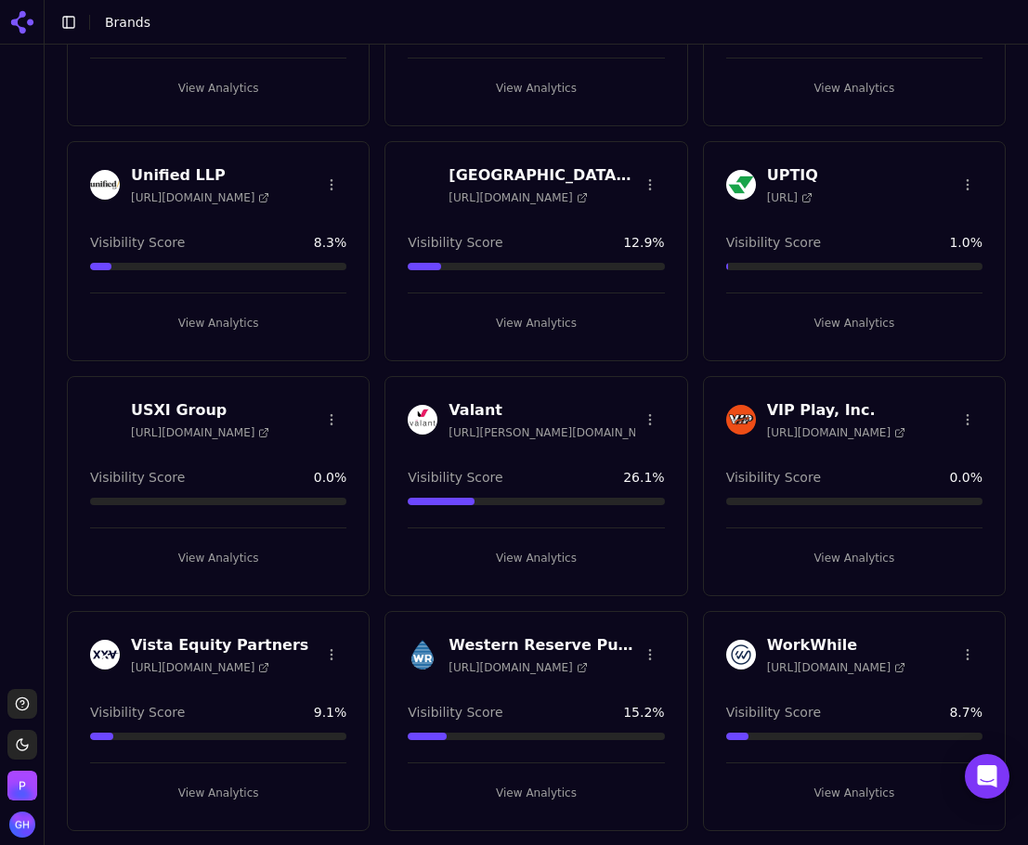
click at [944, 422] on html "Support Toggle theme Perrill Toggle Sidebar Brands Create Brand Amalitech https…" at bounding box center [514, 422] width 1028 height 845
click at [913, 450] on div "Edit Brand" at bounding box center [909, 458] width 110 height 30
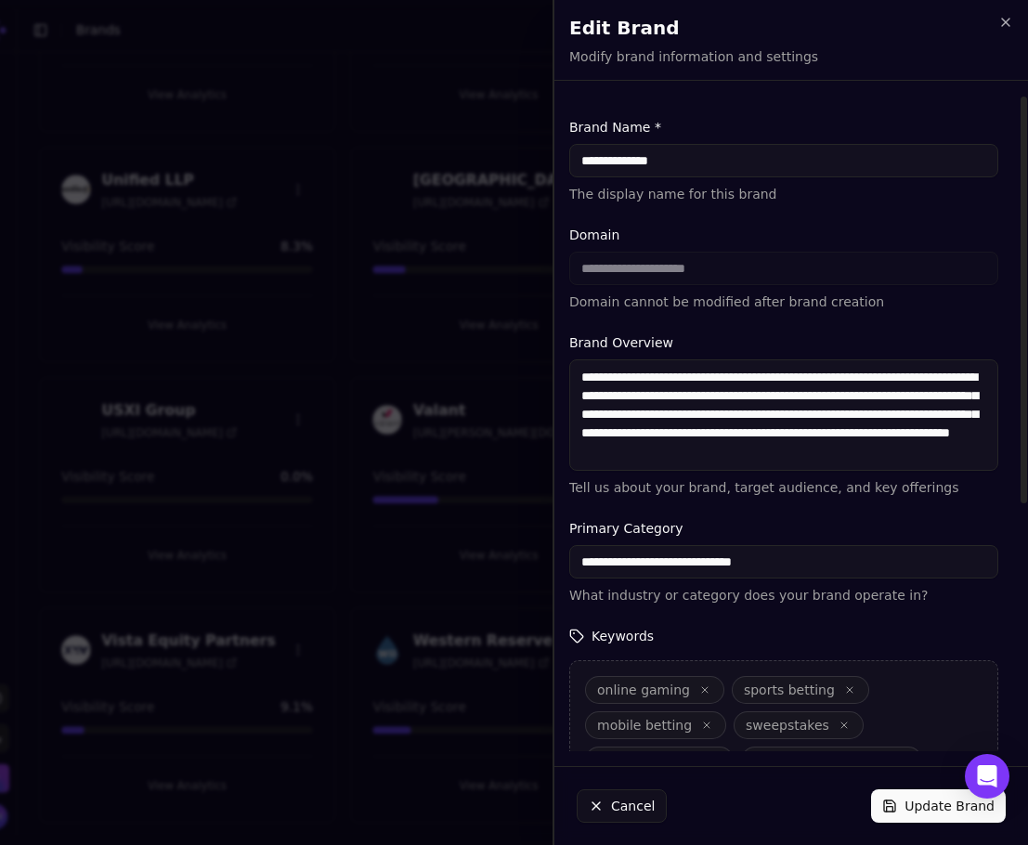
drag, startPoint x: 712, startPoint y: 168, endPoint x: 627, endPoint y: 162, distance: 85.7
click at [627, 162] on input "**********" at bounding box center [783, 160] width 429 height 33
type input "********"
click at [910, 793] on button "Update Brand" at bounding box center [938, 805] width 135 height 33
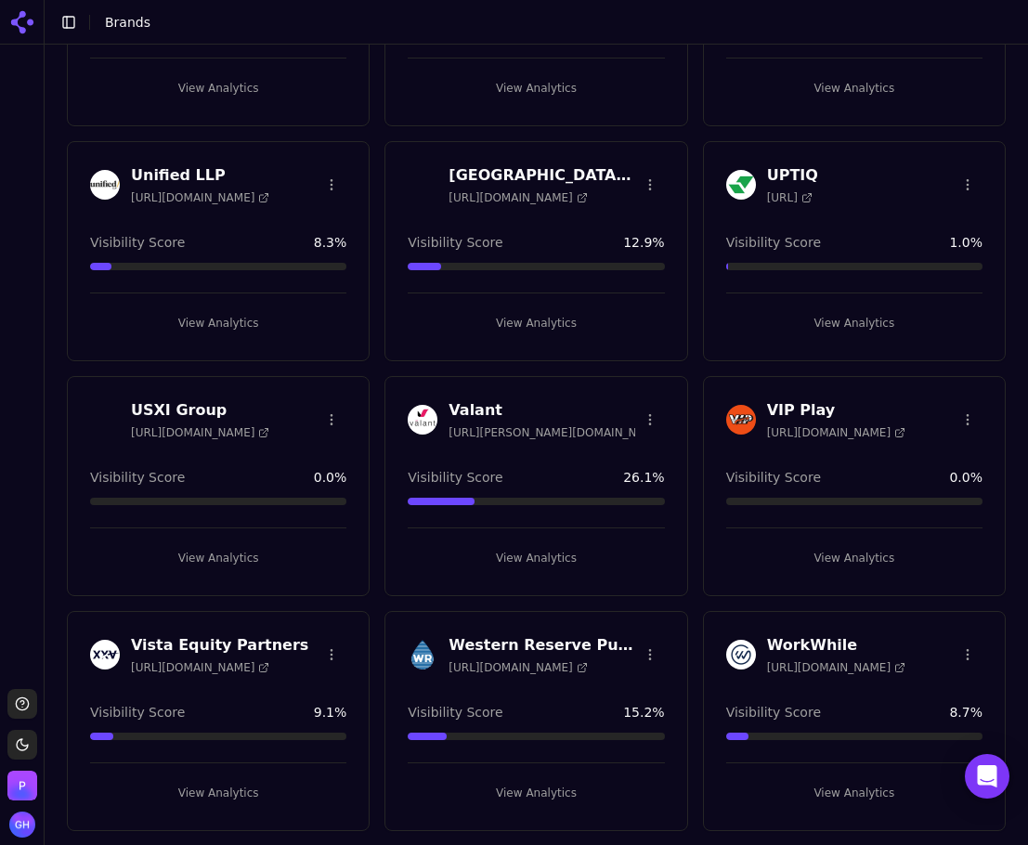
click at [798, 573] on div "VIP Play https://vipplayinc.com Visibility Score 0.0 % View Analytics" at bounding box center [854, 486] width 303 height 220
click at [829, 537] on div "View Analytics" at bounding box center [854, 549] width 256 height 45
click at [828, 553] on button "View Analytics" at bounding box center [854, 558] width 256 height 30
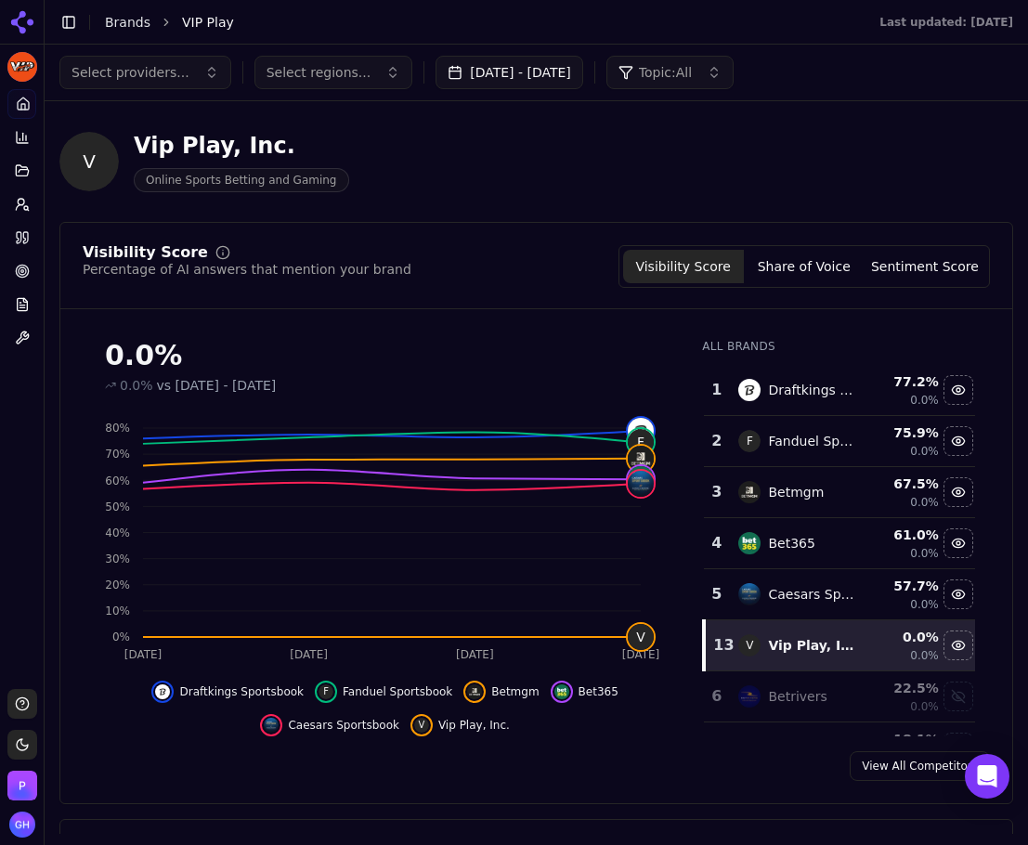
click at [498, 241] on div "Visibility Score Percentage of AI answers that mention your brand Visibility Sc…" at bounding box center [535, 513] width 953 height 582
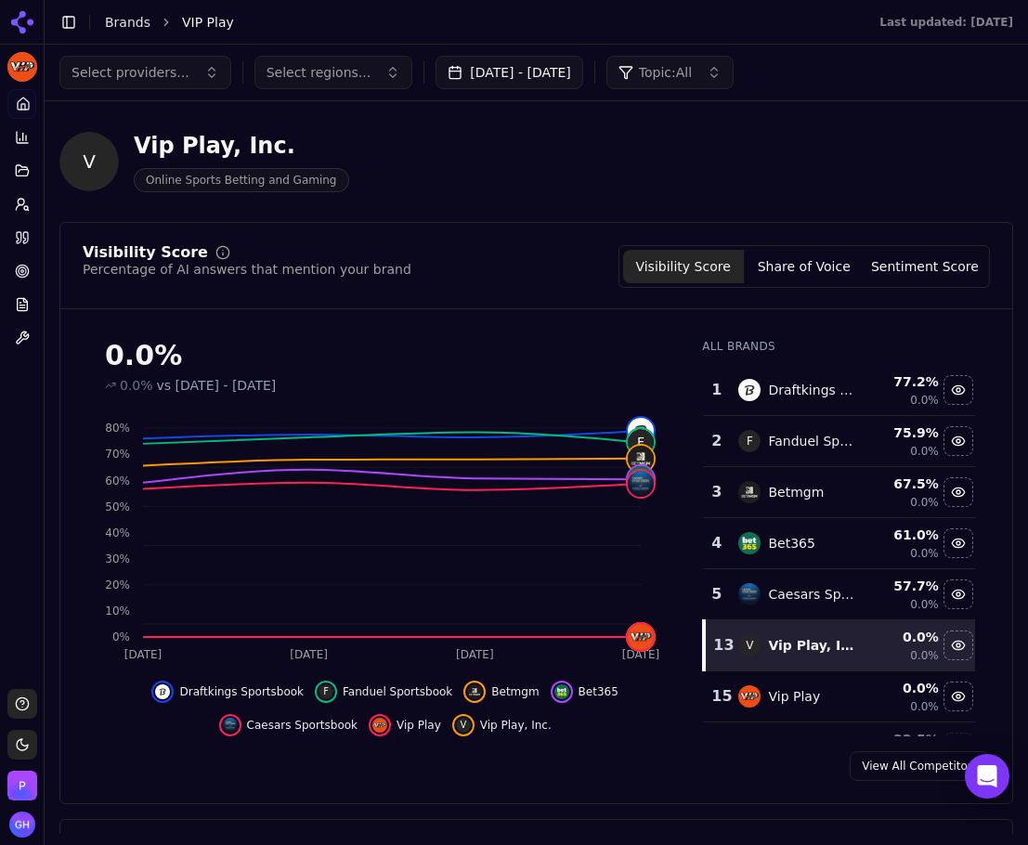
click at [542, 77] on button "[DATE] - [DATE]" at bounding box center [509, 72] width 148 height 33
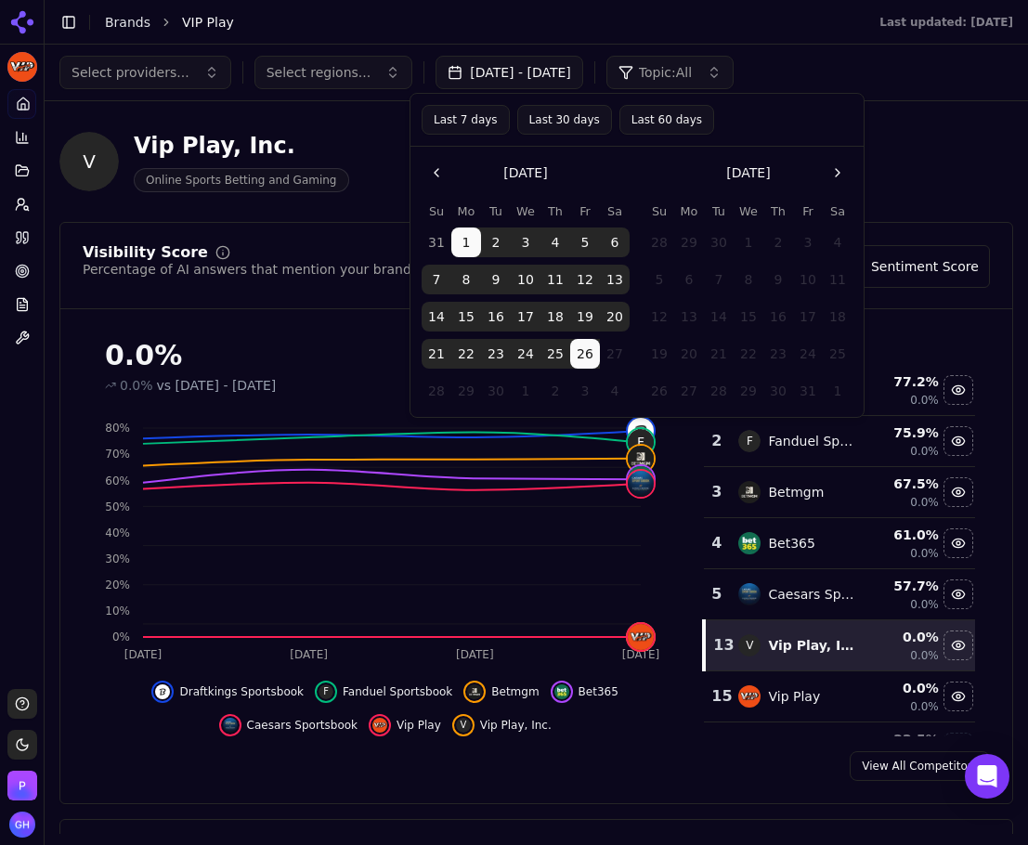
click at [556, 347] on button "25" at bounding box center [555, 354] width 30 height 30
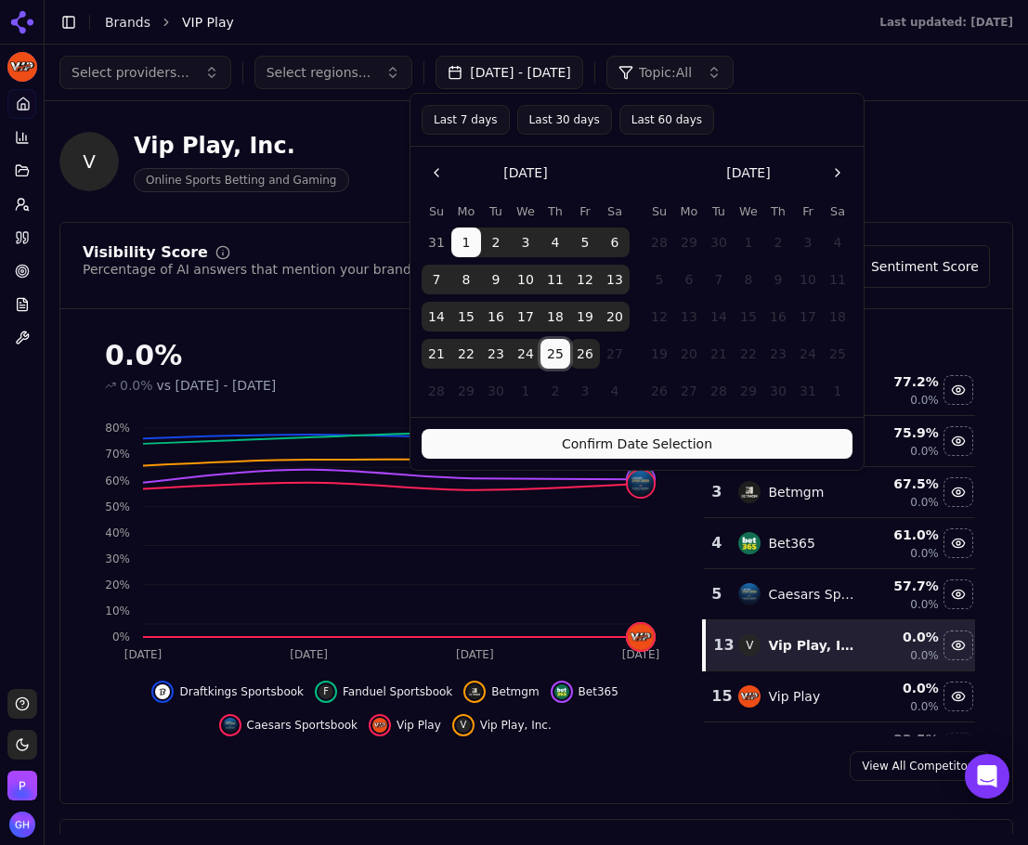
click at [508, 318] on button "16" at bounding box center [496, 317] width 30 height 30
click at [482, 230] on button "2" at bounding box center [496, 242] width 30 height 30
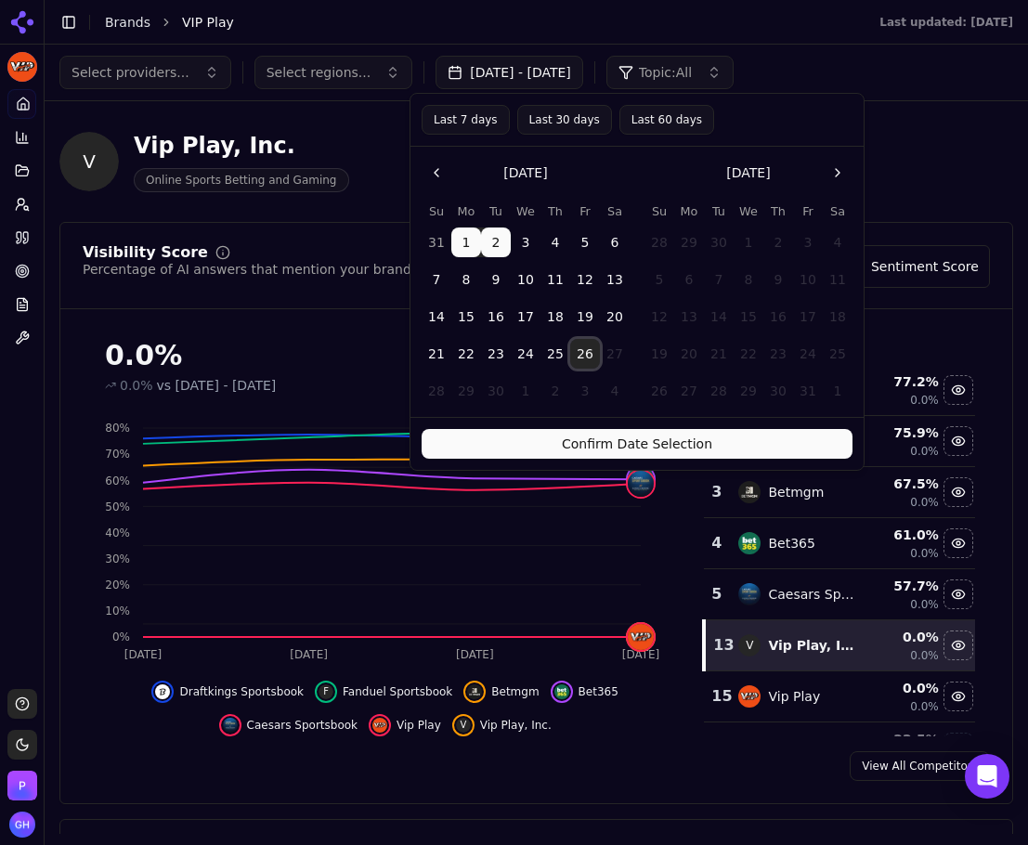
click at [586, 354] on button "26" at bounding box center [585, 354] width 30 height 30
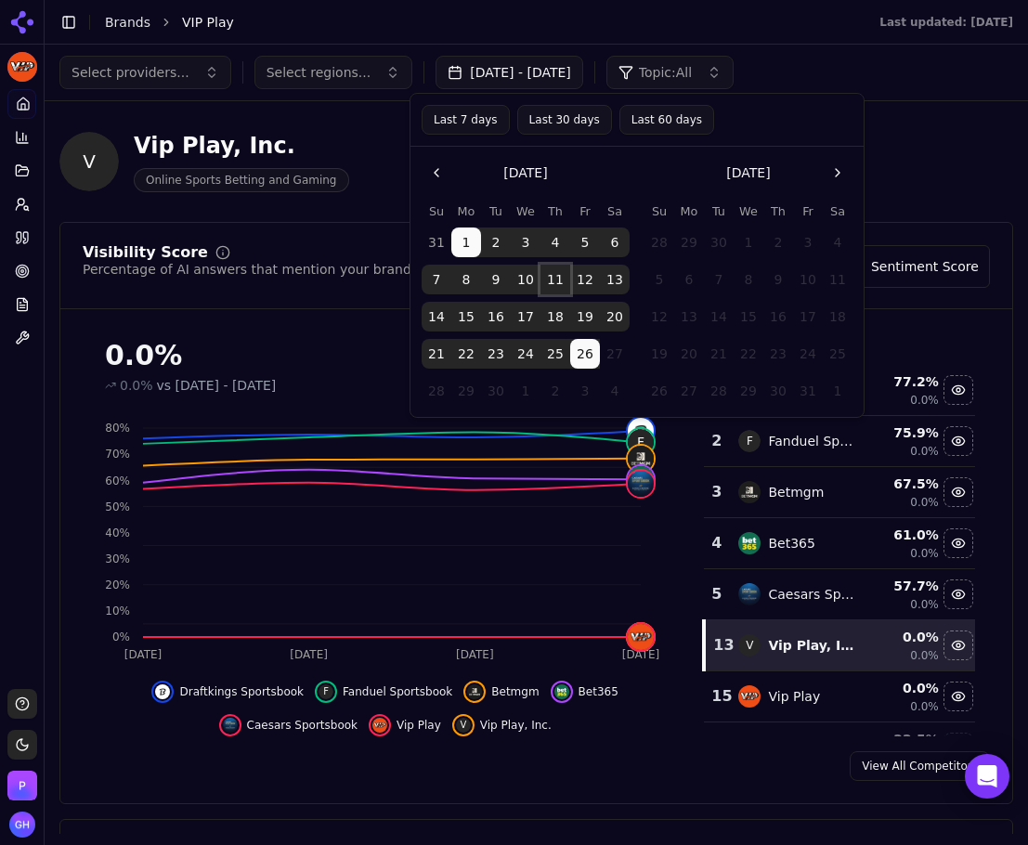
click at [541, 289] on button "11" at bounding box center [555, 280] width 30 height 30
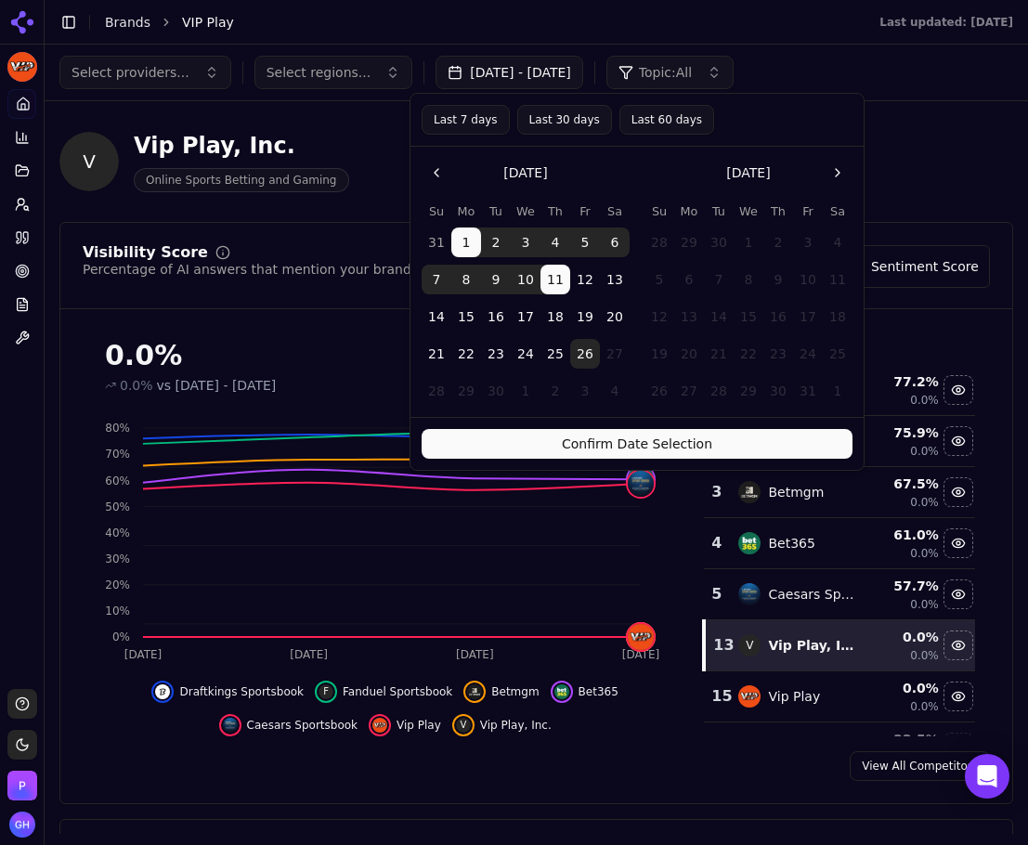
click at [616, 440] on button "Confirm Date Selection" at bounding box center [636, 444] width 431 height 30
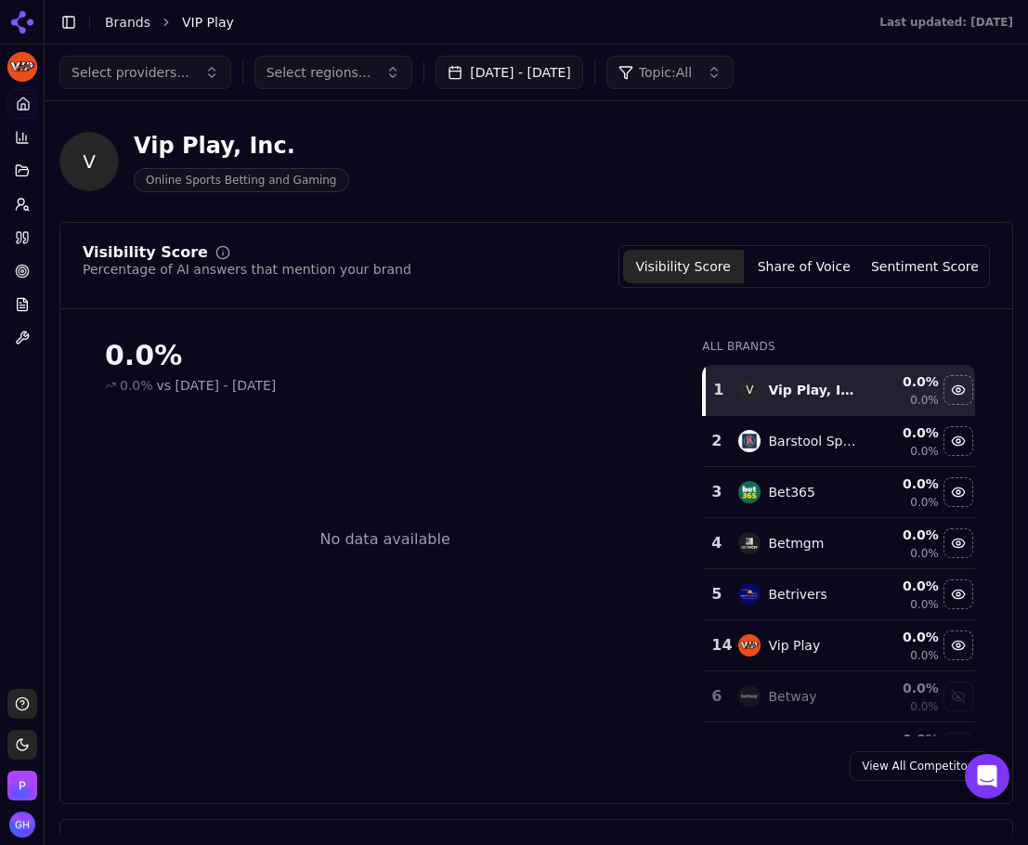
click at [517, 65] on button "Sep 01, 2025 - Sep 11, 2025" at bounding box center [509, 72] width 148 height 33
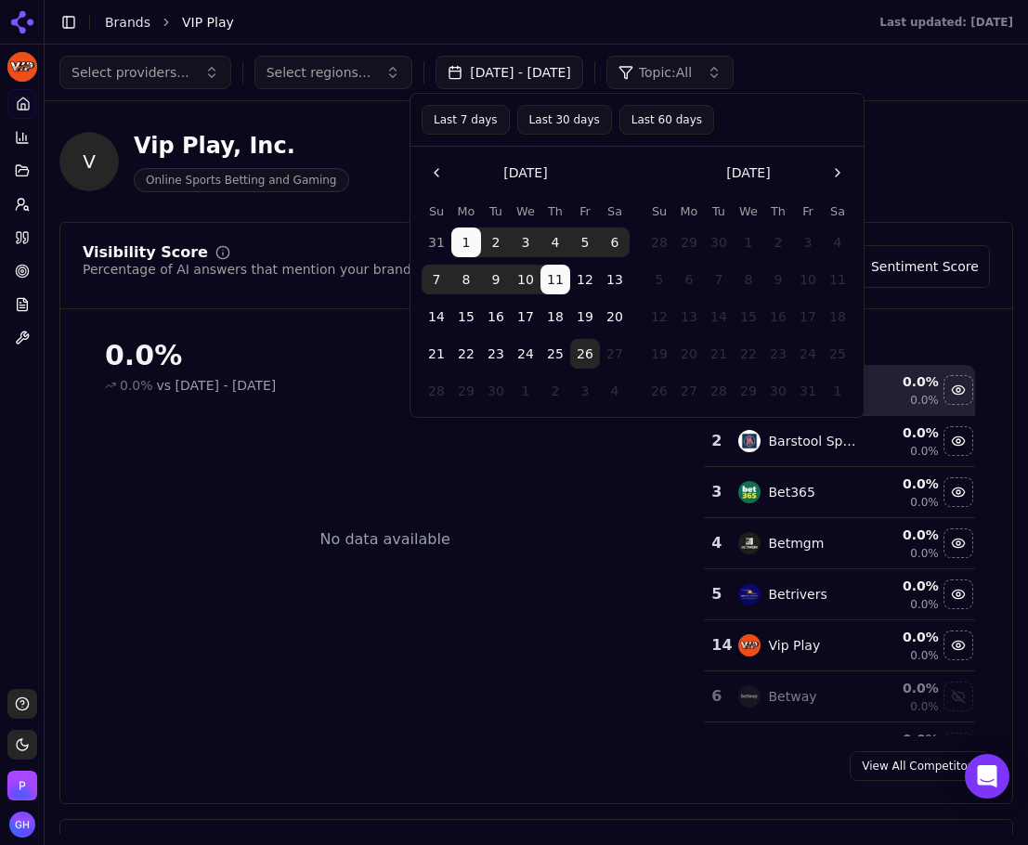
click at [473, 242] on button "1" at bounding box center [466, 242] width 30 height 30
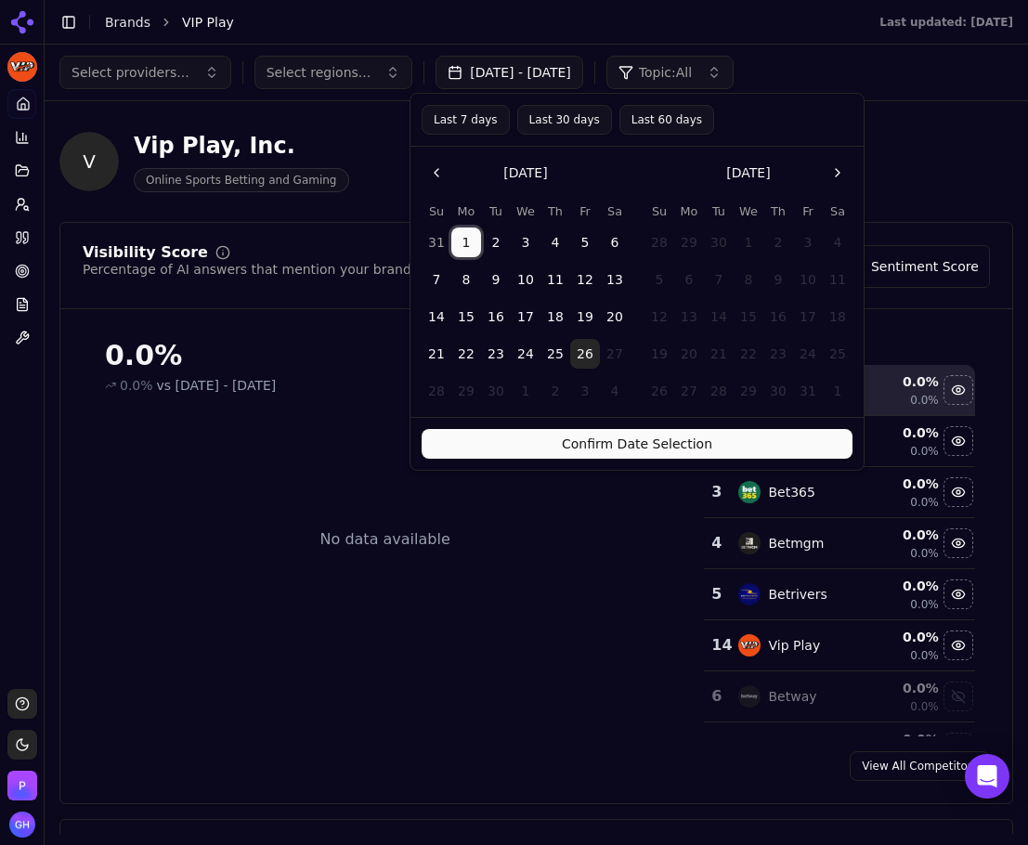
click at [593, 364] on button "26" at bounding box center [585, 354] width 30 height 30
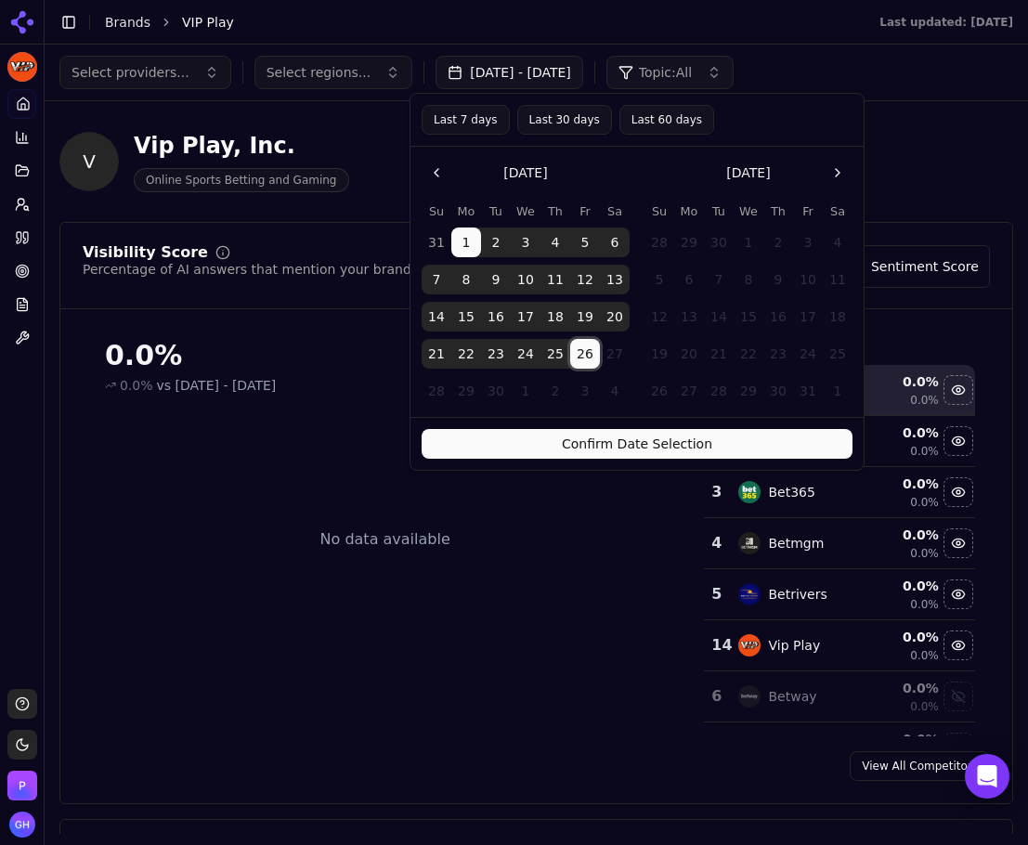
click at [637, 446] on button "Confirm Date Selection" at bounding box center [636, 444] width 431 height 30
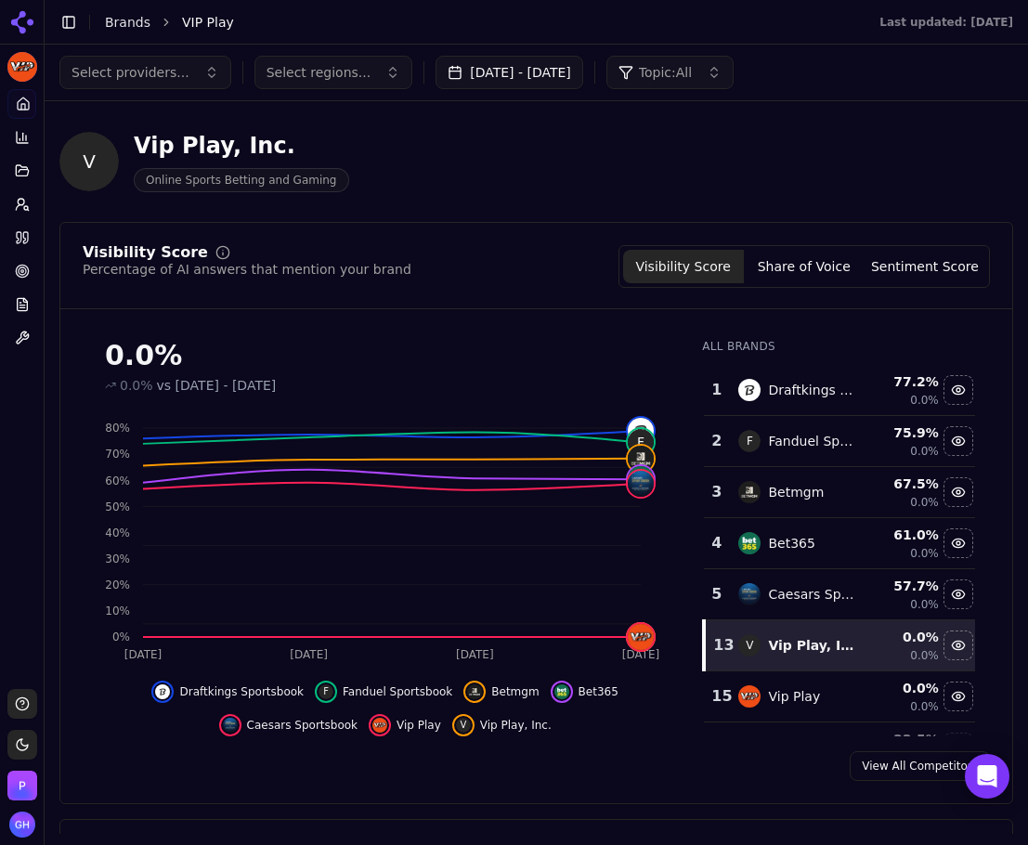
click at [391, 148] on div "V Vip Play, Inc. Online Sports Betting and Gaming" at bounding box center [475, 161] width 832 height 61
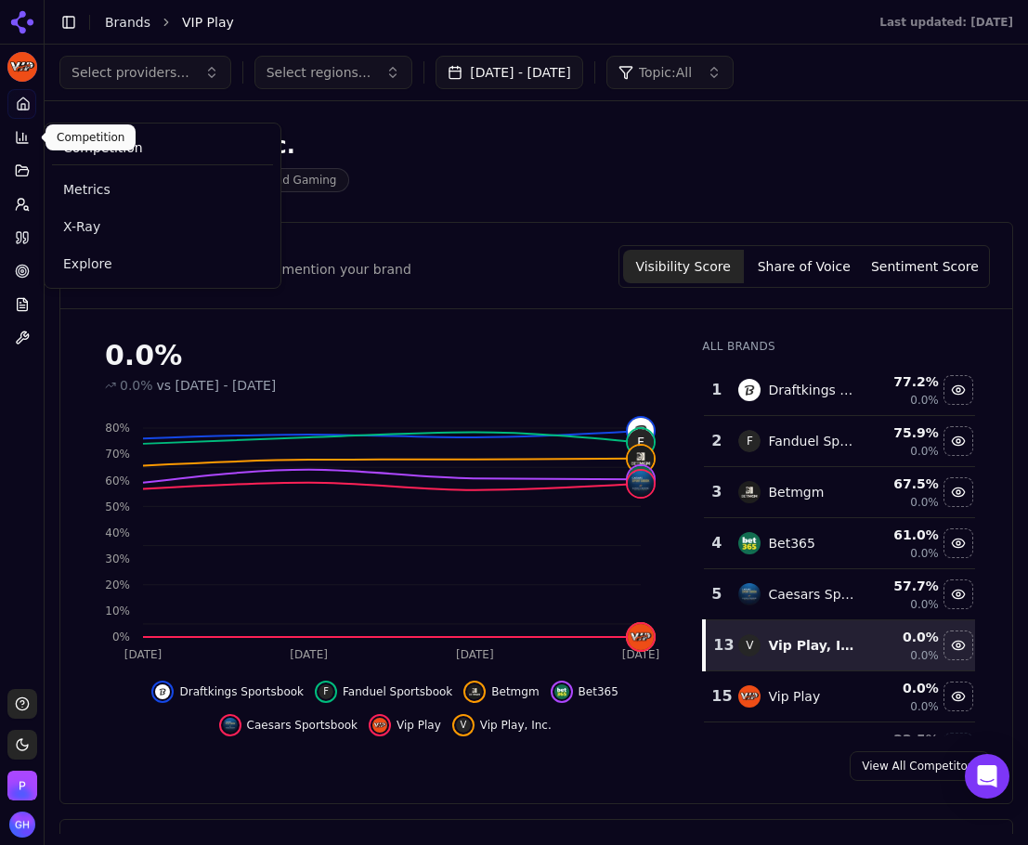
click at [30, 136] on button "Competition" at bounding box center [21, 138] width 29 height 30
click at [90, 259] on span "Explore" at bounding box center [162, 263] width 199 height 19
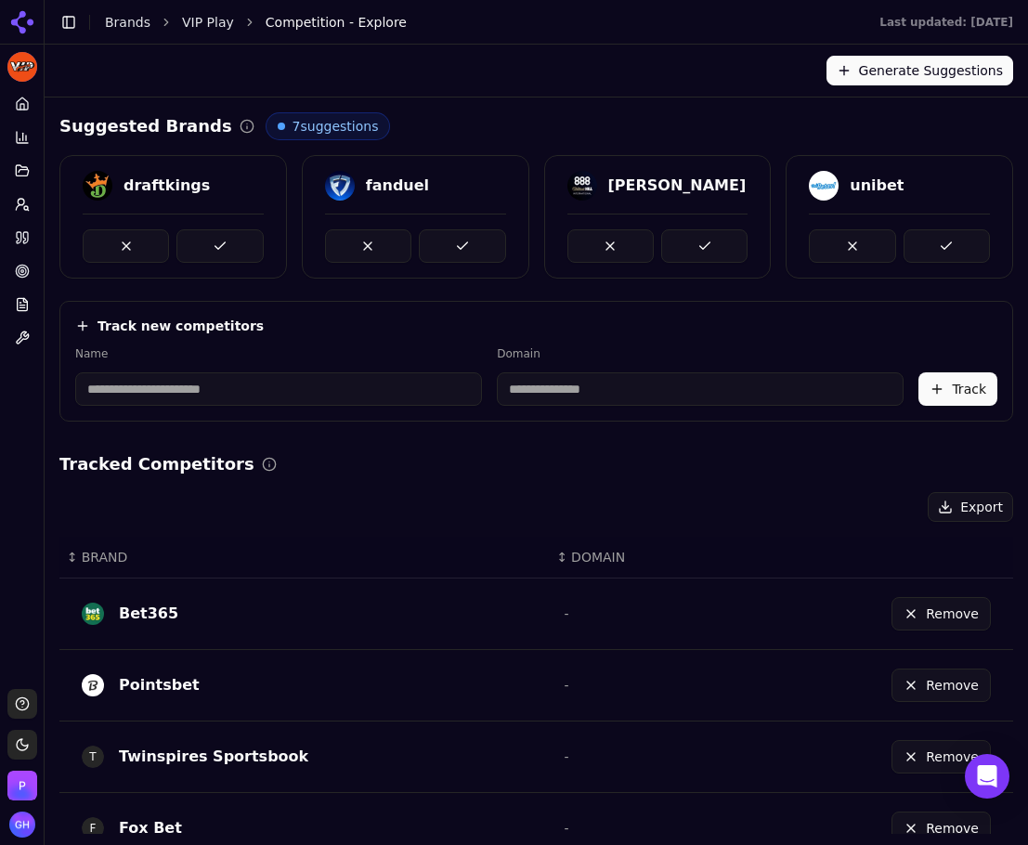
click at [228, 252] on button at bounding box center [219, 245] width 86 height 33
click at [477, 256] on button at bounding box center [462, 245] width 86 height 33
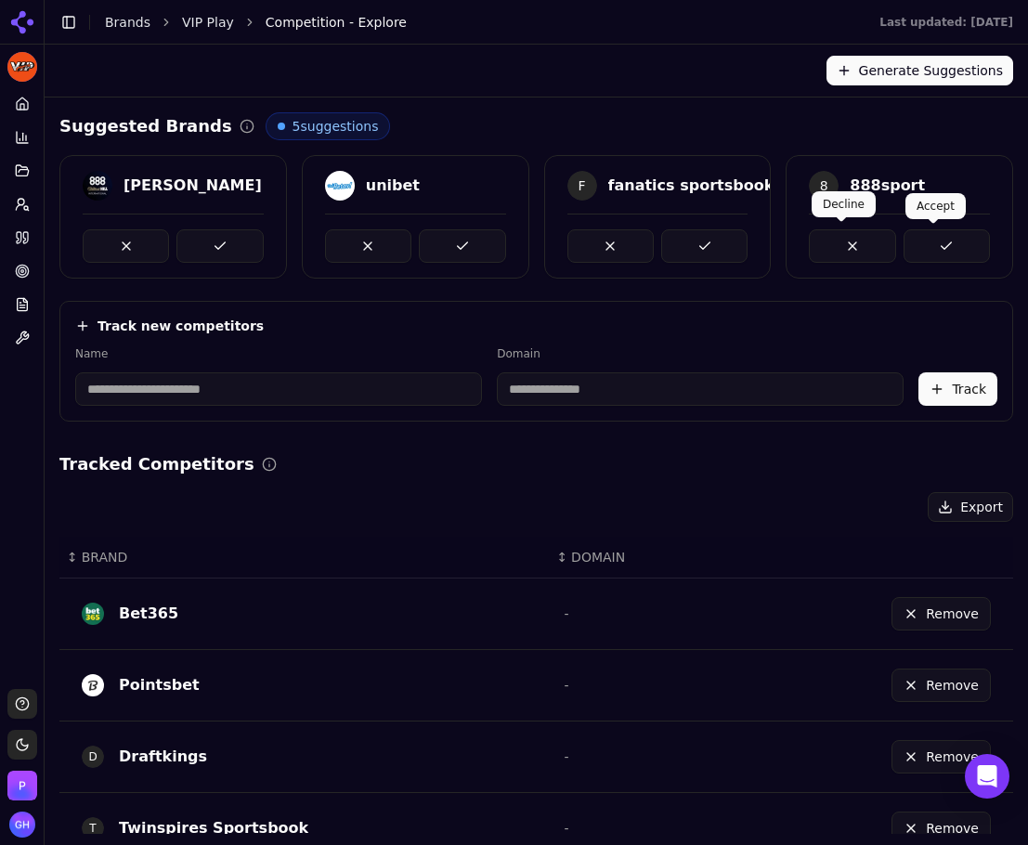
click at [951, 240] on button at bounding box center [946, 245] width 86 height 33
click at [227, 240] on button at bounding box center [219, 245] width 86 height 33
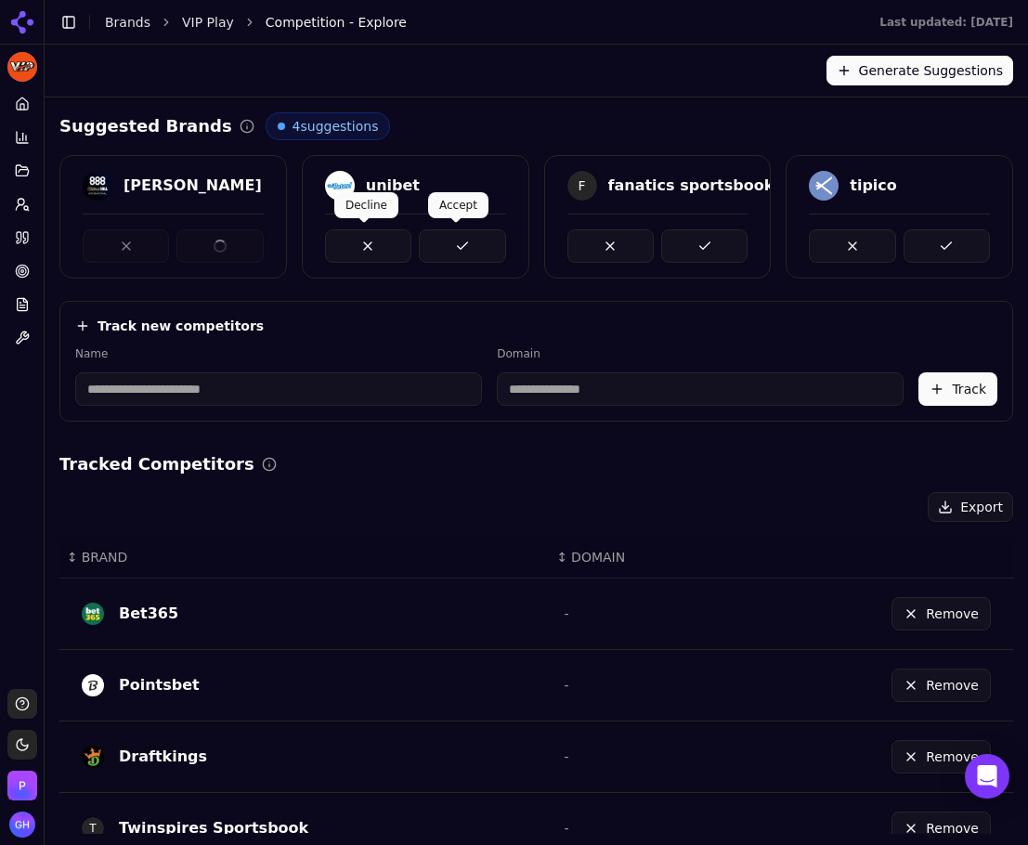
click at [483, 239] on button at bounding box center [462, 245] width 86 height 33
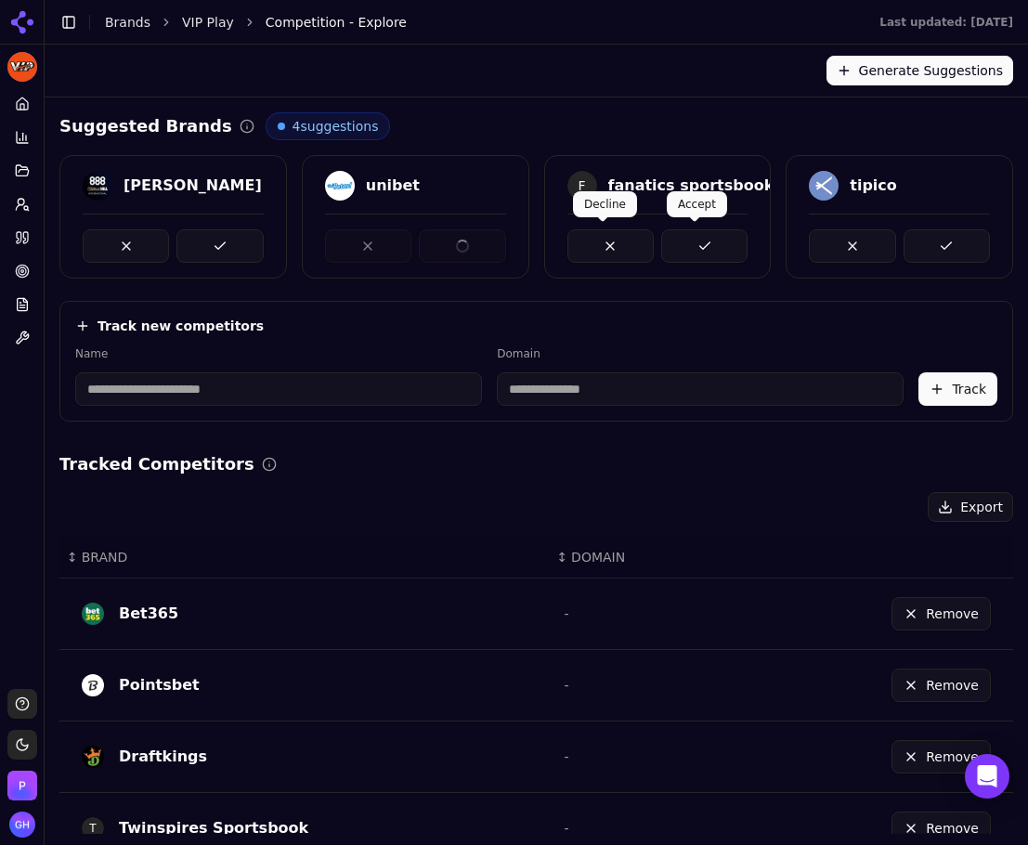
click at [723, 236] on button at bounding box center [704, 245] width 86 height 33
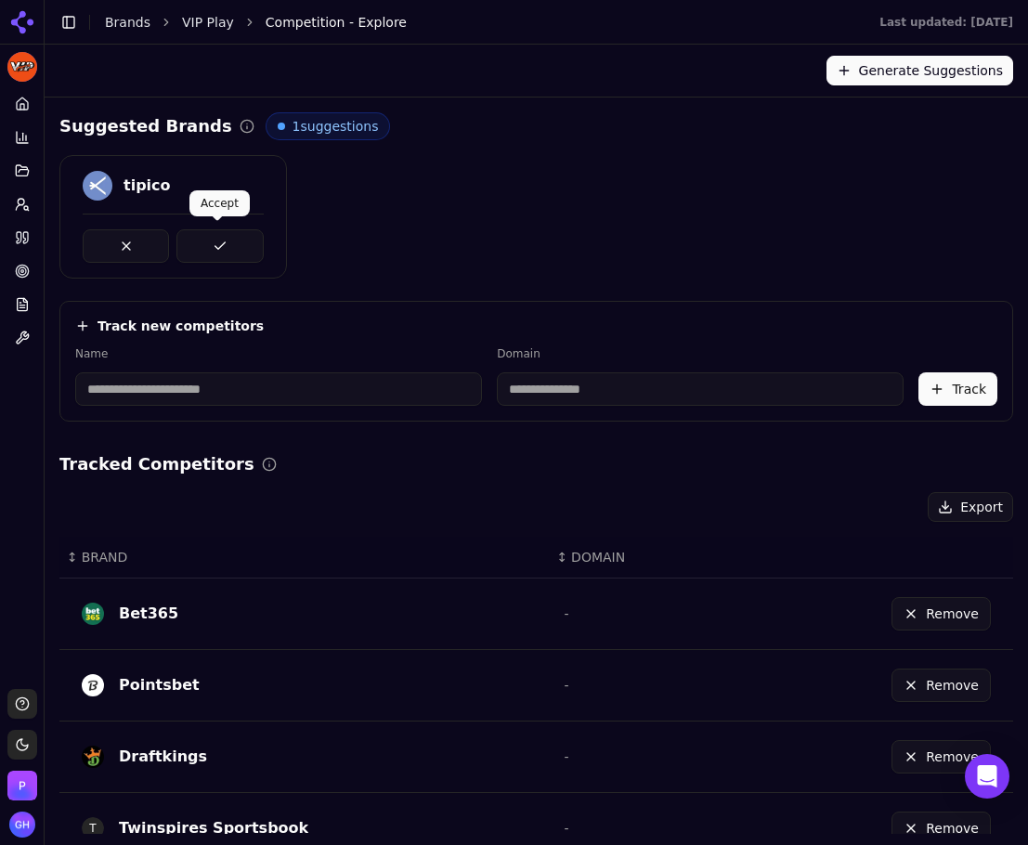
click at [226, 252] on button at bounding box center [219, 245] width 86 height 33
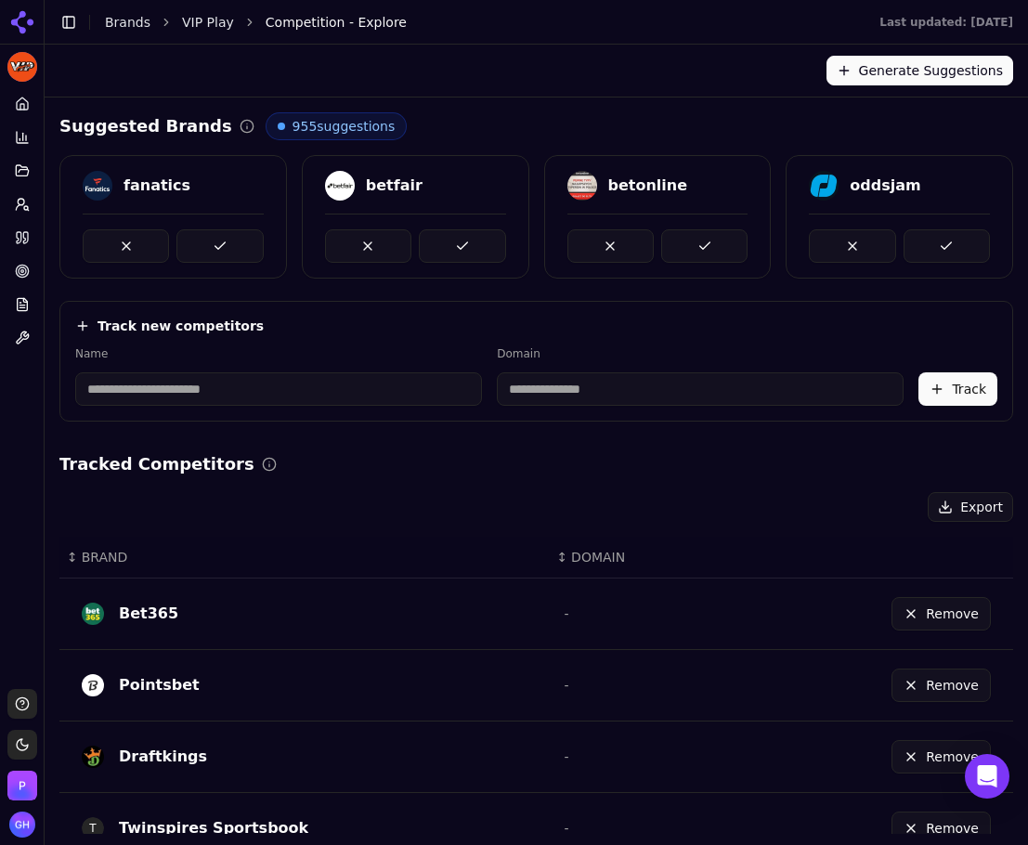
click at [222, 246] on button at bounding box center [219, 245] width 86 height 33
click at [453, 246] on button at bounding box center [462, 245] width 86 height 33
click at [724, 244] on button at bounding box center [704, 245] width 86 height 33
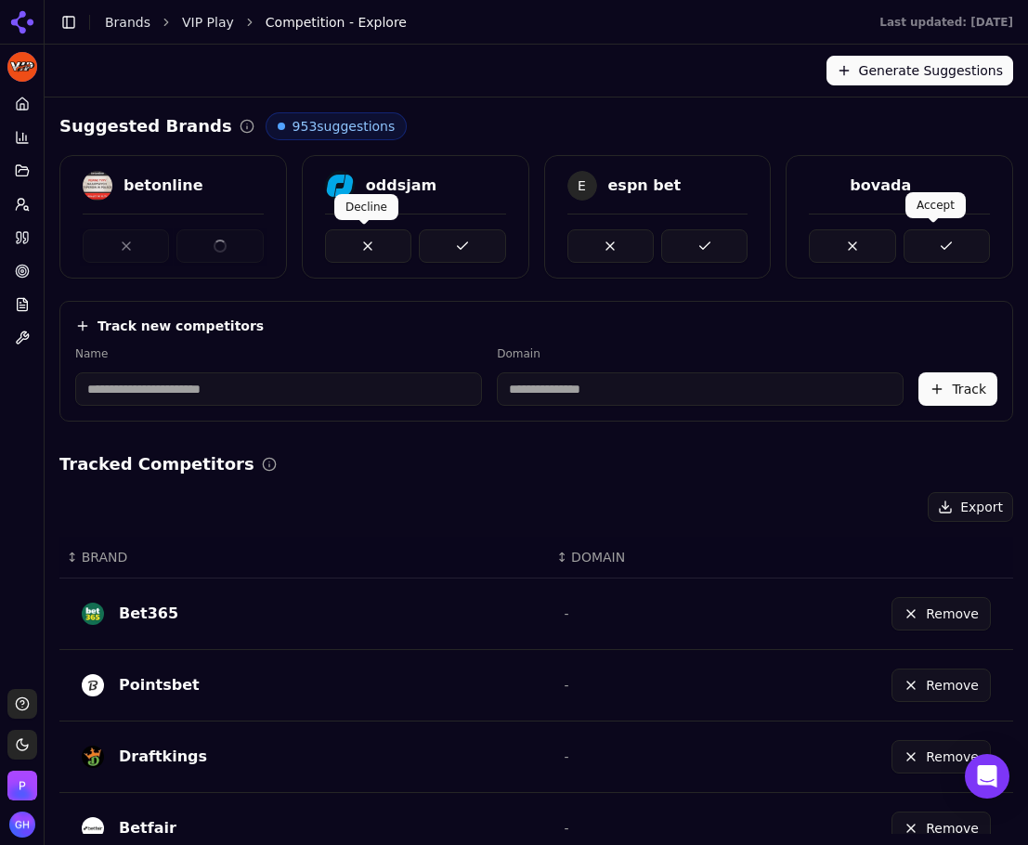
click at [959, 240] on button at bounding box center [946, 245] width 86 height 33
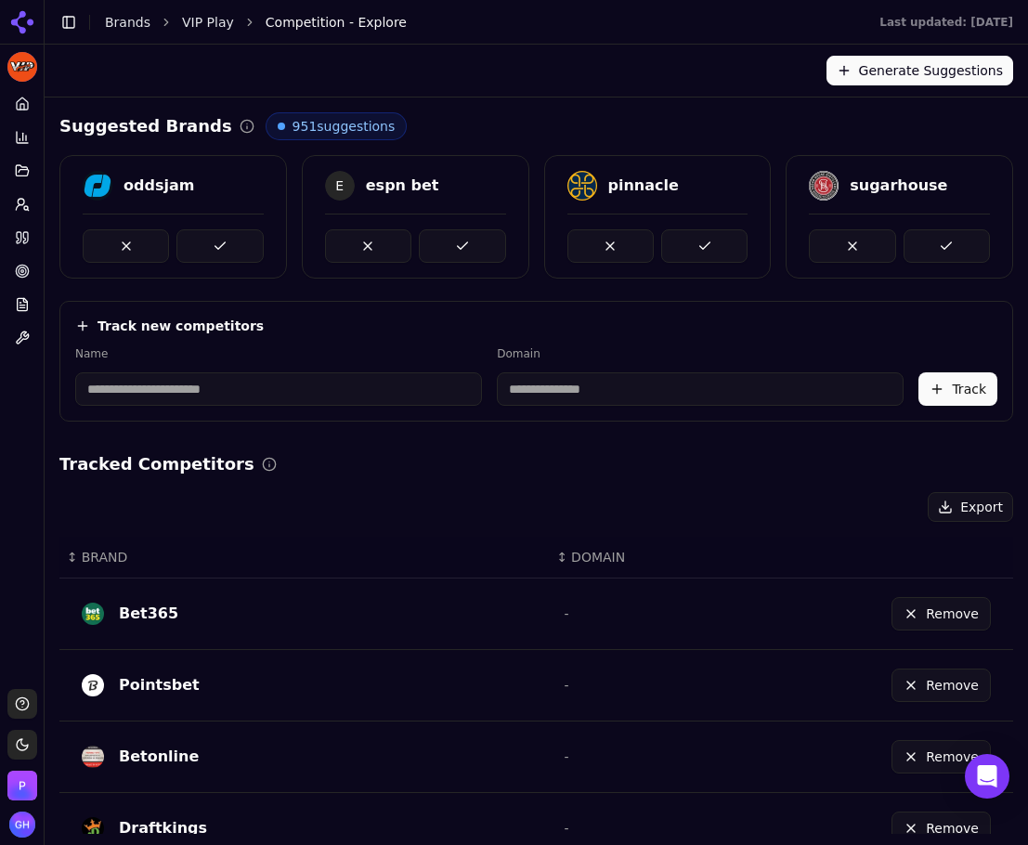
click at [119, 16] on link "Brands" at bounding box center [127, 22] width 45 height 15
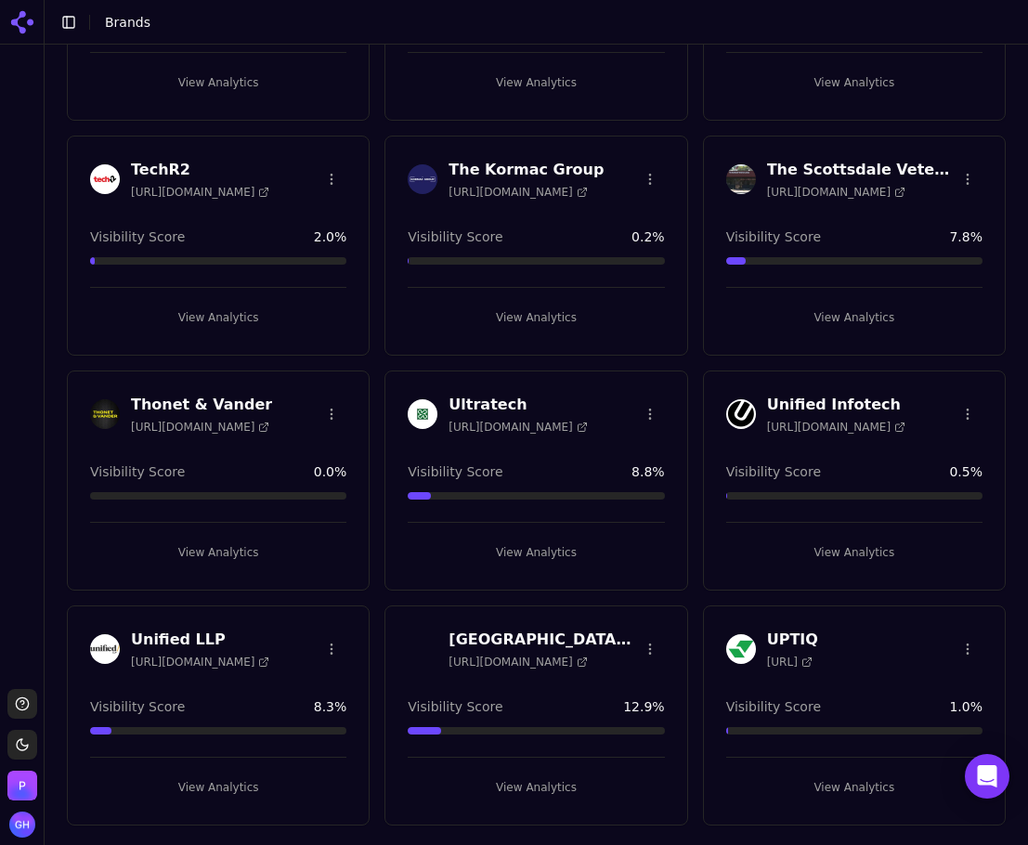
scroll to position [5384, 0]
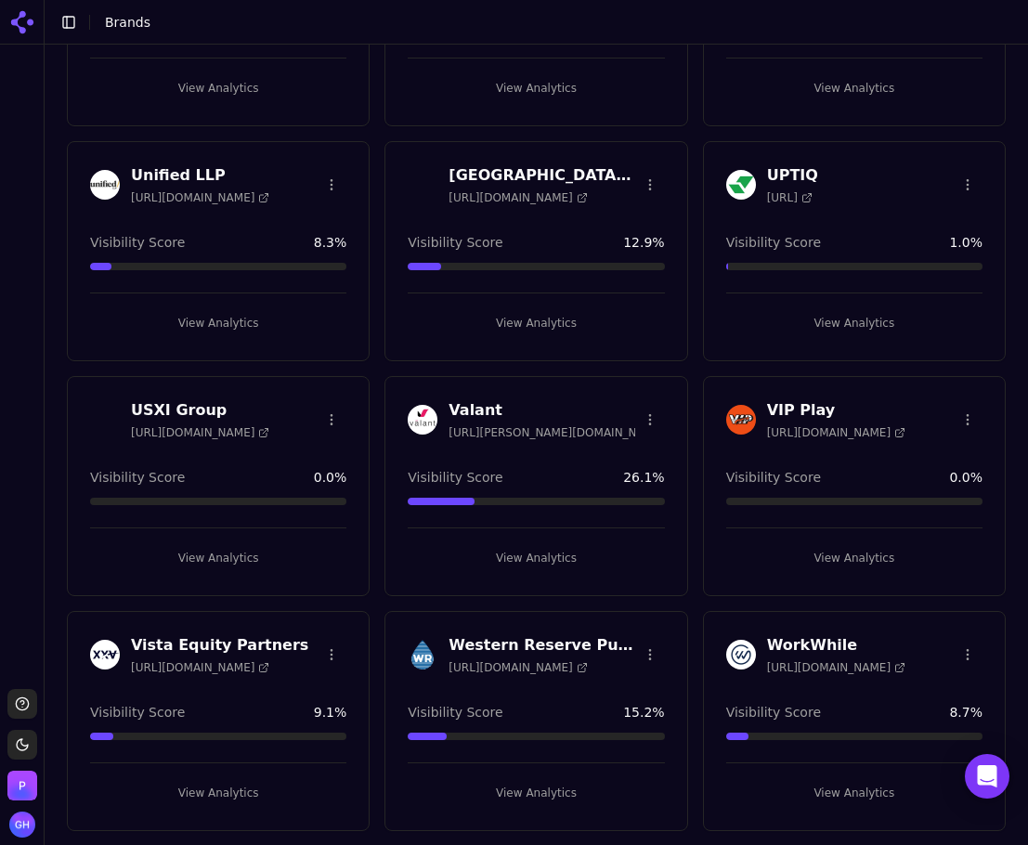
click at [822, 561] on button "View Analytics" at bounding box center [854, 558] width 256 height 30
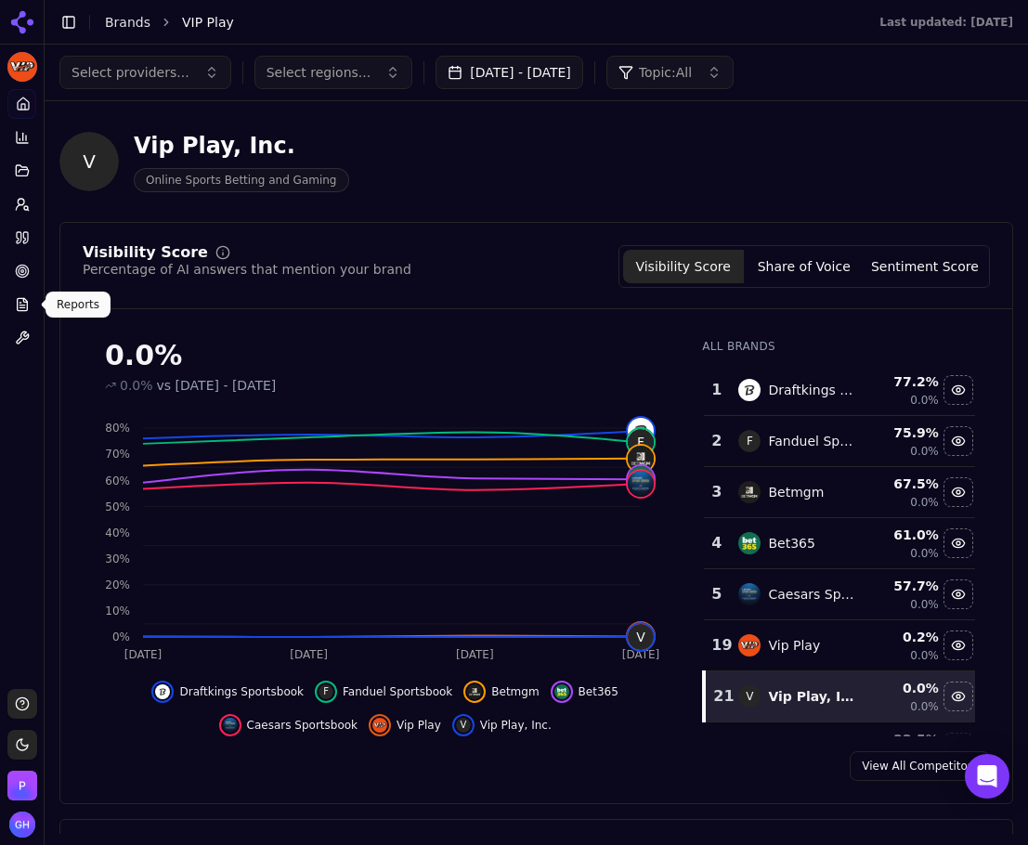
click at [664, 785] on div "Visibility Score Percentage of AI answers that mention your brand Visibility Sc…" at bounding box center [535, 513] width 953 height 582
click at [791, 268] on button "Share of Voice" at bounding box center [804, 266] width 121 height 33
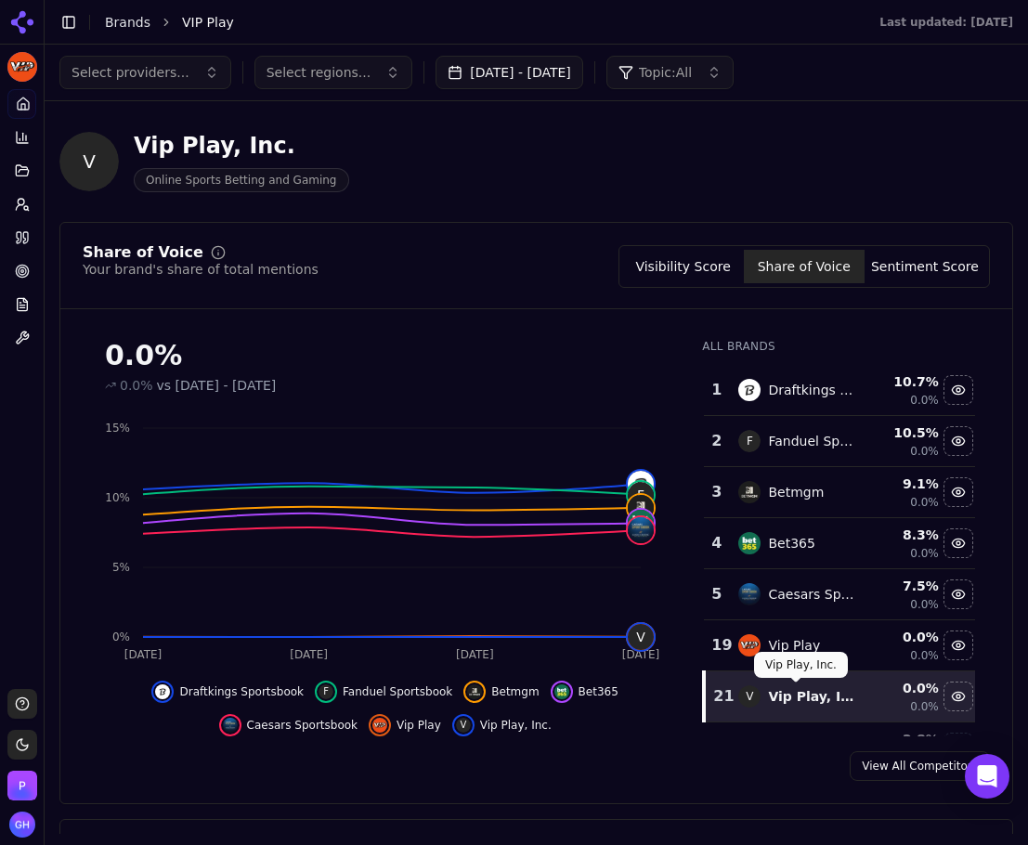
click at [783, 667] on p "Vip Play, Inc." at bounding box center [800, 664] width 71 height 15
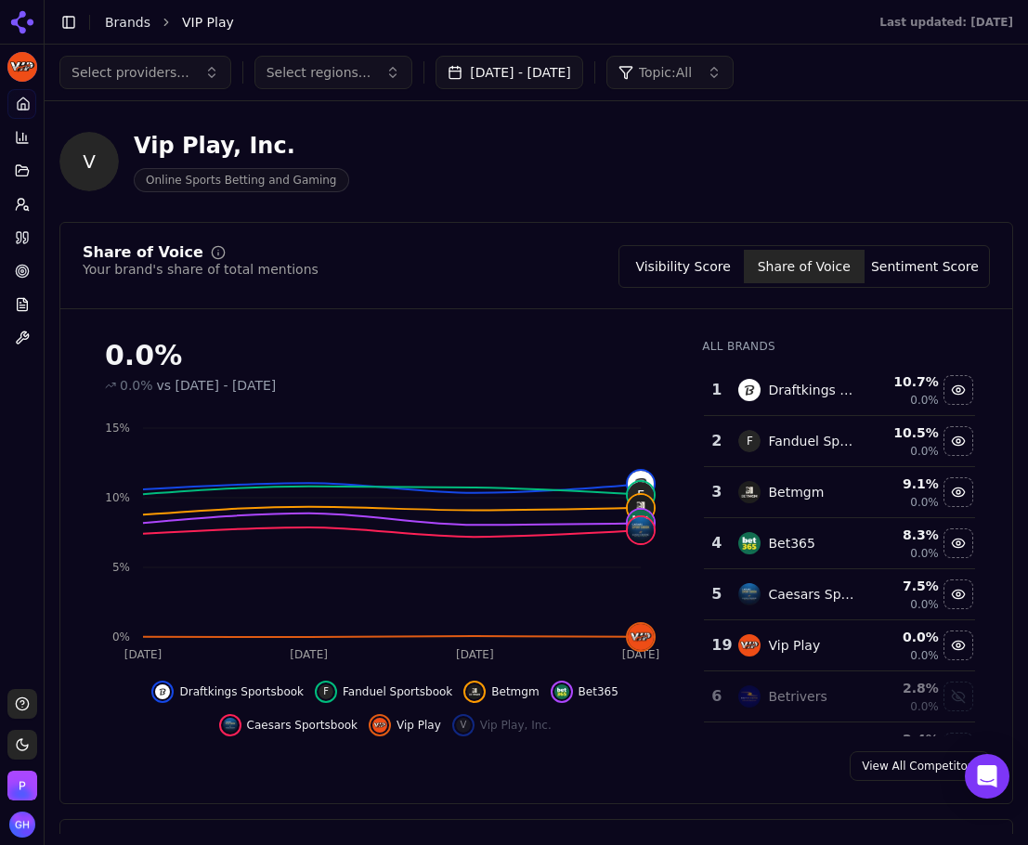
click at [688, 280] on button "Visibility Score" at bounding box center [683, 266] width 121 height 33
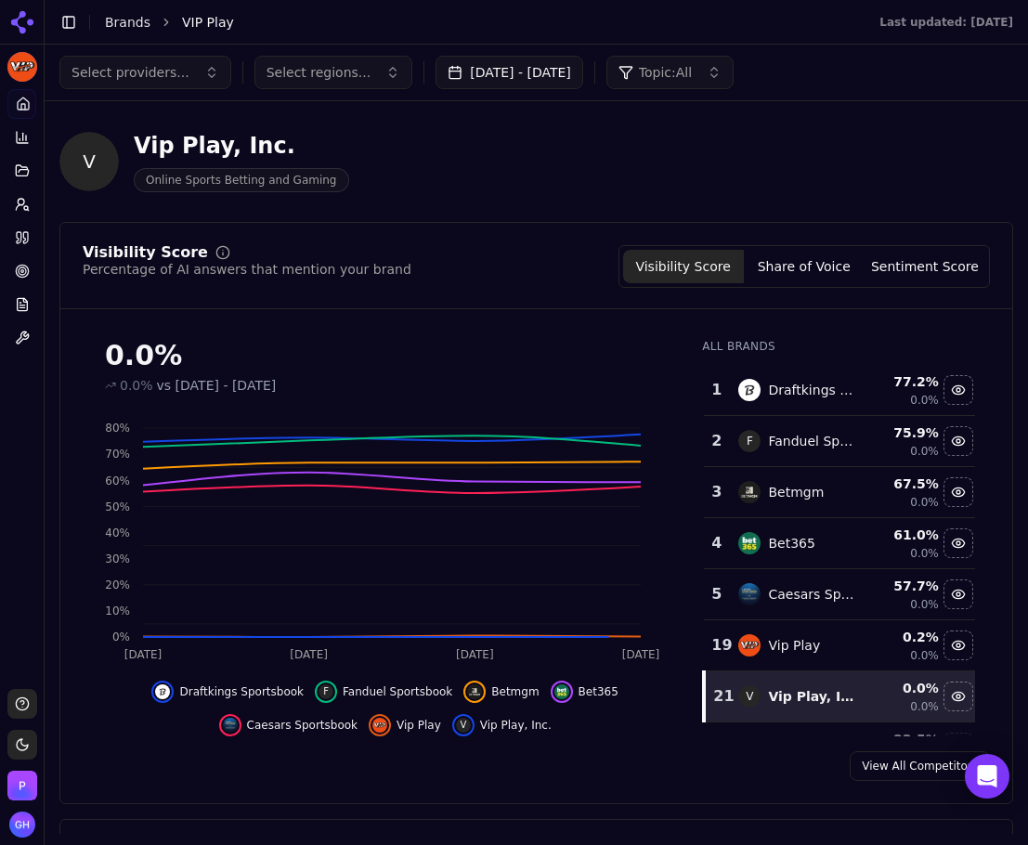
click at [850, 694] on td "V Vip Play, Inc." at bounding box center [797, 696] width 140 height 51
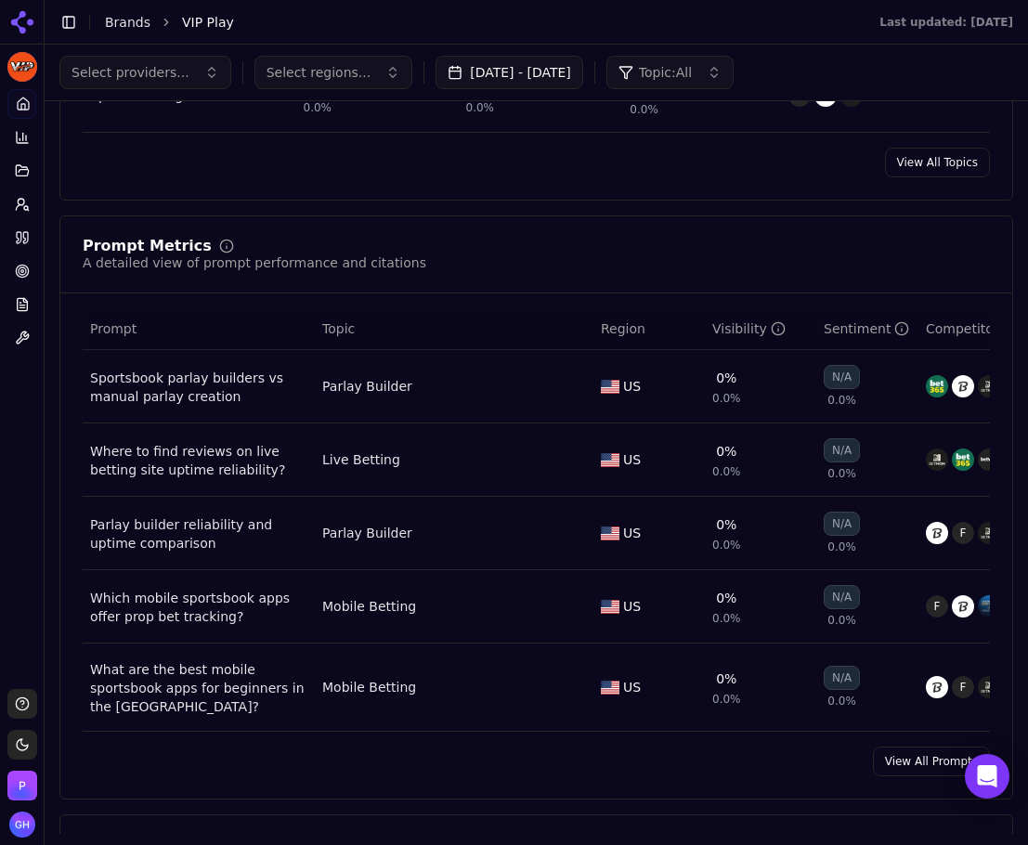
scroll to position [557, 0]
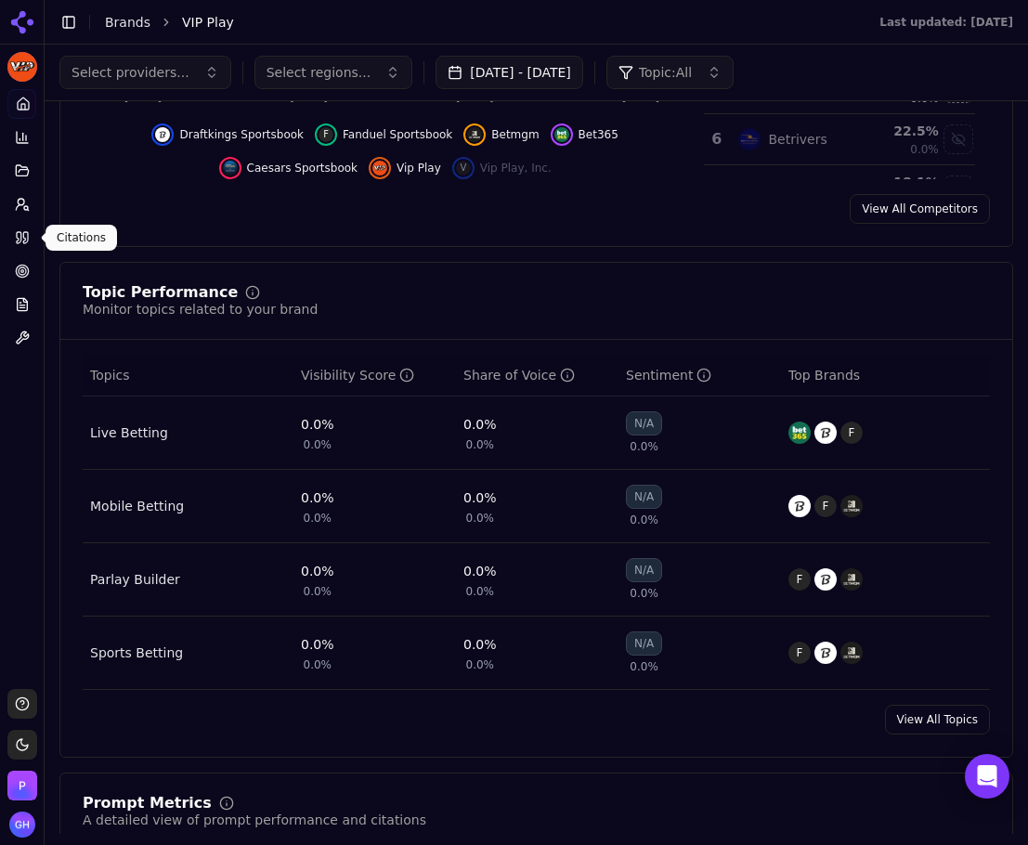
drag, startPoint x: 11, startPoint y: 227, endPoint x: 240, endPoint y: 265, distance: 232.4
click at [11, 227] on link "Citations" at bounding box center [21, 238] width 29 height 30
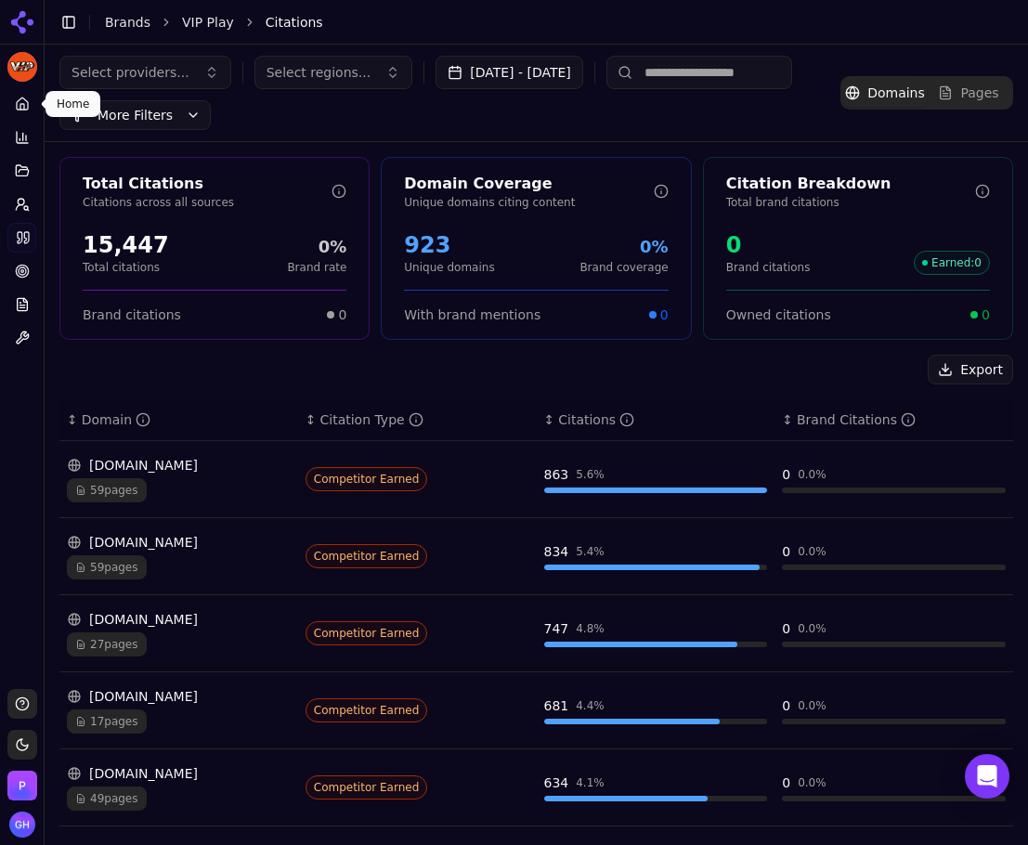
click at [12, 97] on link "Home" at bounding box center [21, 104] width 29 height 30
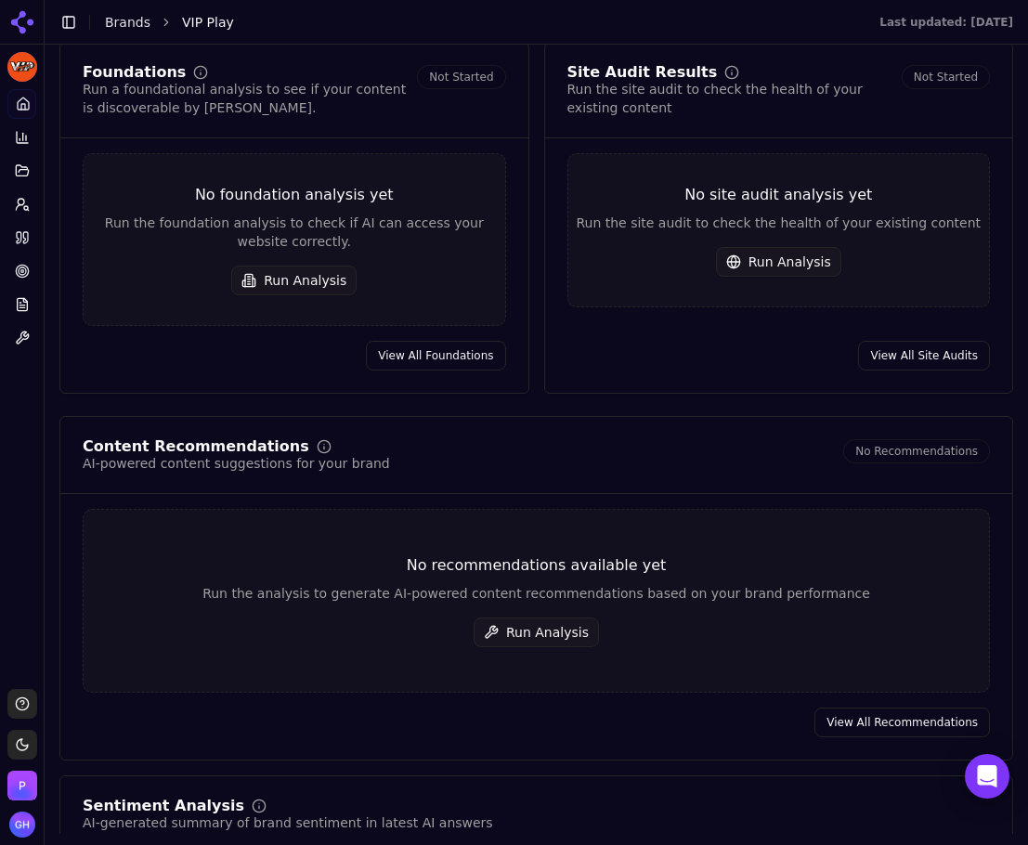
scroll to position [2692, 0]
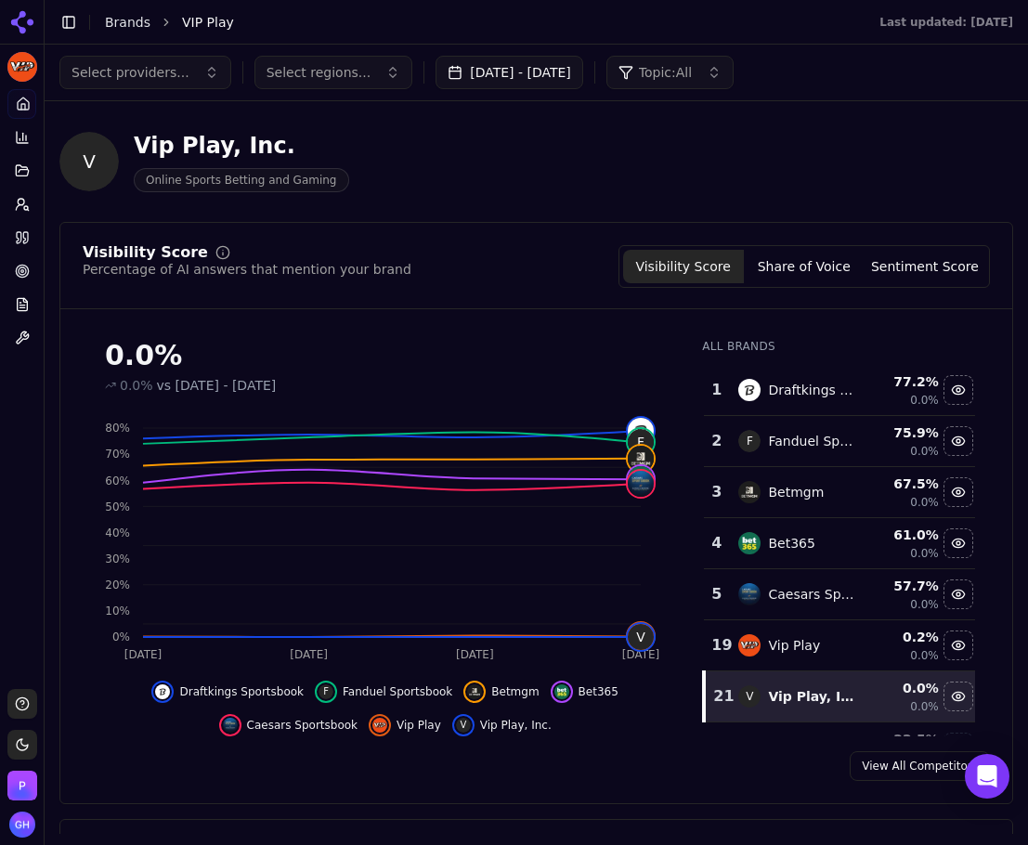
click at [117, 25] on link "Brands" at bounding box center [127, 22] width 45 height 15
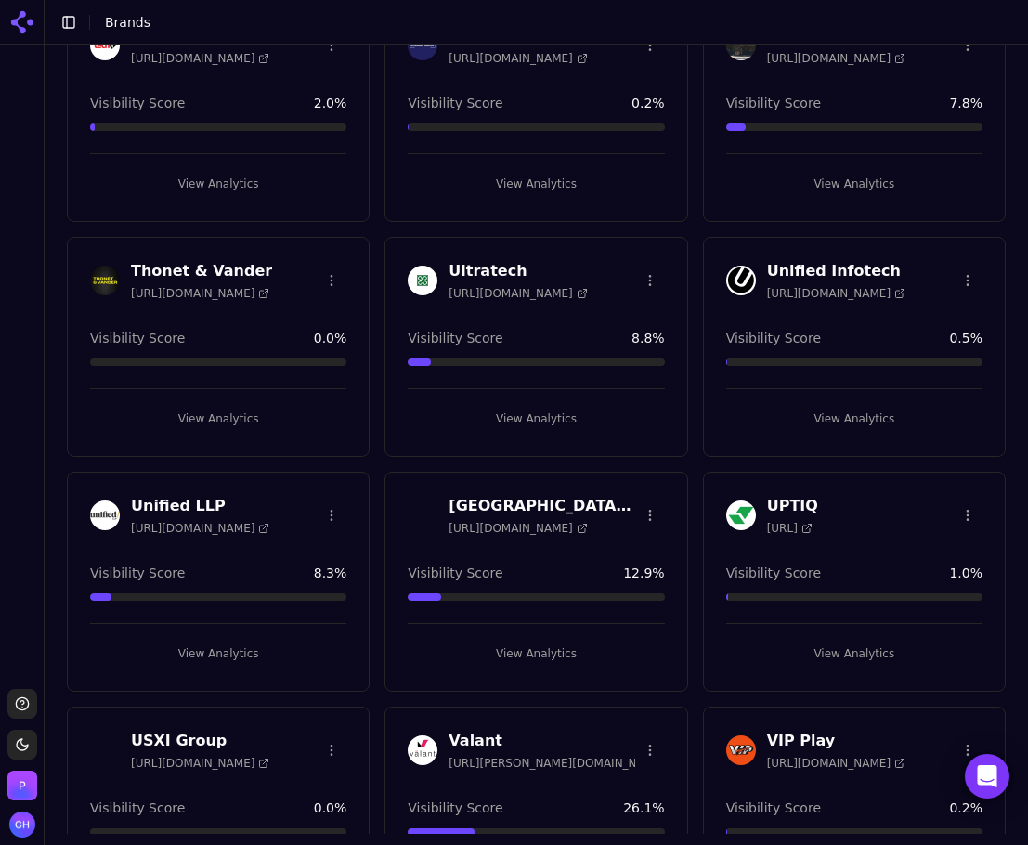
scroll to position [5384, 0]
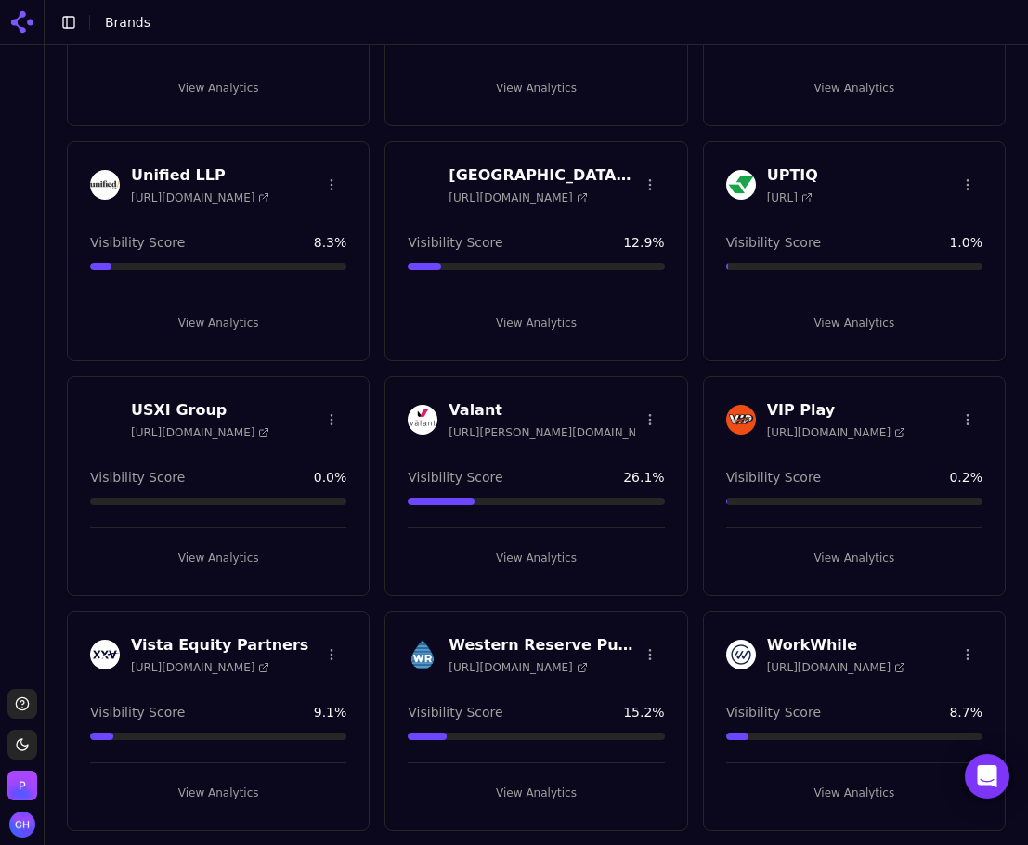
click at [863, 558] on button "View Analytics" at bounding box center [854, 558] width 256 height 30
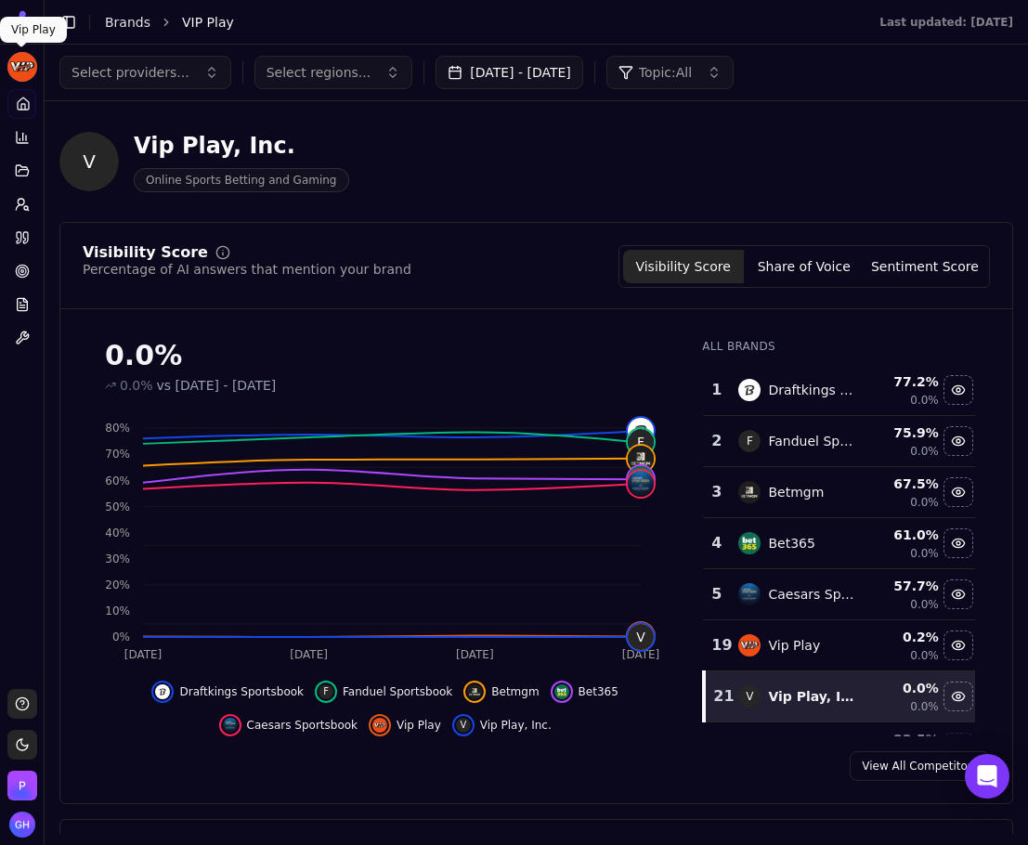
click at [21, 58] on html "VIP Play Platform Home Competition Topics Prompts Citations Optimize Reports To…" at bounding box center [514, 422] width 1028 height 845
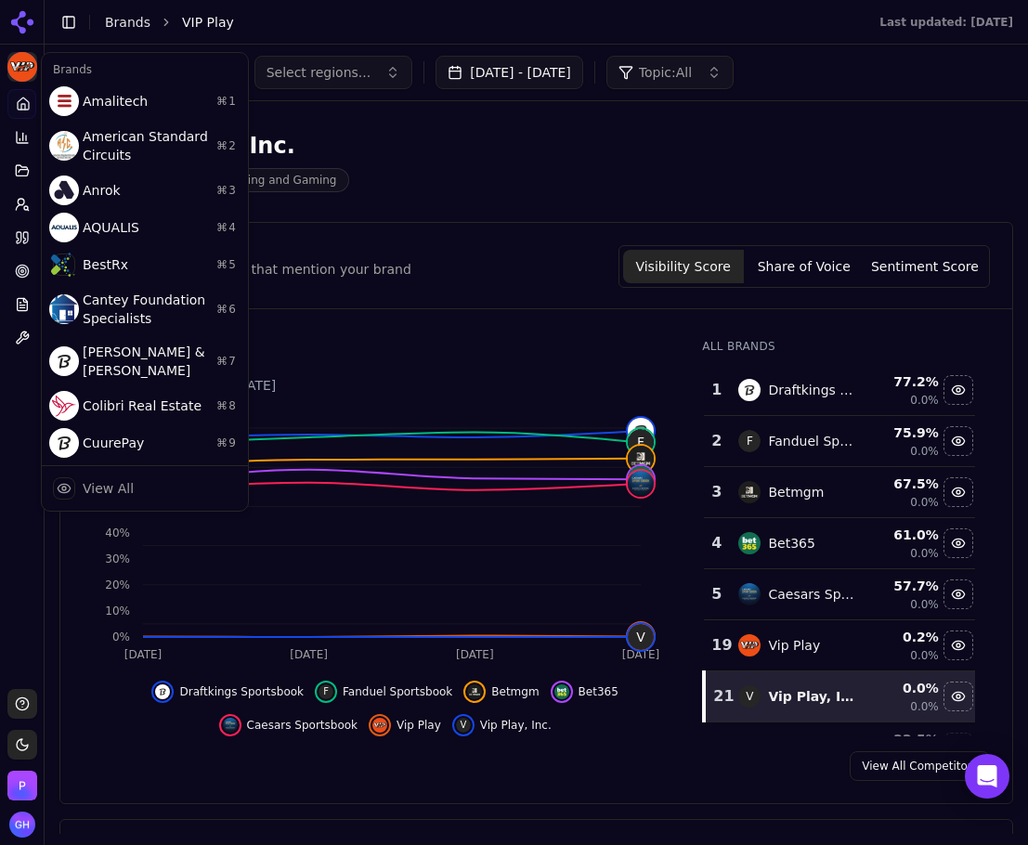
click at [105, 33] on html "VIP Play Platform Home Competition Topics Prompts Citations Optimize Reports To…" at bounding box center [514, 422] width 1028 height 845
click at [110, 24] on link "Brands" at bounding box center [127, 22] width 45 height 15
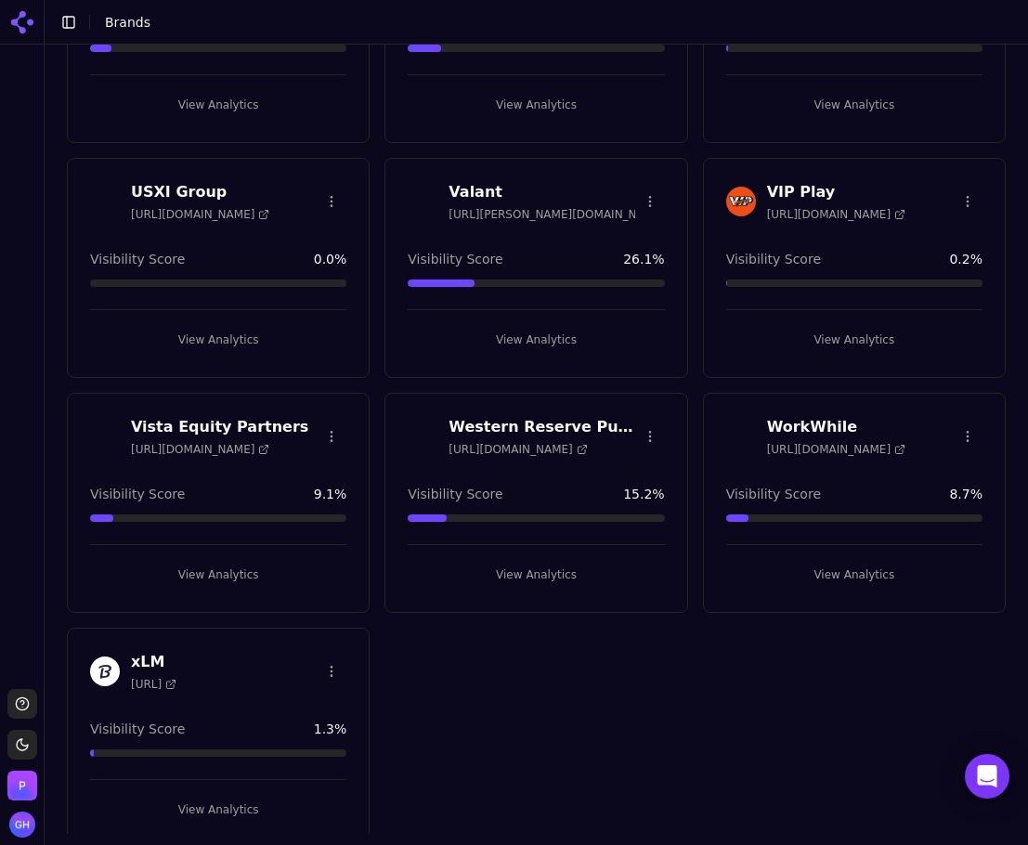
scroll to position [5616, 0]
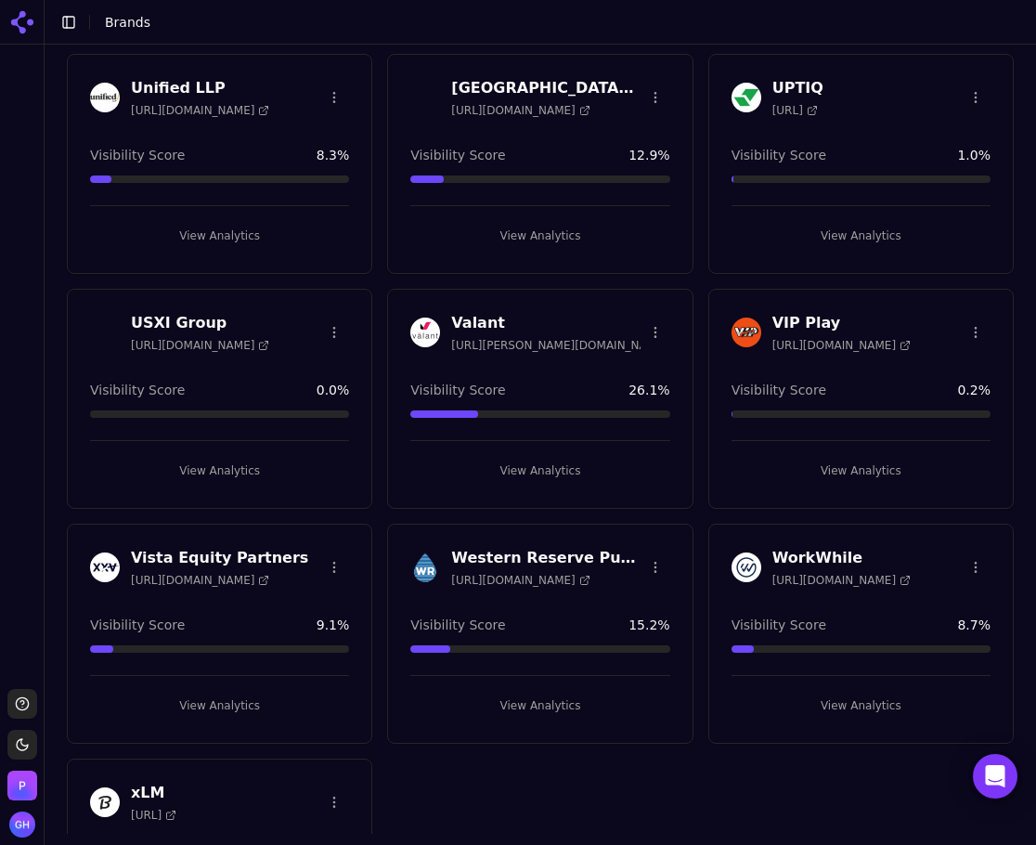
scroll to position [5338, 0]
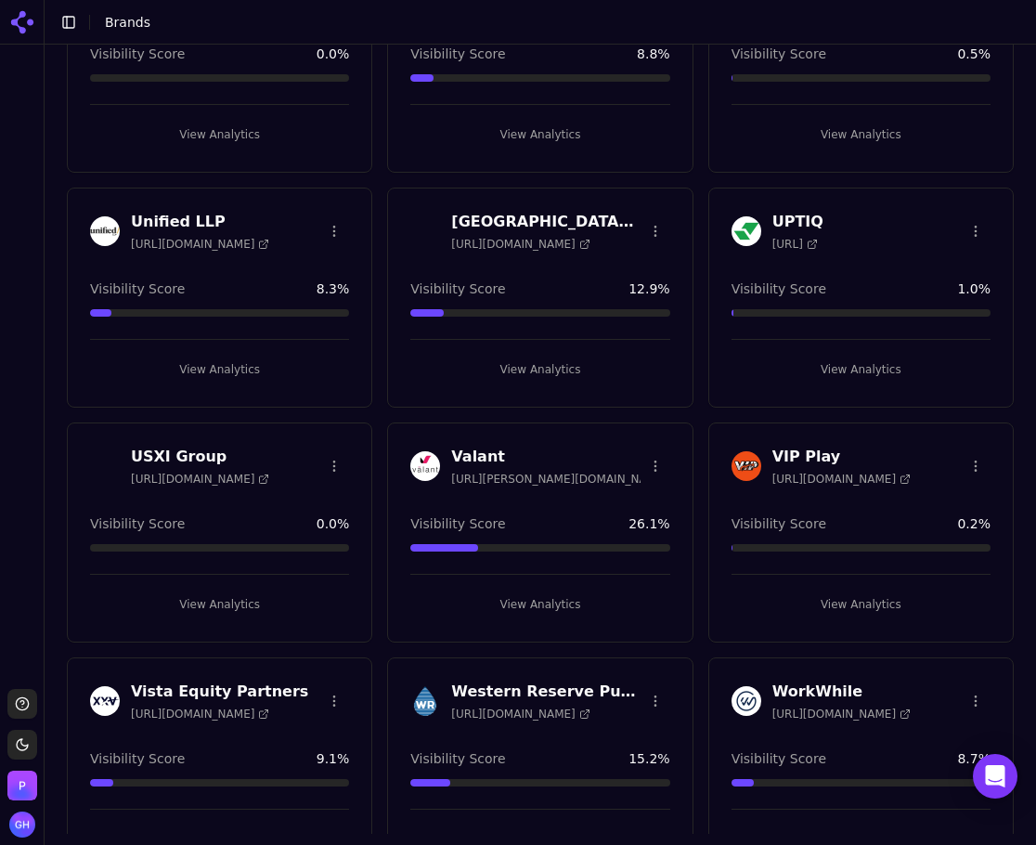
click at [876, 583] on div "View Analytics" at bounding box center [860, 596] width 259 height 45
click at [864, 608] on button "View Analytics" at bounding box center [860, 604] width 259 height 30
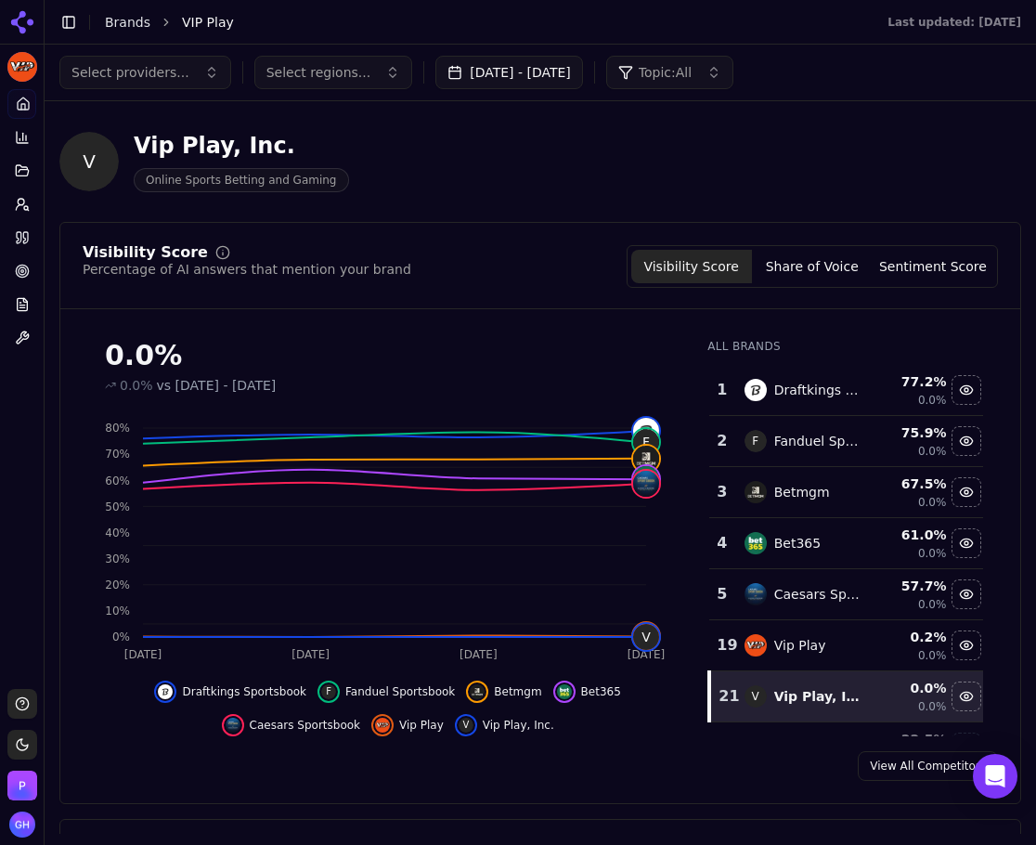
click at [179, 145] on div "Vip Play, Inc." at bounding box center [241, 146] width 215 height 30
click at [71, 164] on span "V" at bounding box center [88, 161] width 59 height 59
click at [90, 159] on span "V" at bounding box center [88, 161] width 59 height 59
click at [952, 694] on div "Hide vip play, inc. data" at bounding box center [966, 696] width 28 height 28
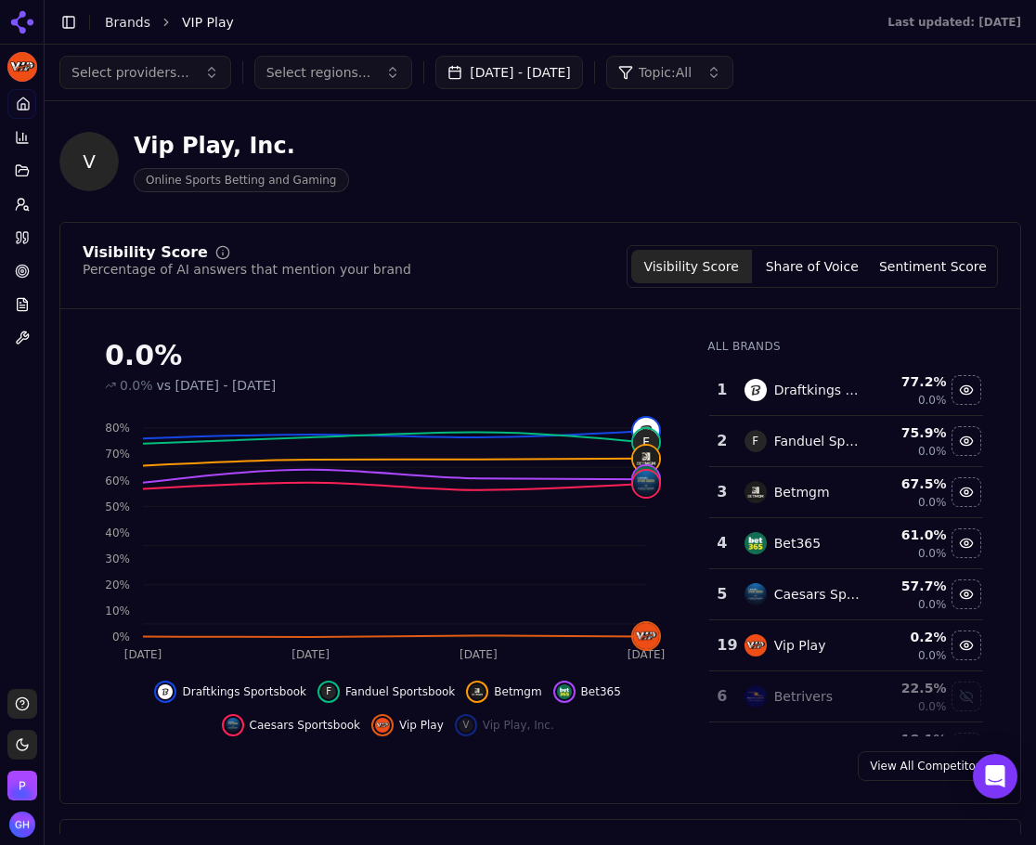
click at [814, 259] on button "Share of Voice" at bounding box center [812, 266] width 121 height 33
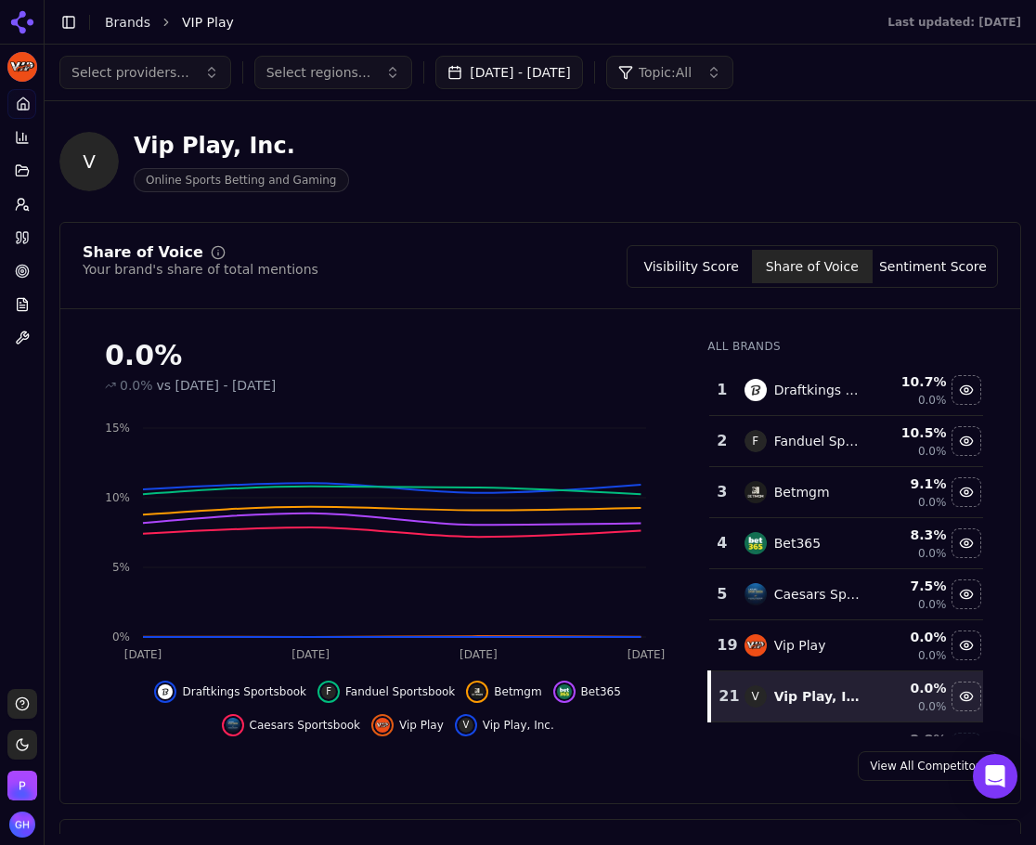
click at [952, 696] on div "Hide vip play, inc. data" at bounding box center [966, 696] width 28 height 28
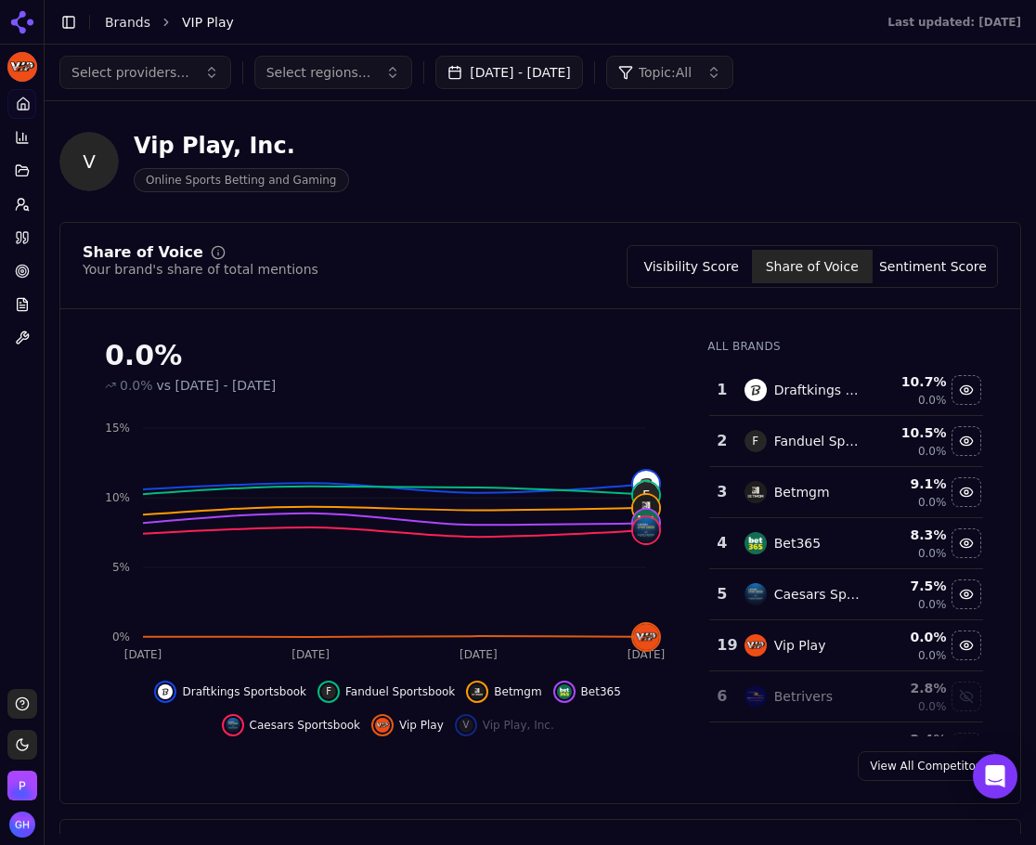
click at [881, 258] on button "Sentiment Score" at bounding box center [933, 266] width 121 height 33
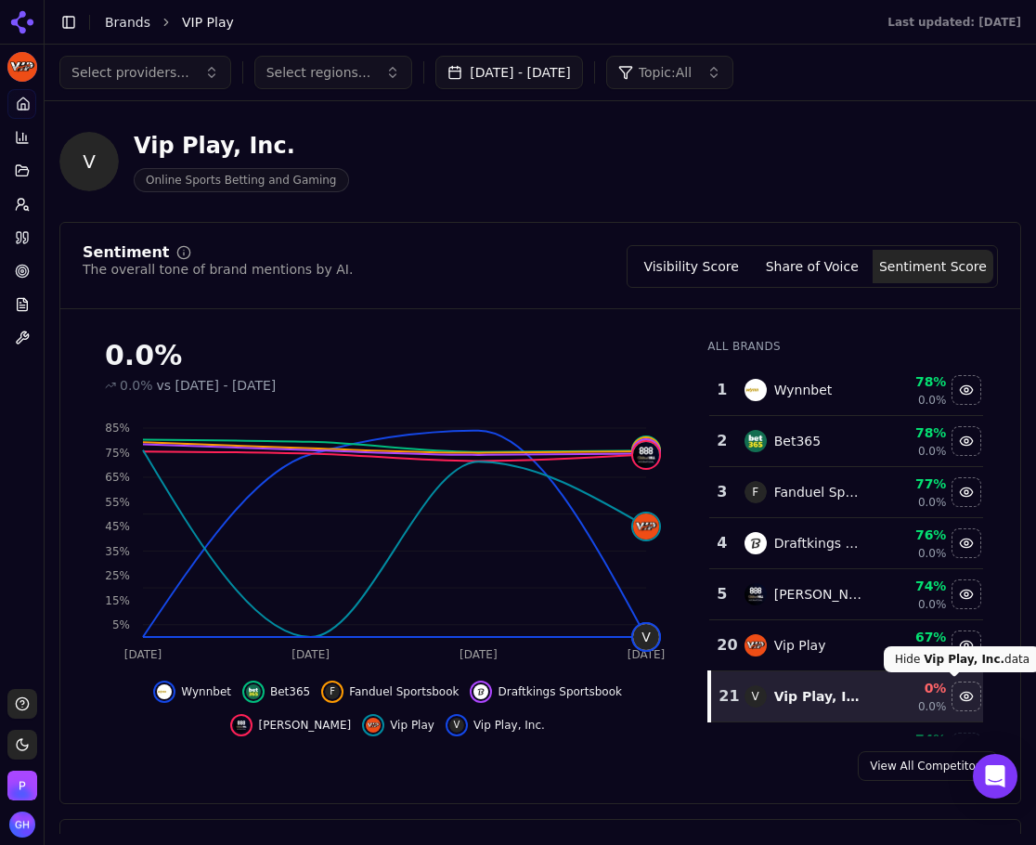
click at [952, 699] on div "Hide vip play, inc. data" at bounding box center [966, 696] width 28 height 28
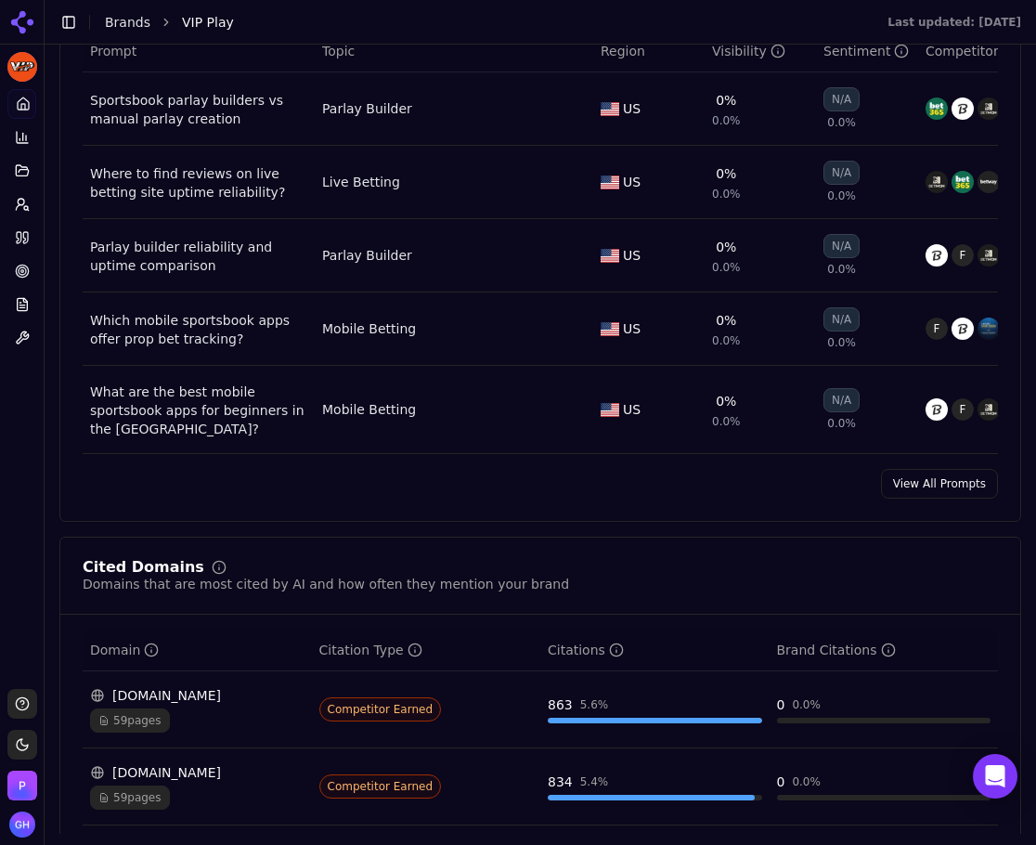
scroll to position [1392, 0]
click at [905, 479] on div "Prompt Metrics A detailed view of prompt performance and citations Prompt Topic…" at bounding box center [540, 229] width 962 height 584
click at [912, 487] on link "View All Prompts" at bounding box center [939, 483] width 117 height 30
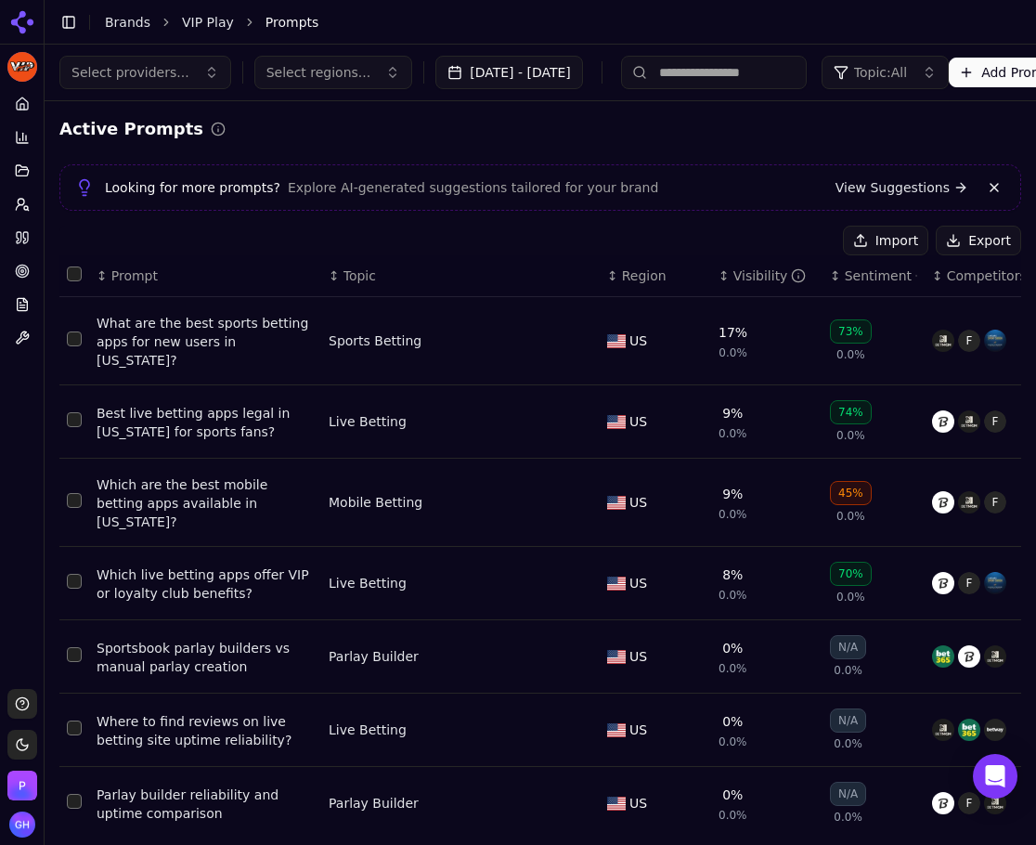
click at [852, 326] on div "73%" at bounding box center [851, 331] width 42 height 24
click at [115, 20] on link "Brands" at bounding box center [127, 22] width 45 height 15
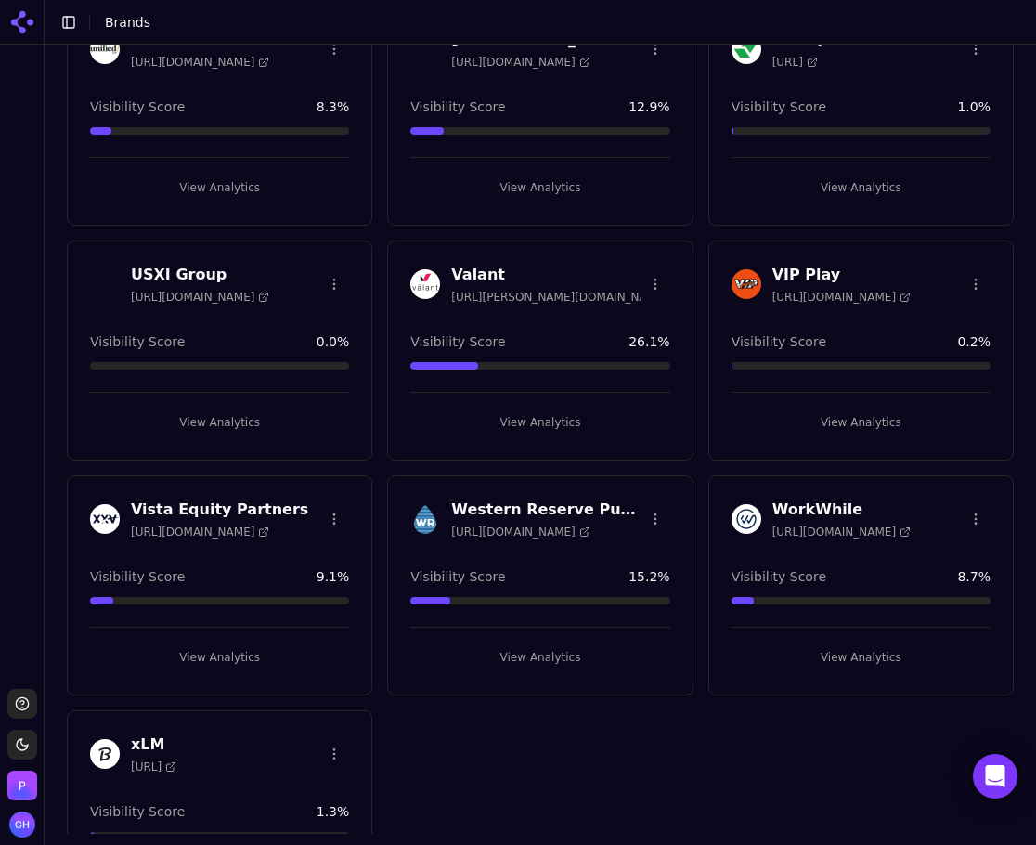
scroll to position [5431, 0]
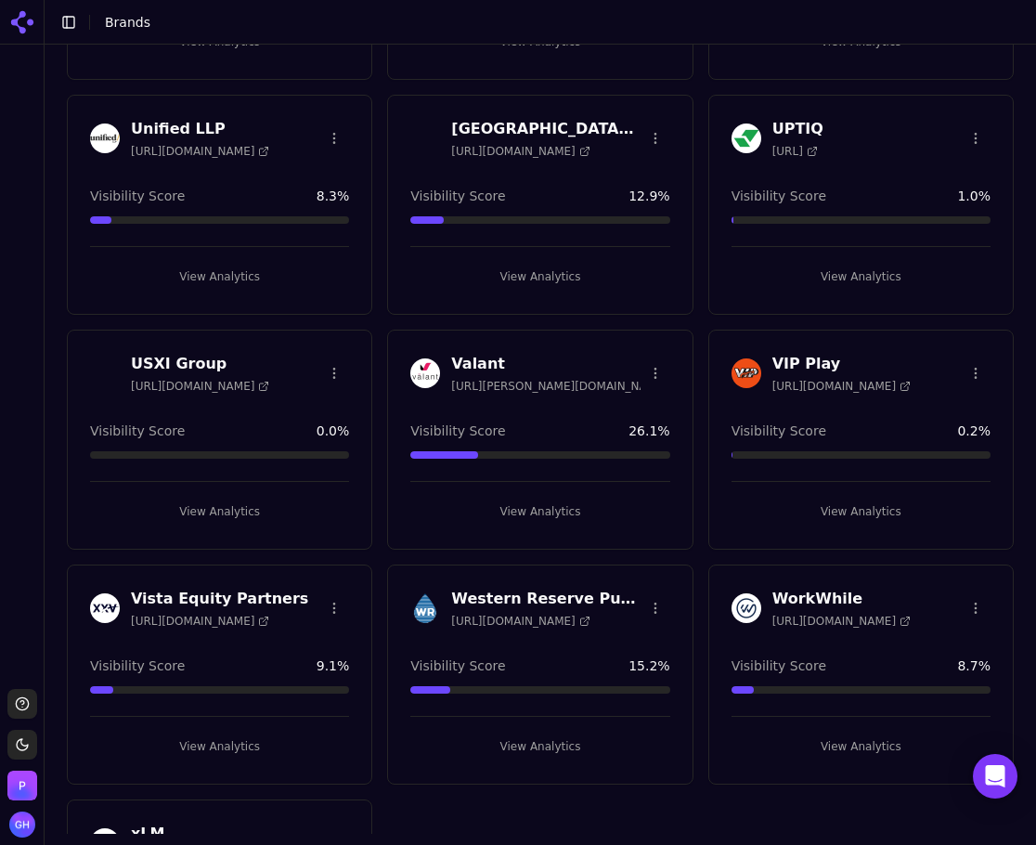
click at [852, 508] on button "View Analytics" at bounding box center [860, 512] width 259 height 30
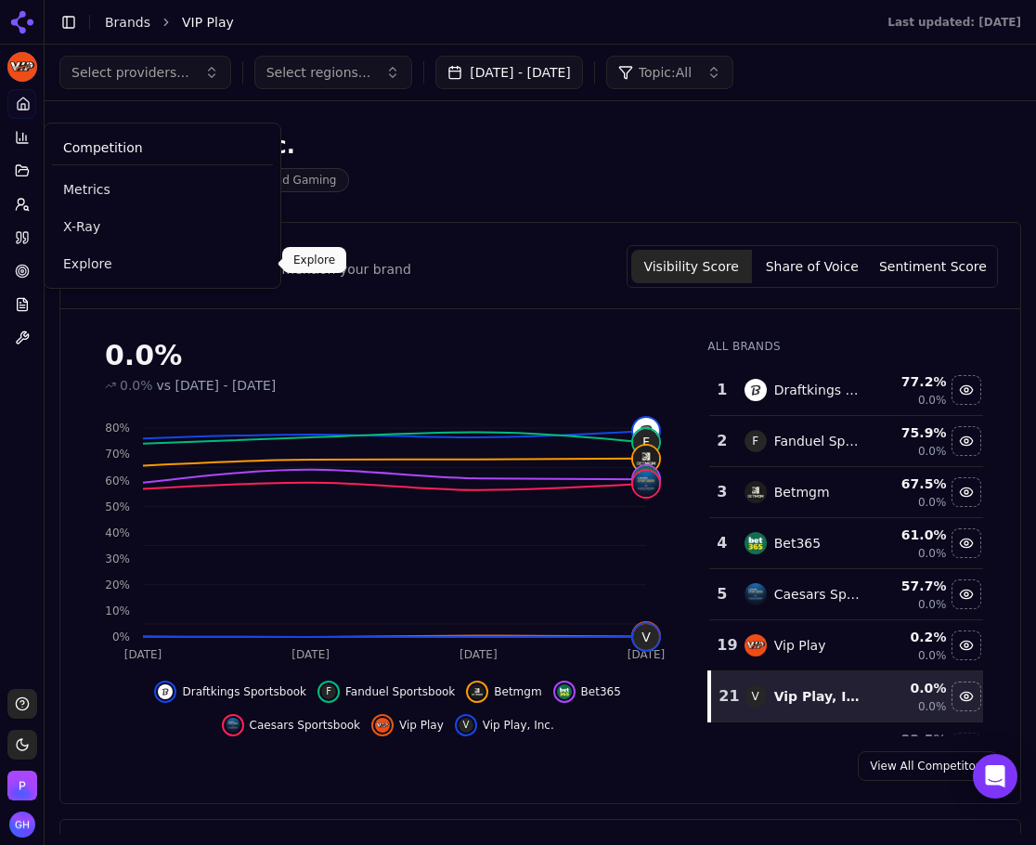
click at [81, 255] on span "Explore" at bounding box center [162, 263] width 199 height 19
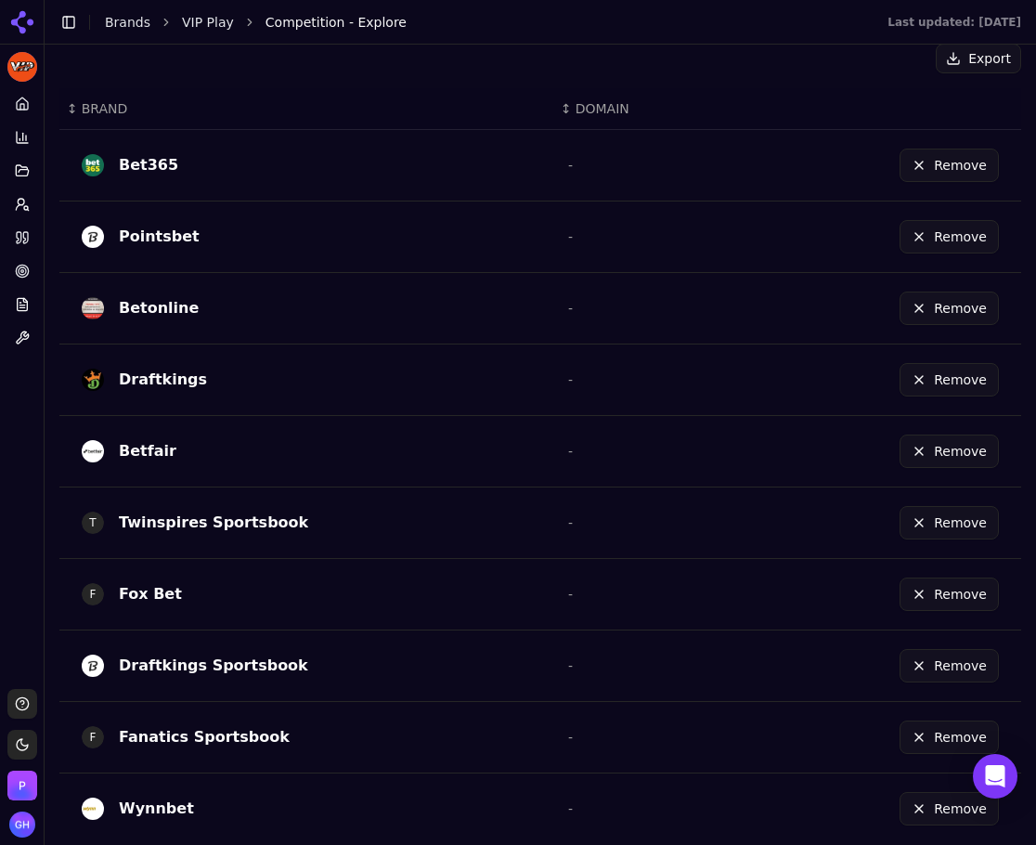
scroll to position [519, 0]
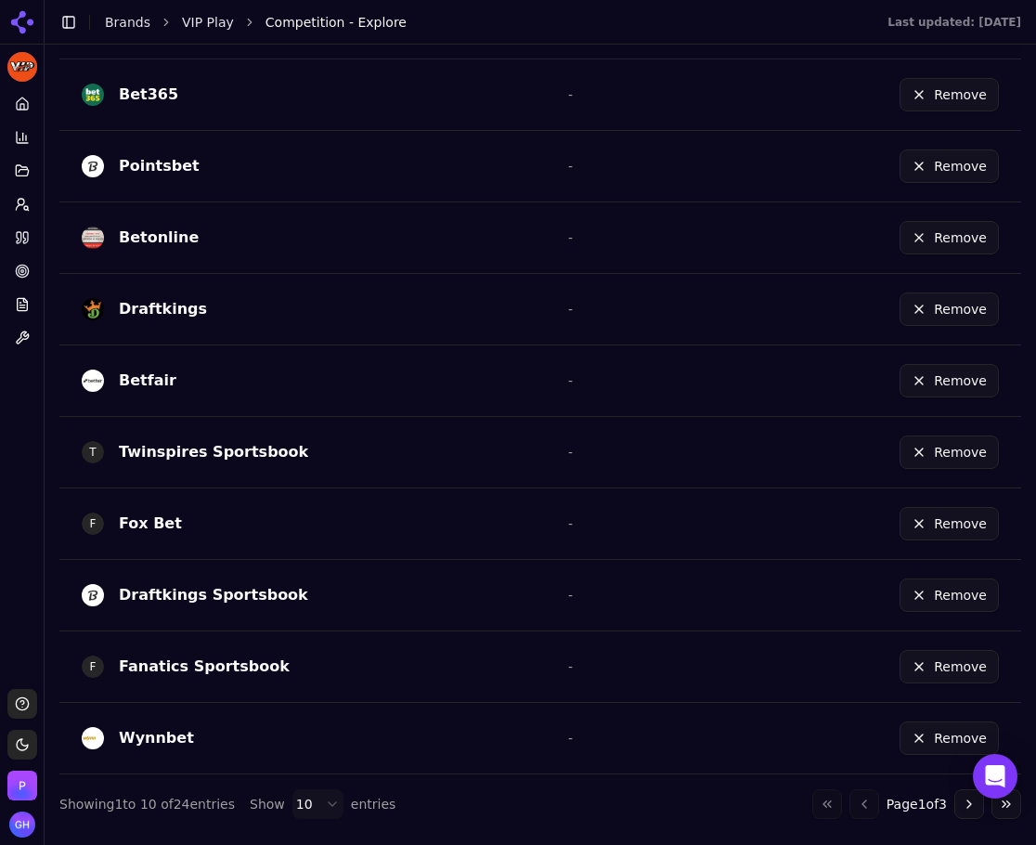
click at [956, 798] on button "Go to next page" at bounding box center [969, 804] width 30 height 30
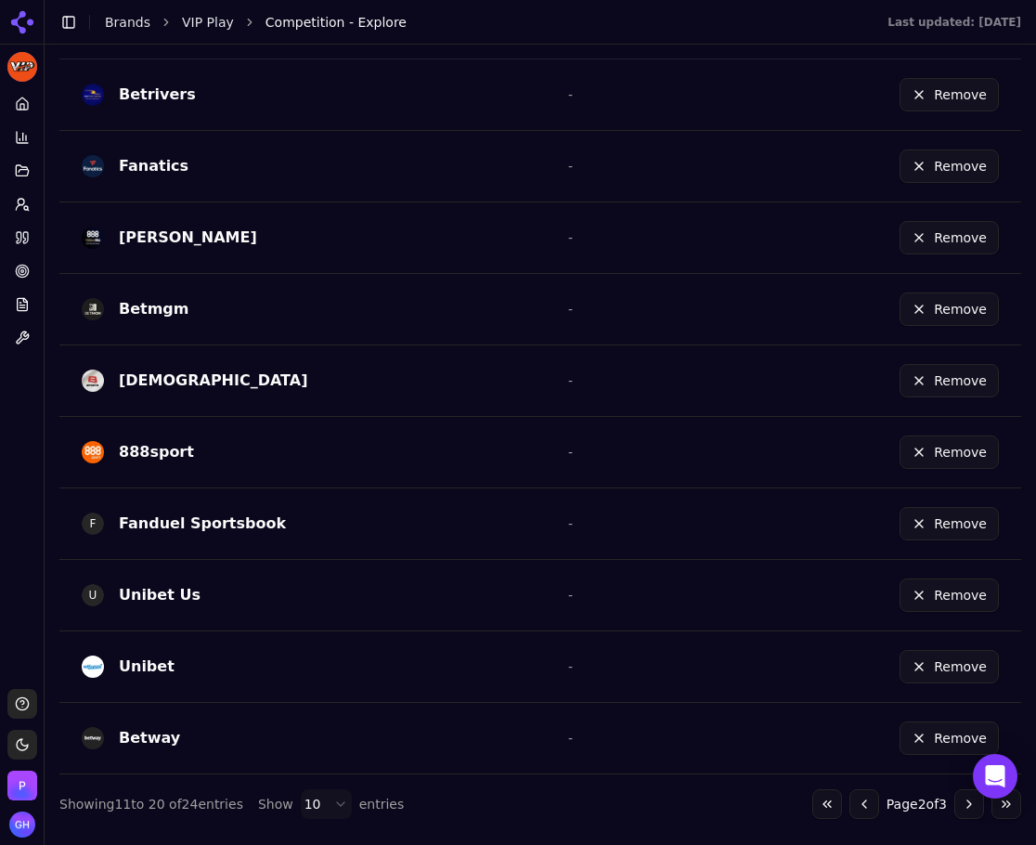
click at [954, 799] on button "Go to next page" at bounding box center [969, 804] width 30 height 30
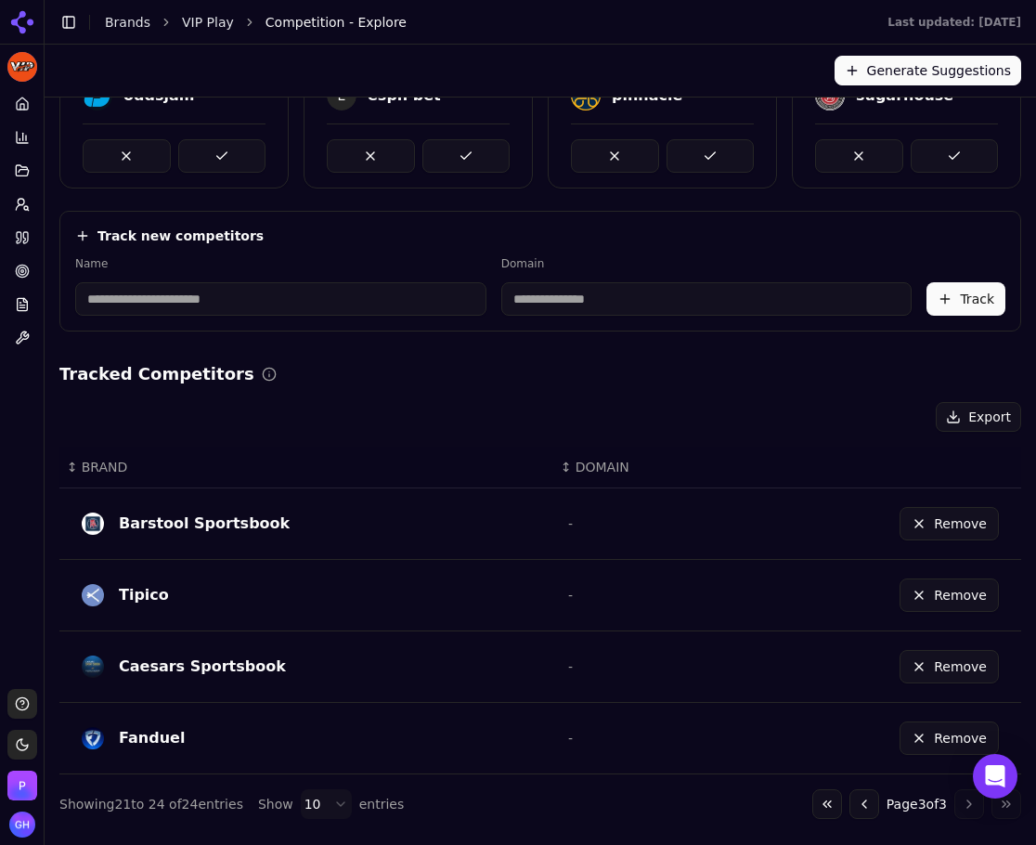
click at [853, 809] on button "Go to previous page" at bounding box center [864, 804] width 30 height 30
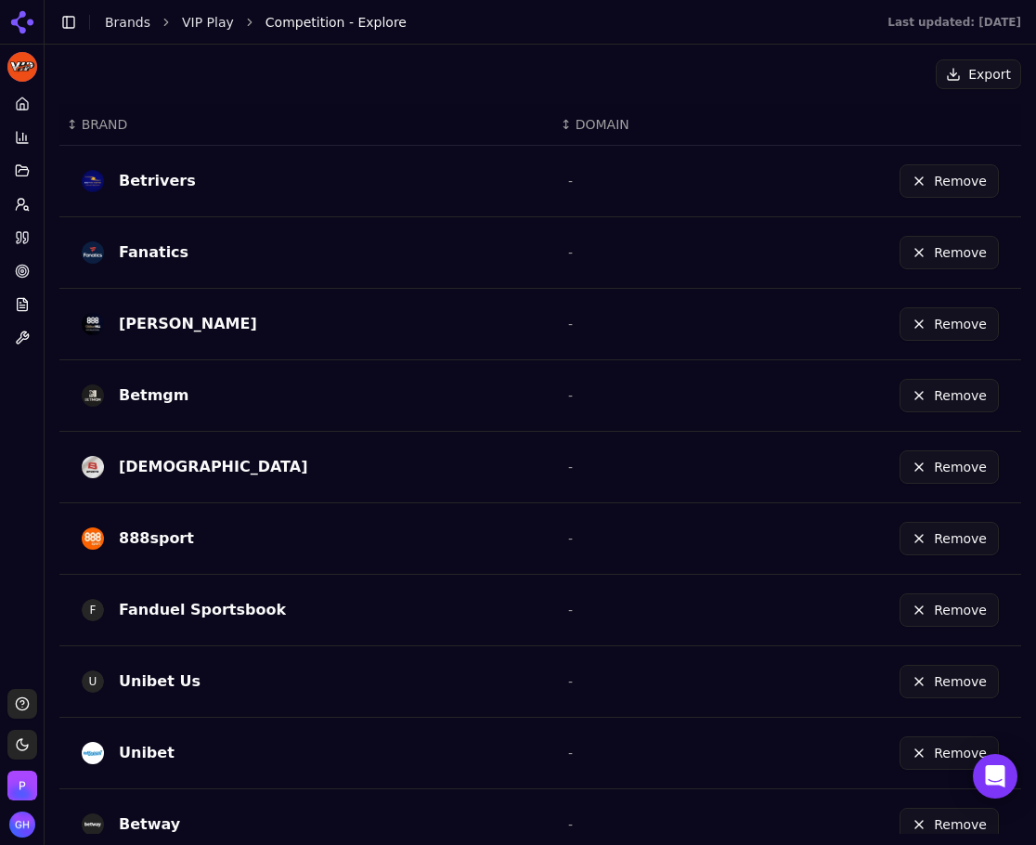
scroll to position [519, 0]
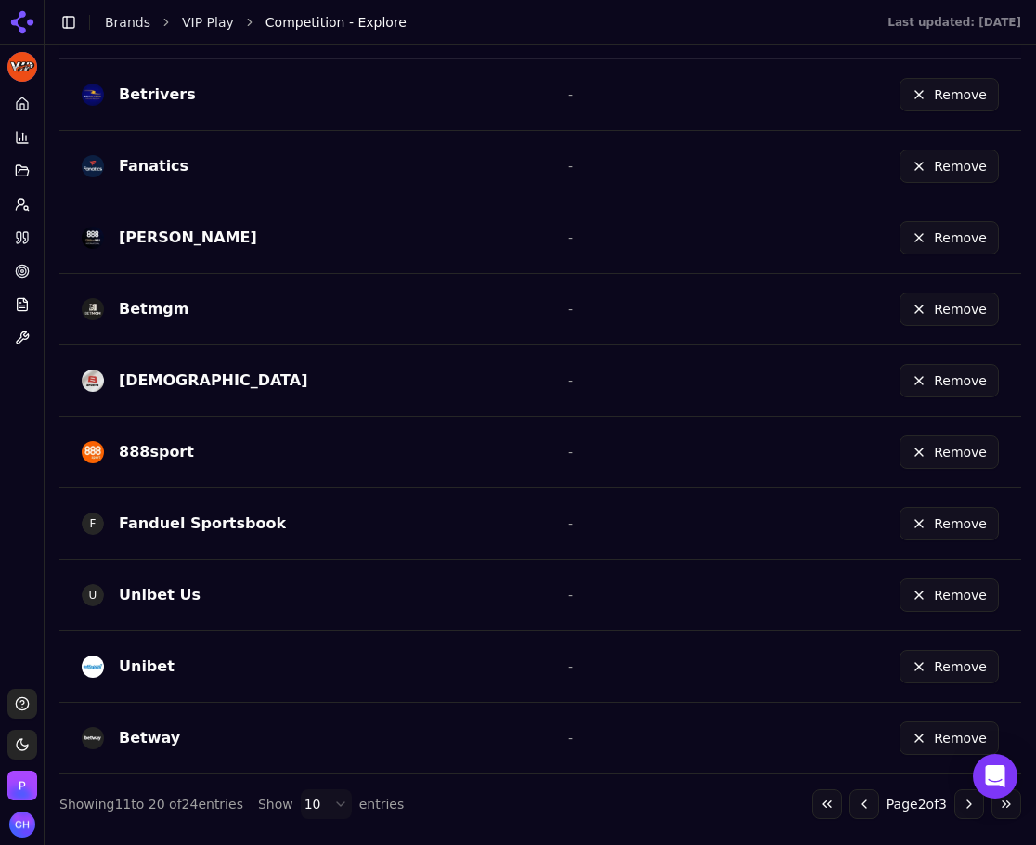
click at [849, 802] on button "Go to previous page" at bounding box center [864, 804] width 30 height 30
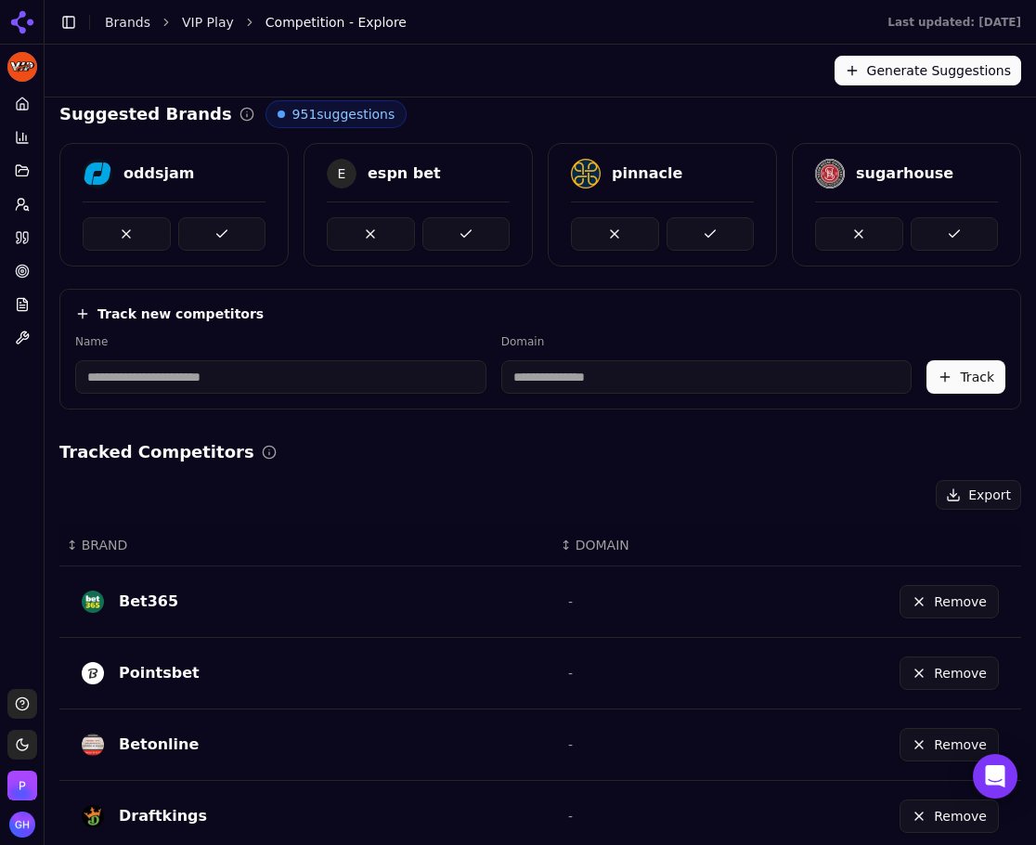
scroll to position [0, 0]
